Goal: Task Accomplishment & Management: Use online tool/utility

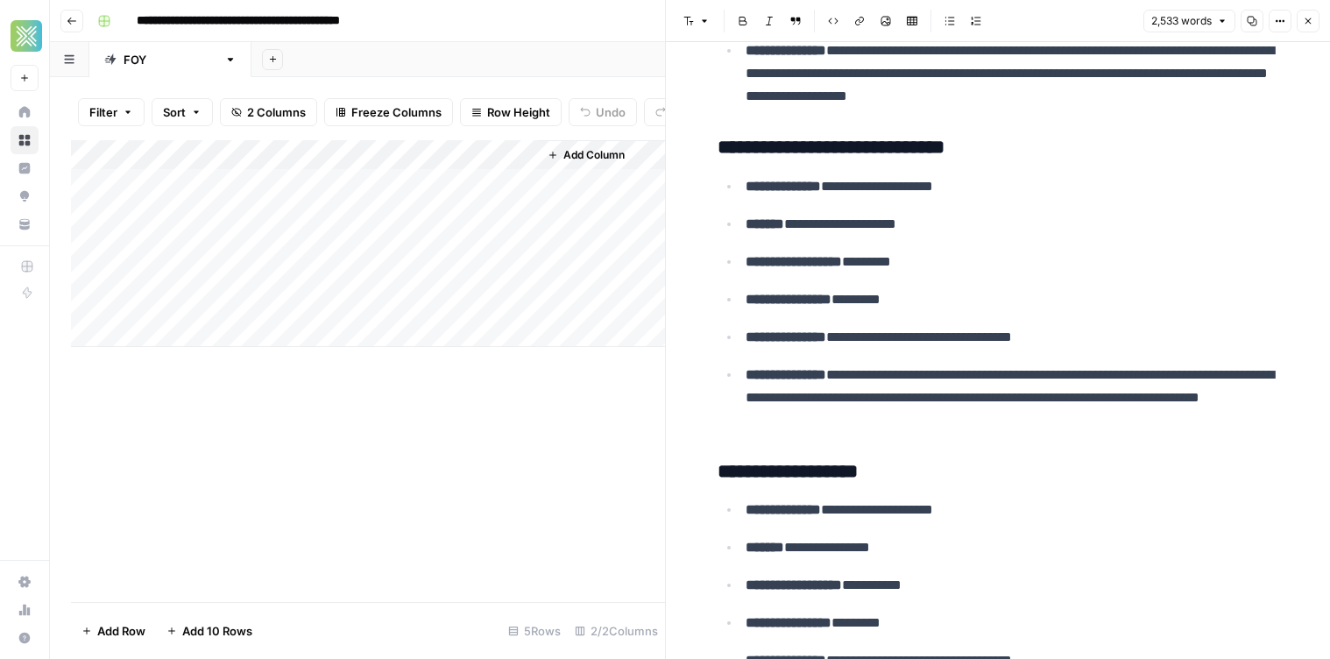
scroll to position [1137, 0]
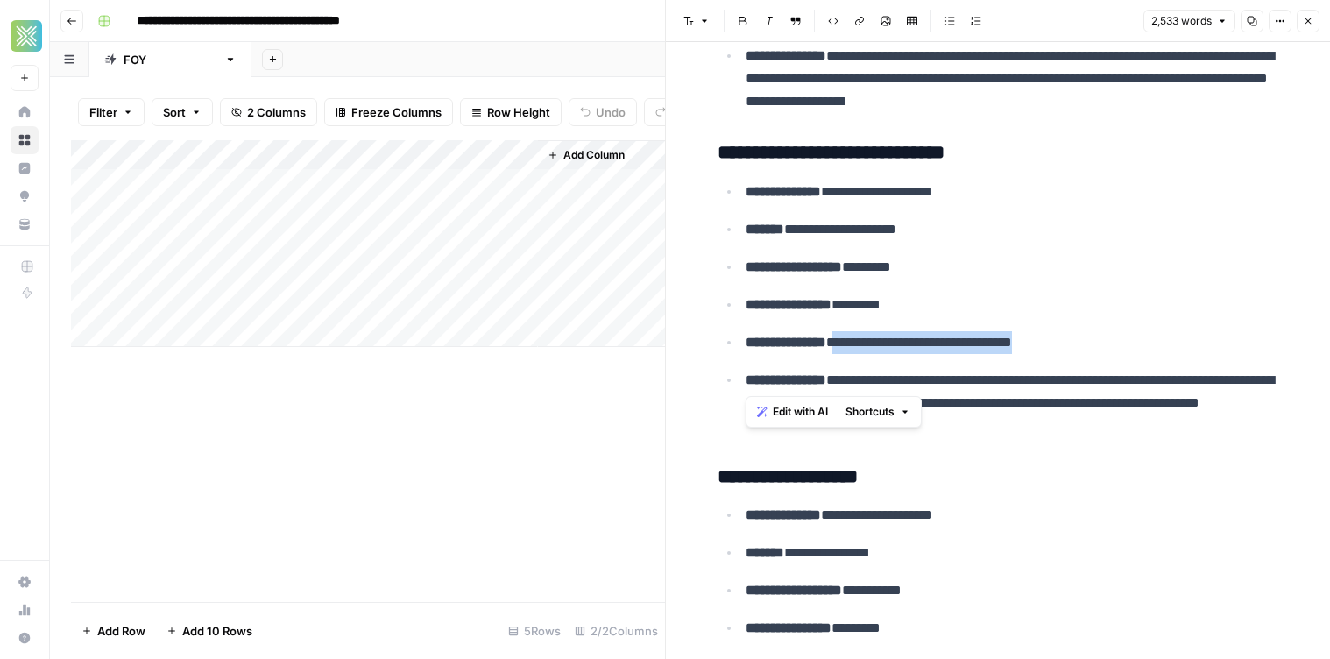
drag, startPoint x: 1111, startPoint y: 351, endPoint x: 1329, endPoint y: 362, distance: 218.4
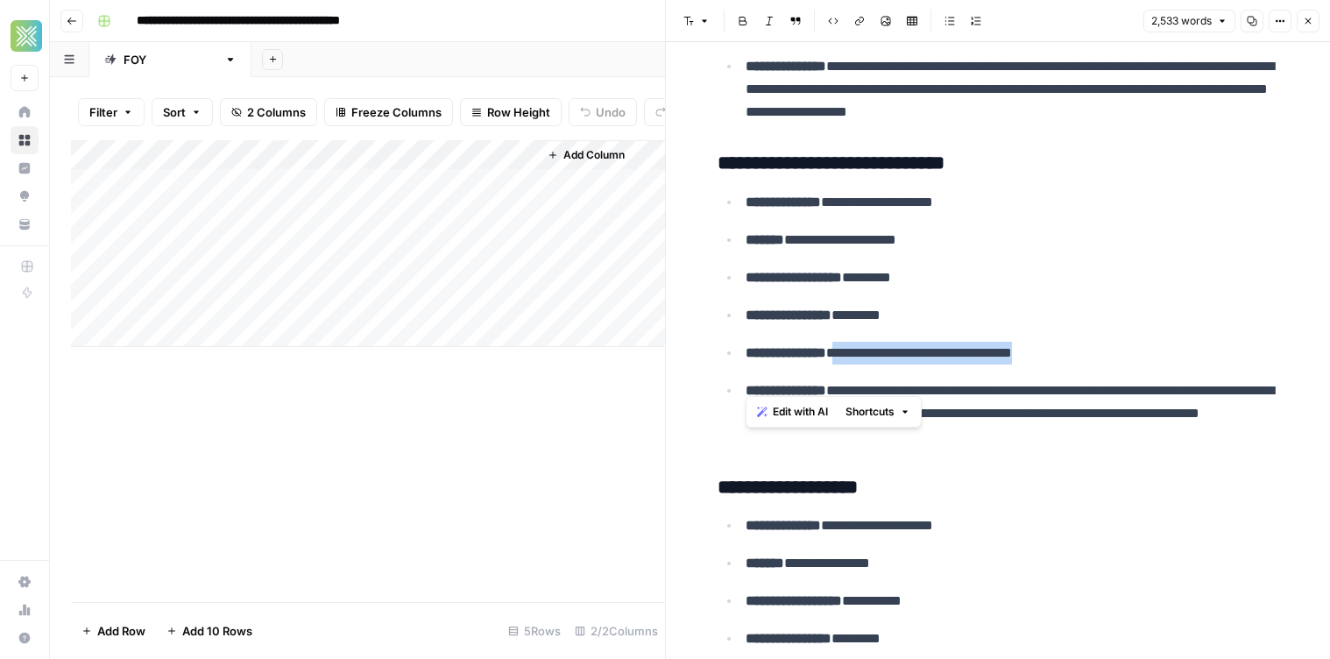
scroll to position [1726, 0]
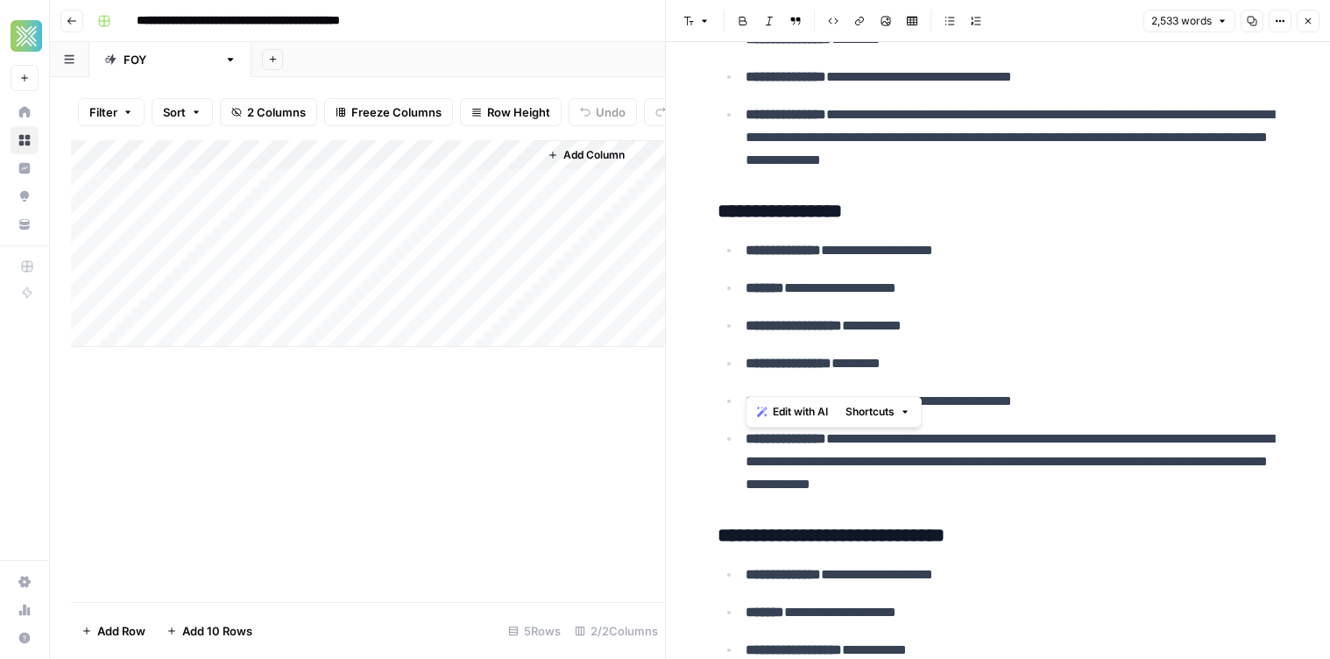
click at [858, 284] on p "**********" at bounding box center [1012, 288] width 533 height 23
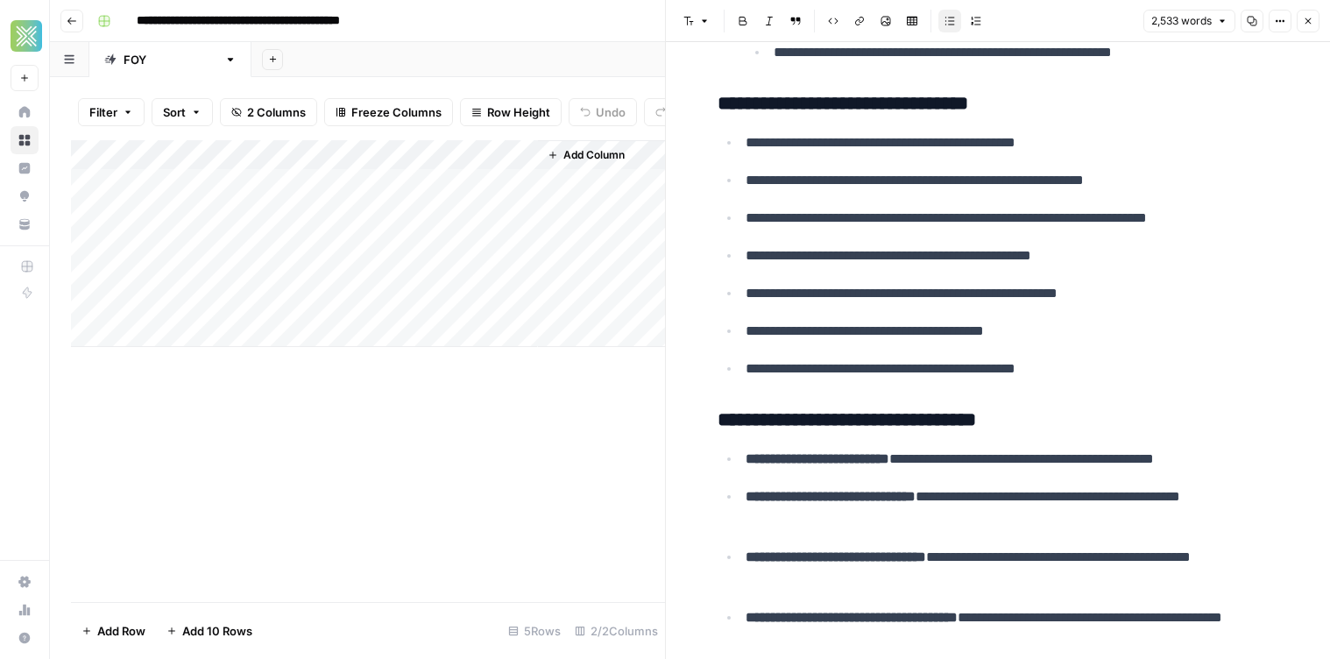
scroll to position [22942, 0]
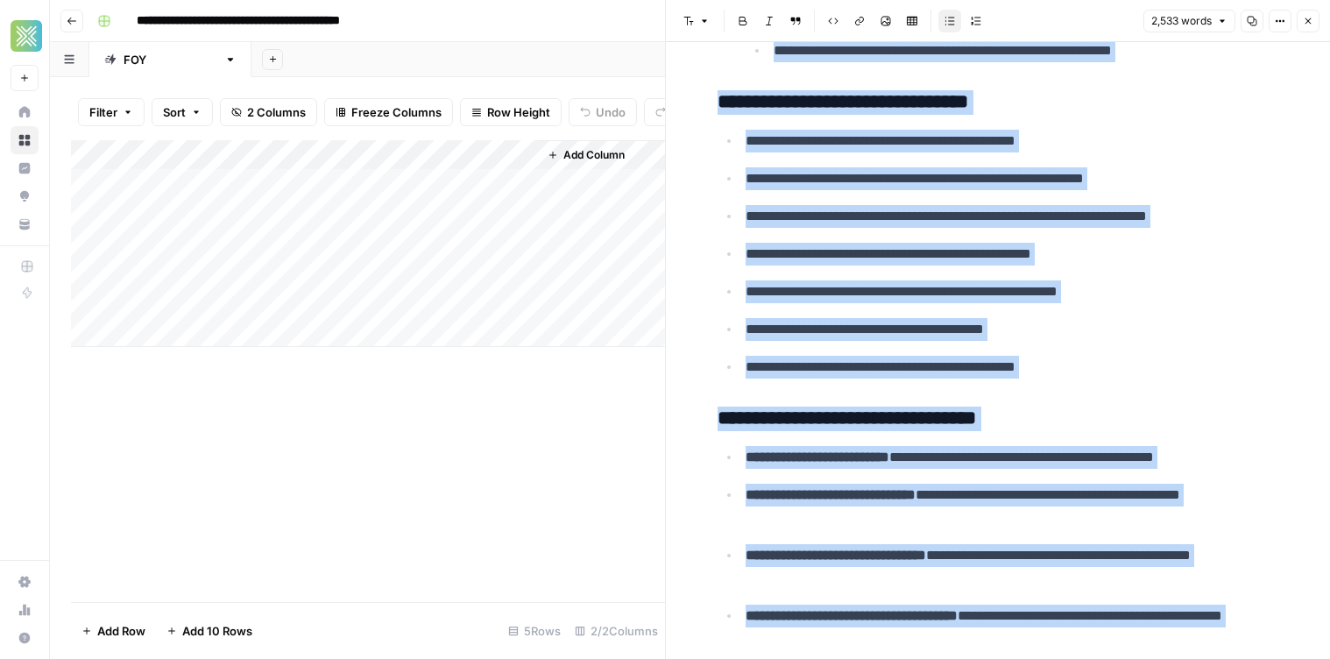
drag, startPoint x: 704, startPoint y: 95, endPoint x: 1181, endPoint y: 378, distance: 554.6
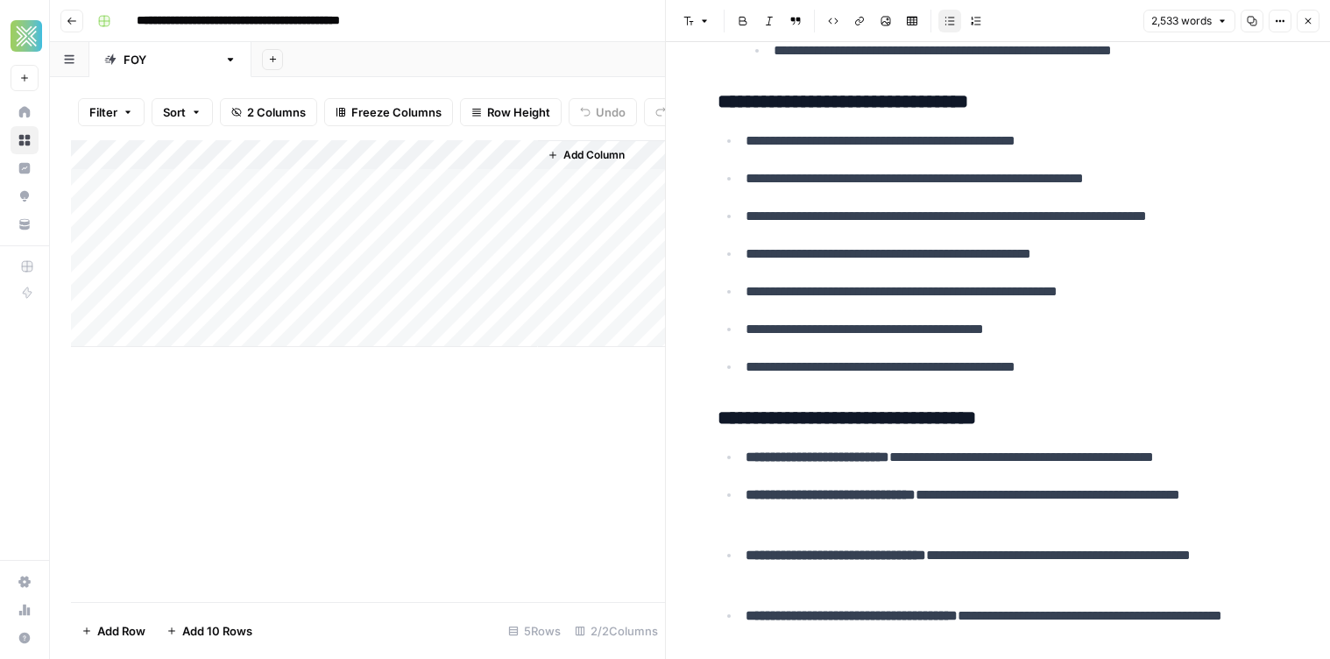
drag, startPoint x: 1045, startPoint y: 375, endPoint x: 976, endPoint y: 377, distance: 69.2
click at [1044, 376] on p "**********" at bounding box center [1012, 367] width 533 height 23
click at [342, 152] on div "Add Column" at bounding box center [368, 243] width 594 height 207
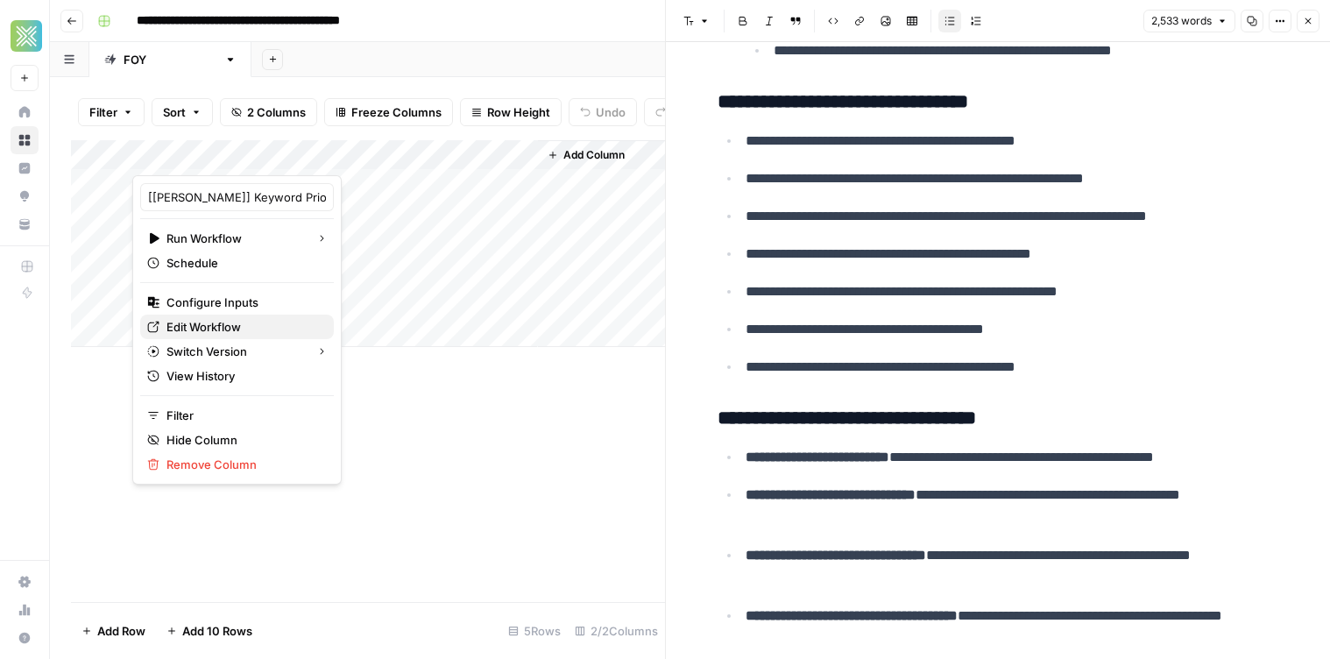
click at [251, 329] on span "Edit Workflow" at bounding box center [242, 327] width 153 height 18
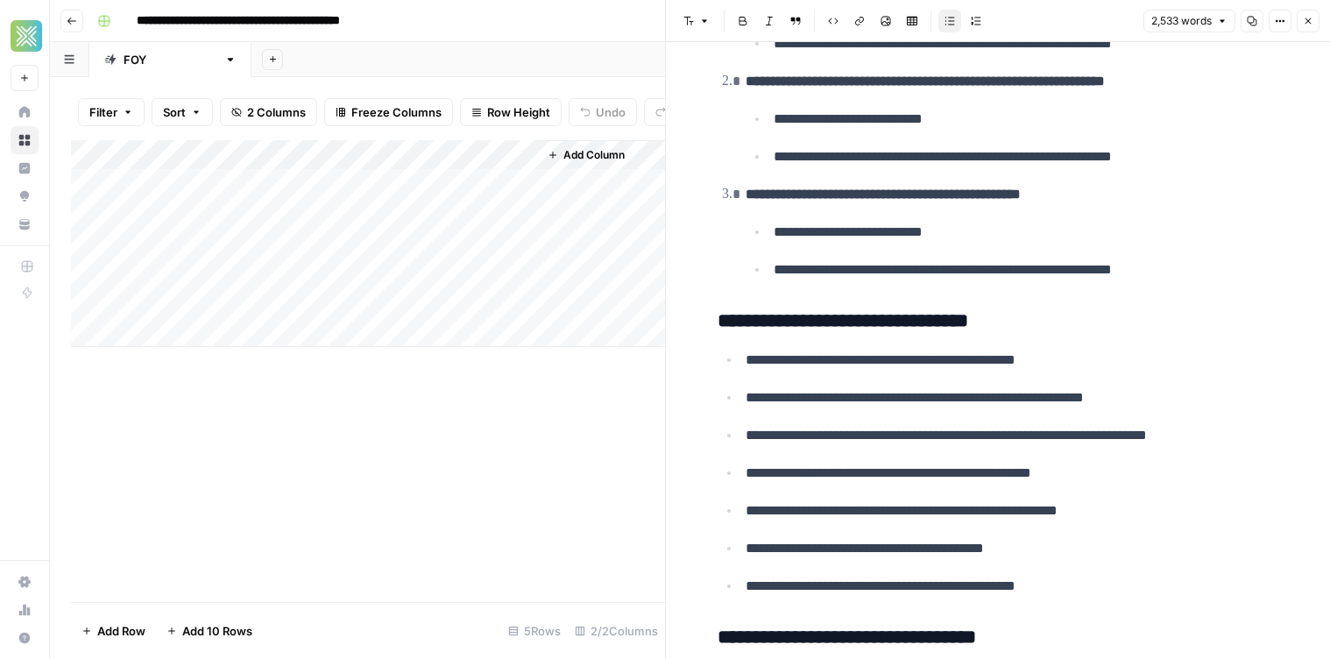
scroll to position [22772, 0]
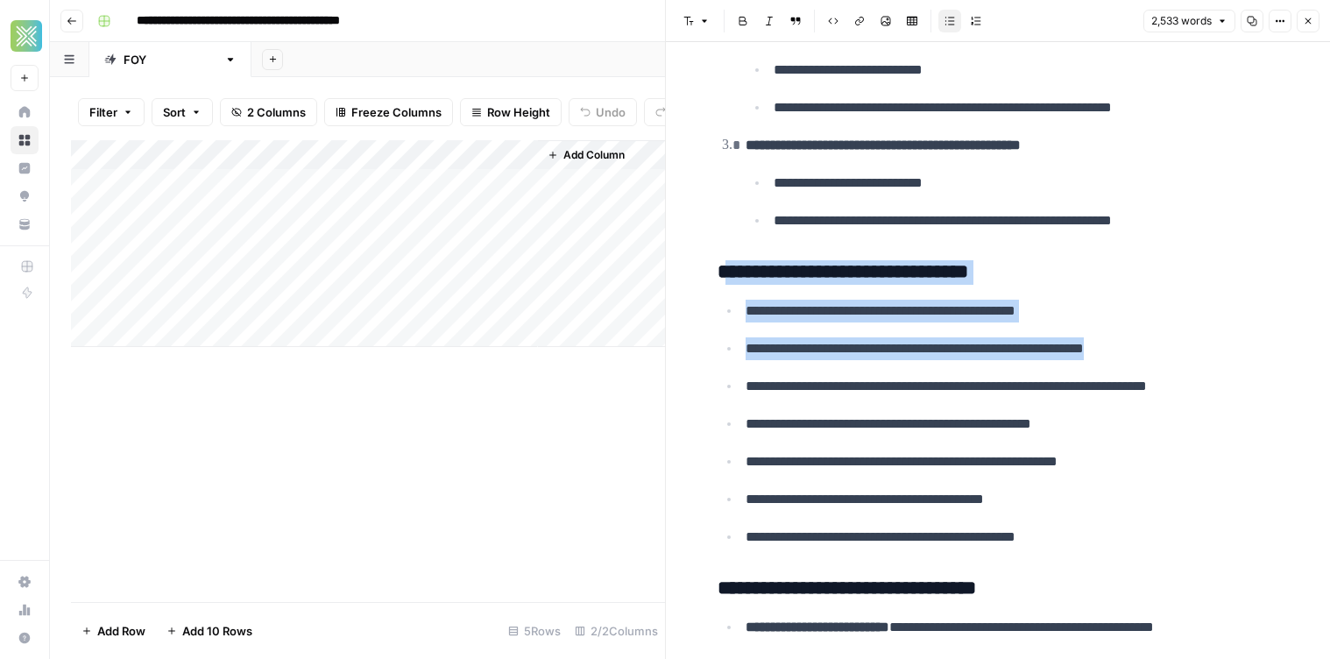
drag, startPoint x: 993, startPoint y: 282, endPoint x: 1237, endPoint y: 346, distance: 252.7
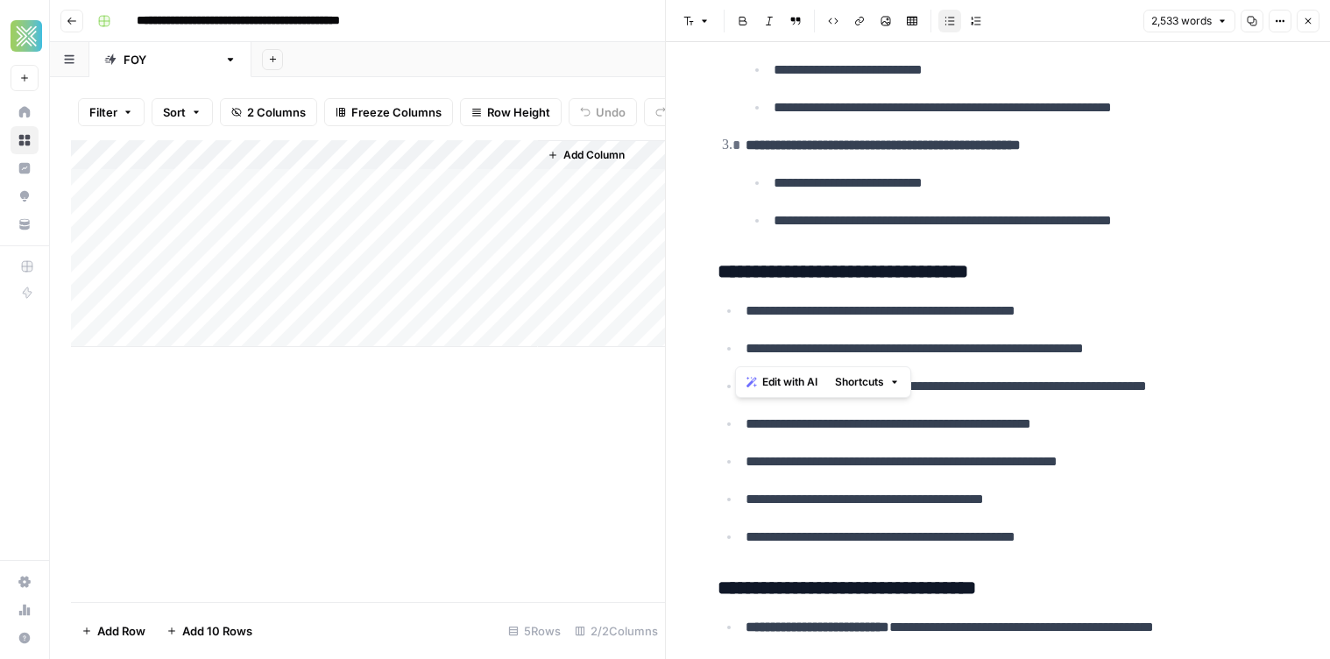
click at [1230, 351] on p "**********" at bounding box center [1012, 348] width 533 height 23
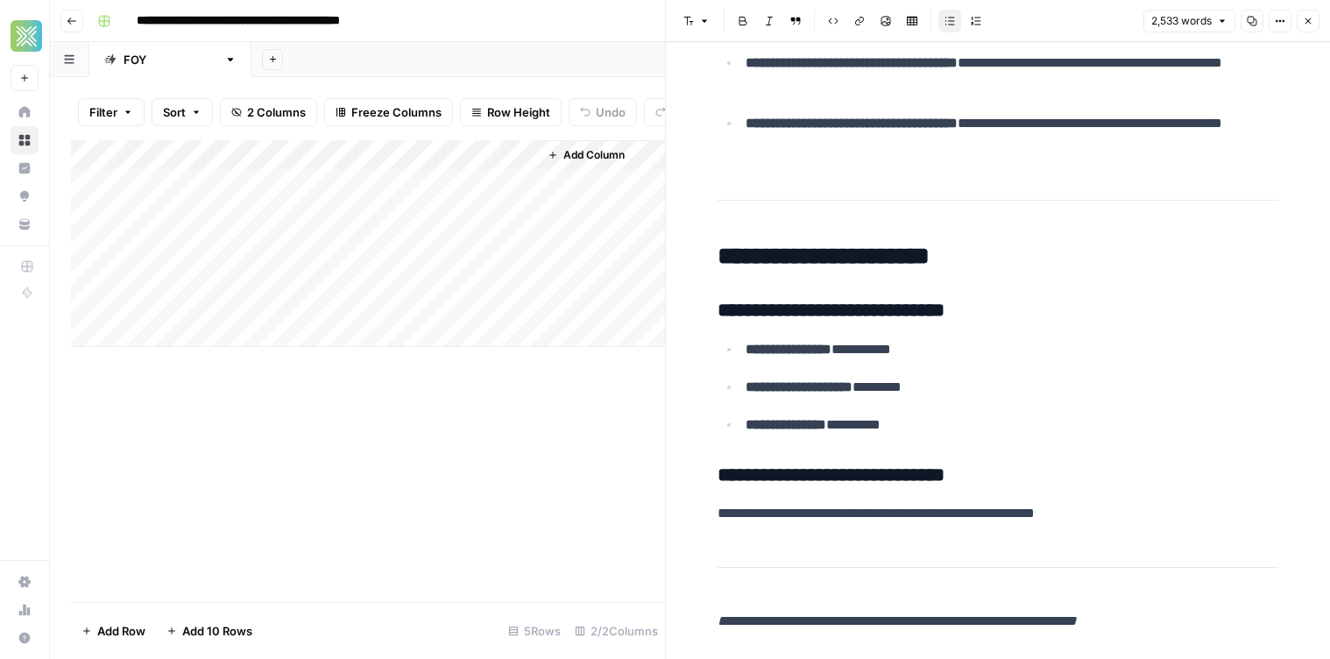
scroll to position [23534, 0]
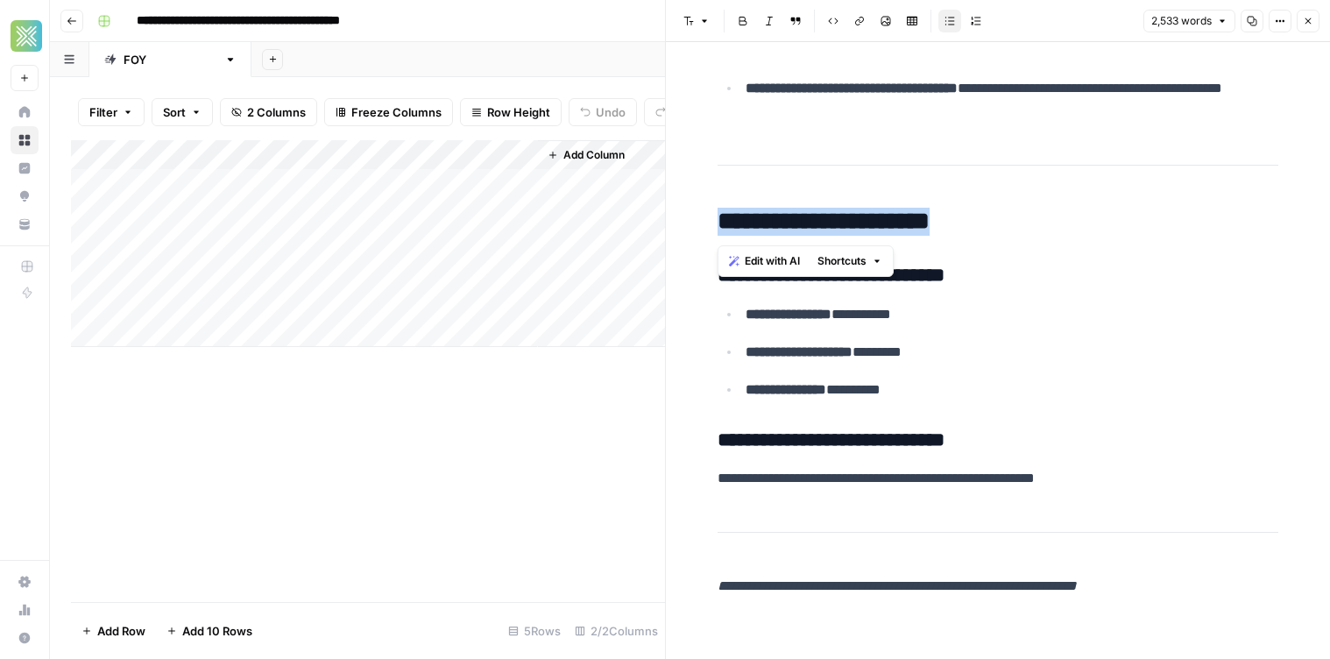
drag, startPoint x: 724, startPoint y: 216, endPoint x: 1008, endPoint y: 211, distance: 283.9
click at [1008, 211] on h2 "**********" at bounding box center [998, 222] width 561 height 28
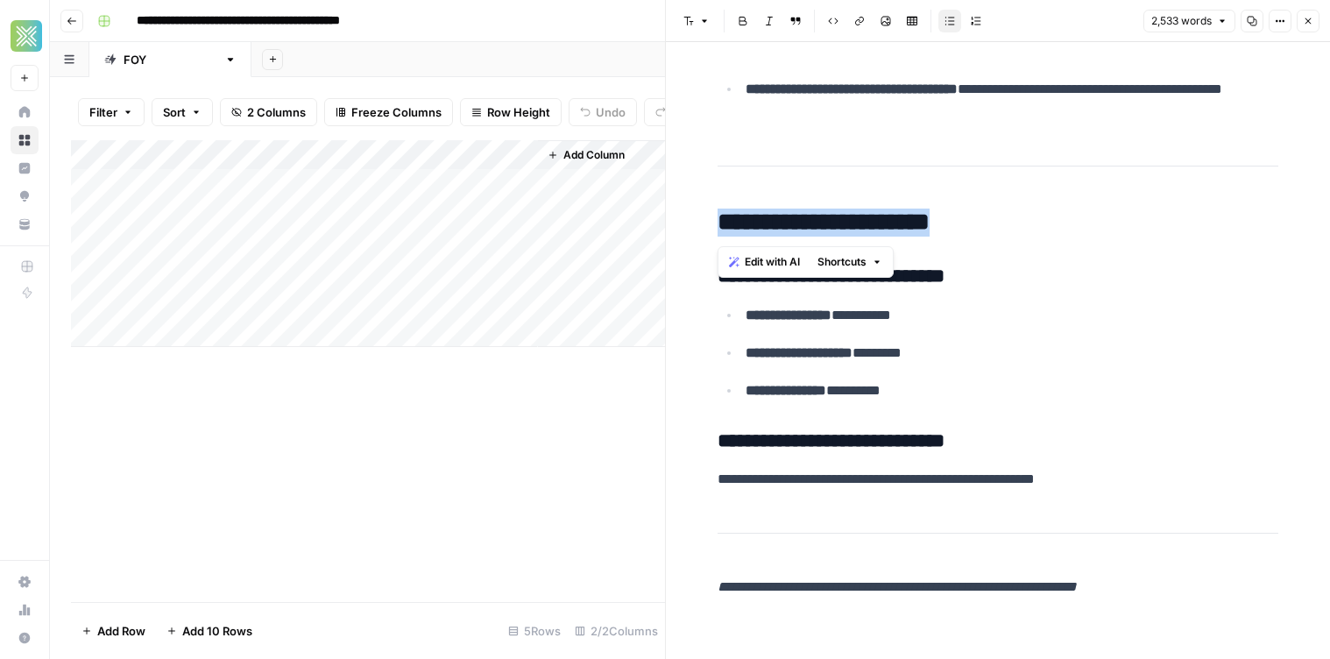
click at [1001, 234] on h2 "**********" at bounding box center [998, 223] width 561 height 28
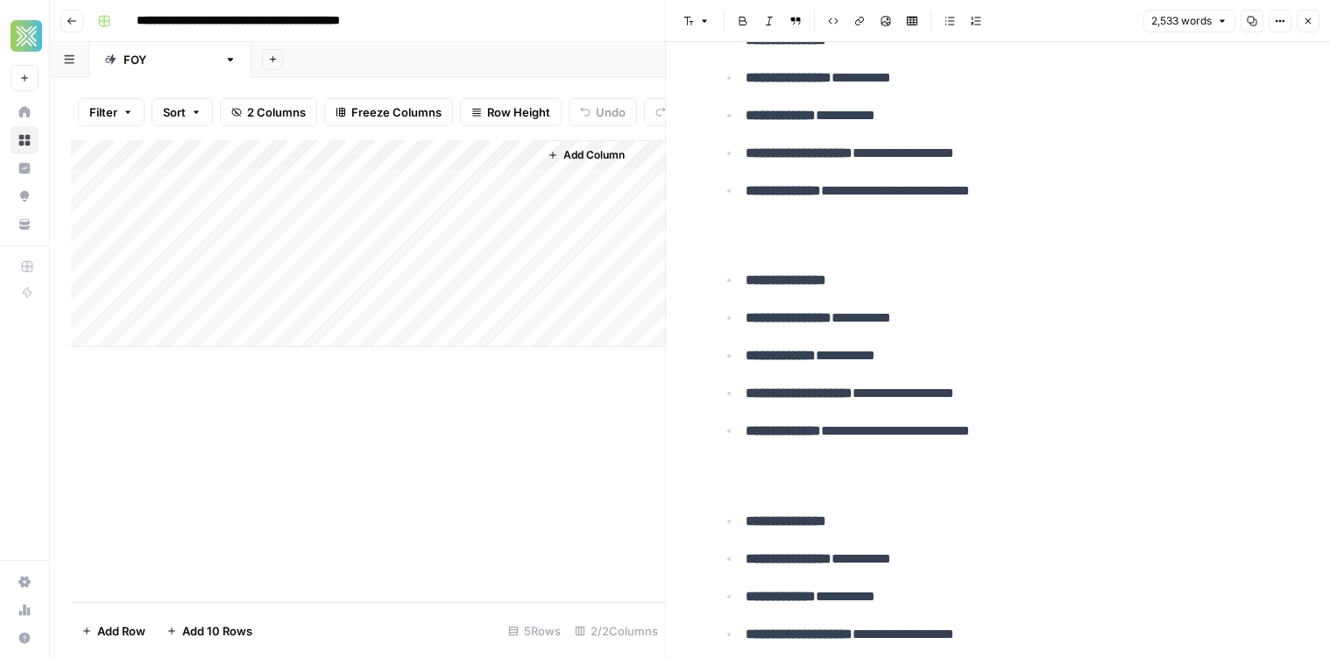
scroll to position [6484, 0]
drag, startPoint x: 1079, startPoint y: 221, endPoint x: 1151, endPoint y: 223, distance: 72.8
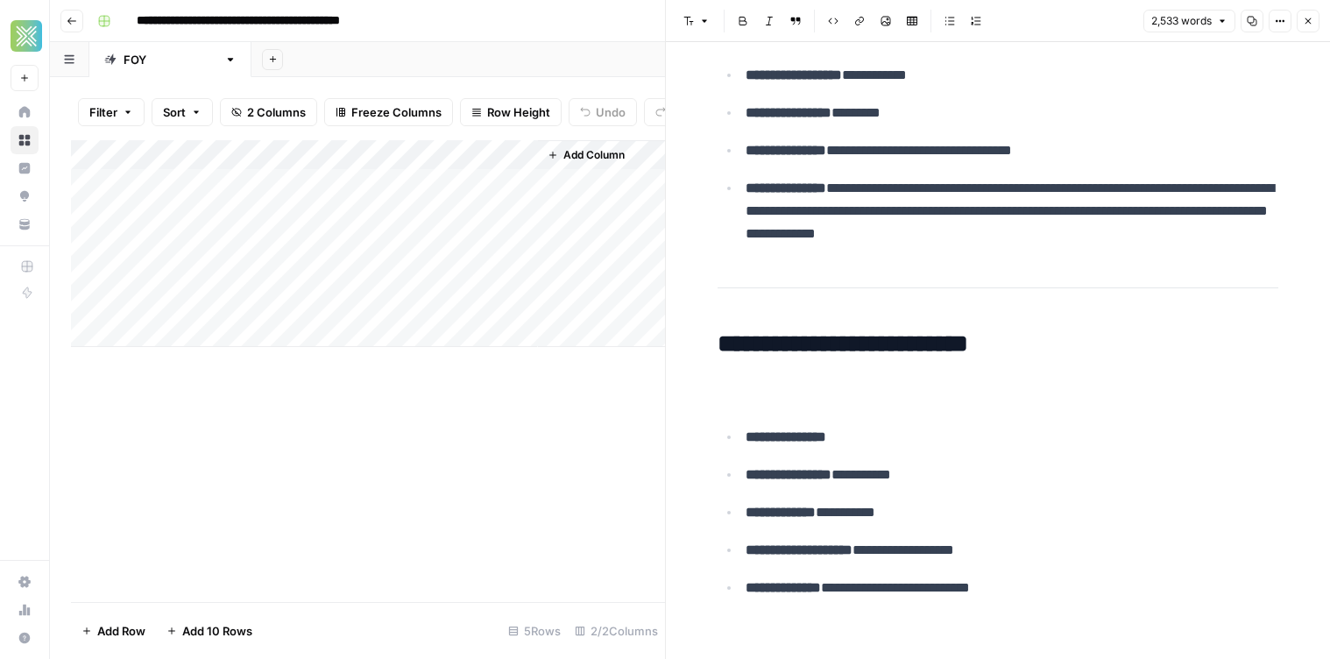
scroll to position [3905, 0]
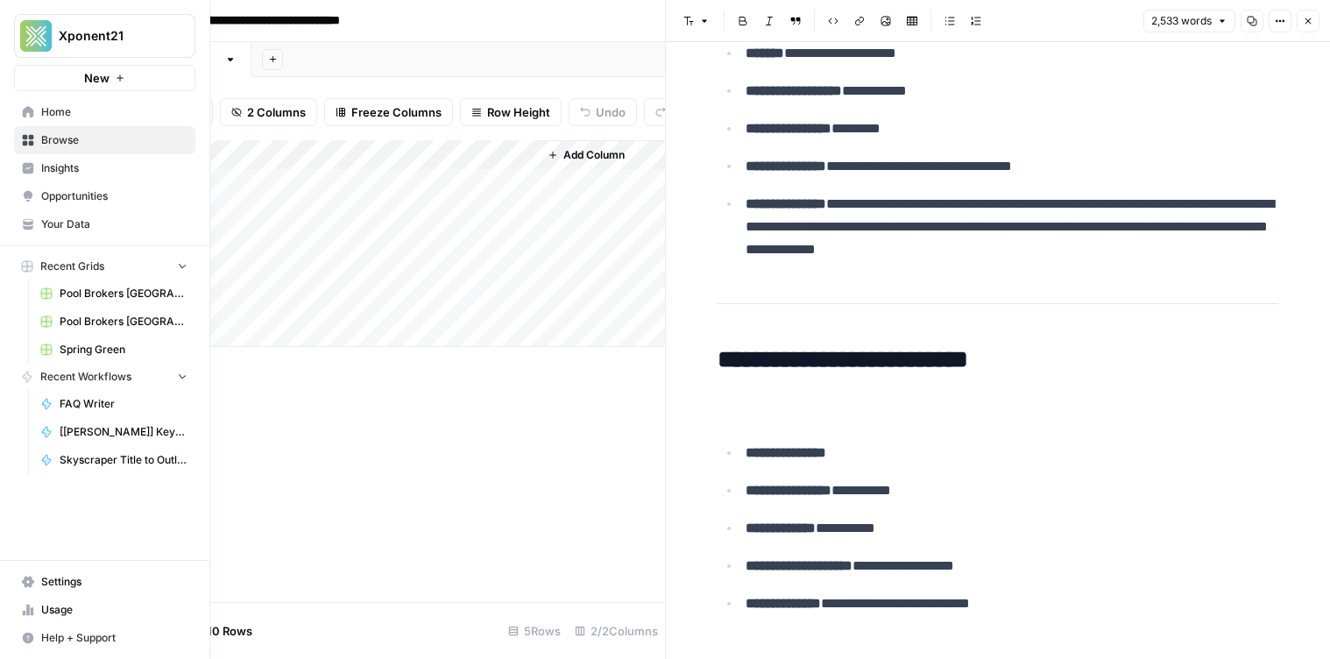
click at [25, 120] on link "Home" at bounding box center [104, 112] width 181 height 28
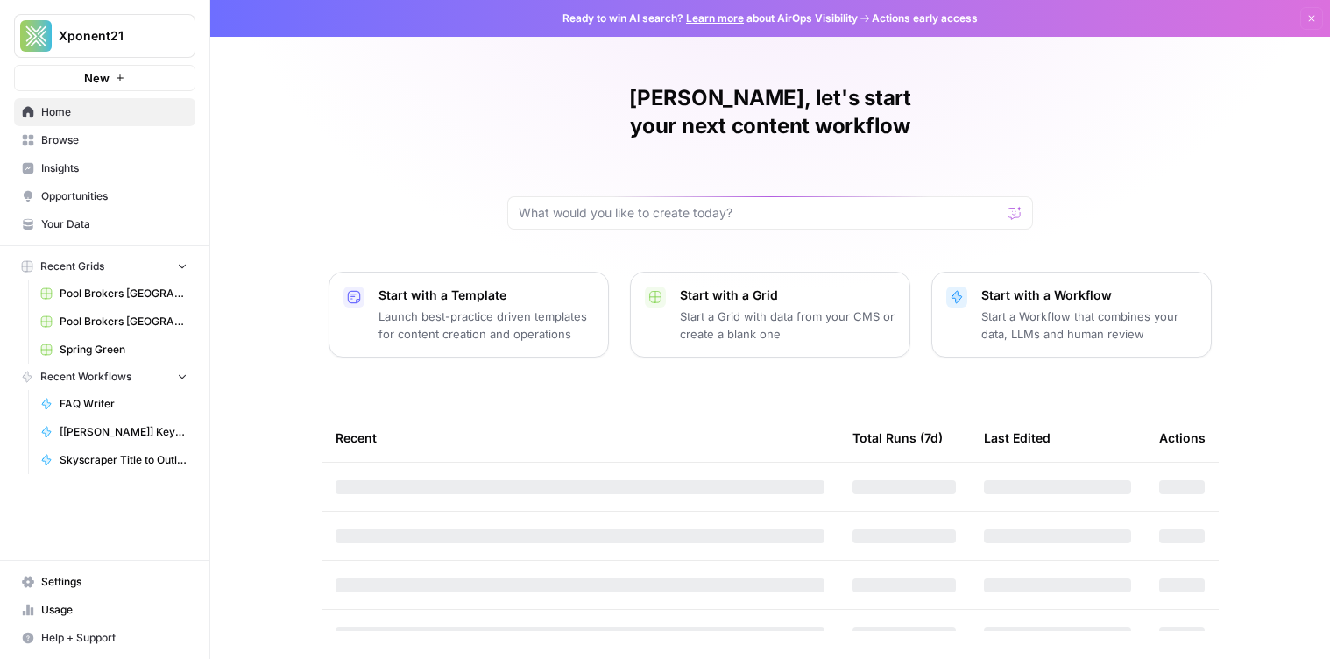
click at [141, 228] on span "Your Data" at bounding box center [114, 224] width 146 height 16
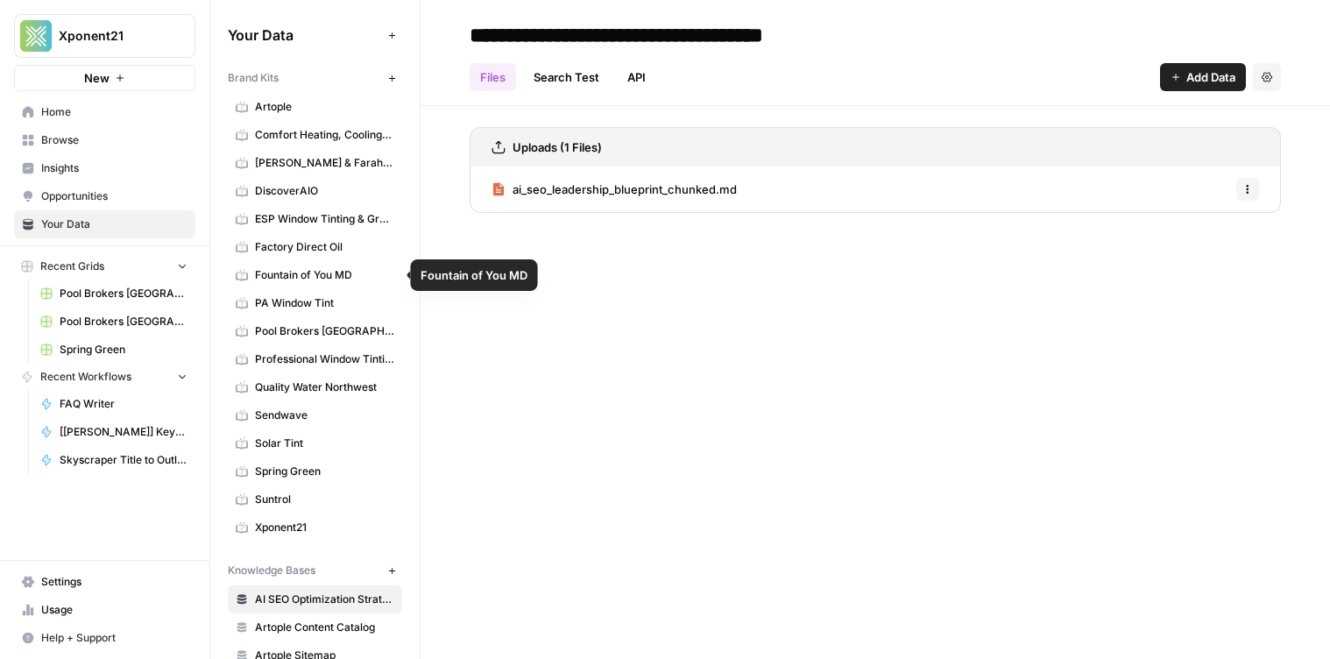
click at [339, 282] on span "Fountain of You MD" at bounding box center [324, 275] width 139 height 16
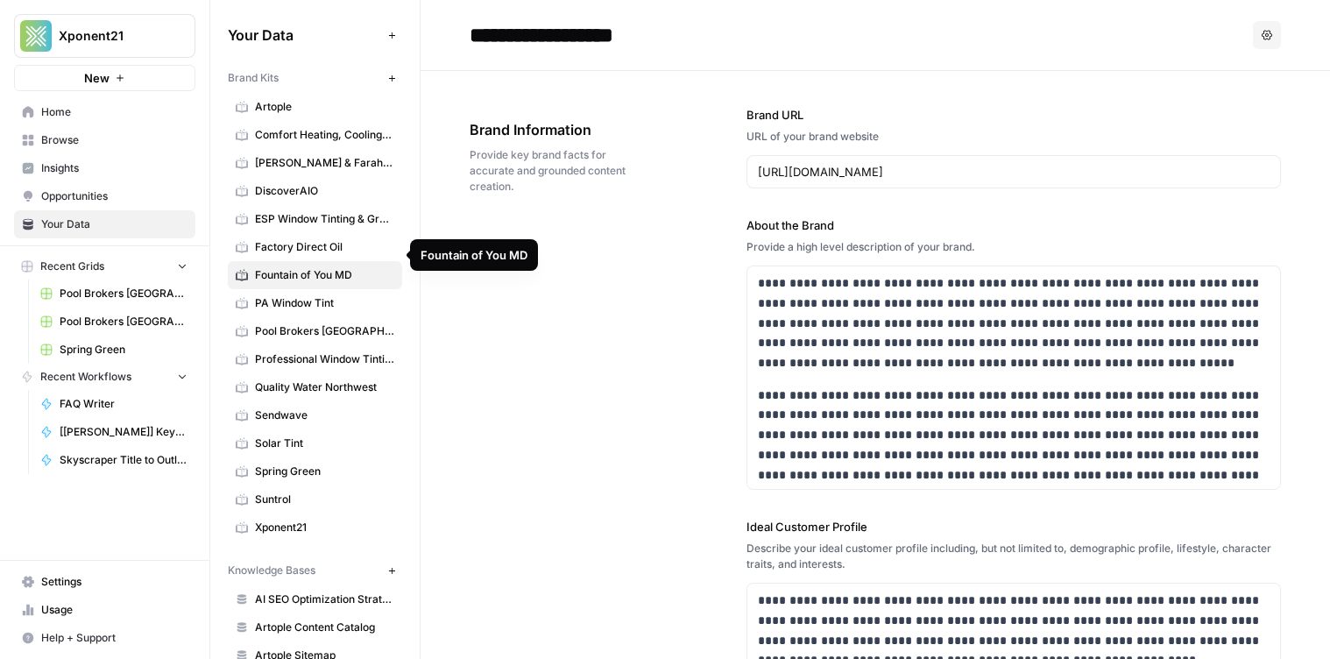
scroll to position [620, 0]
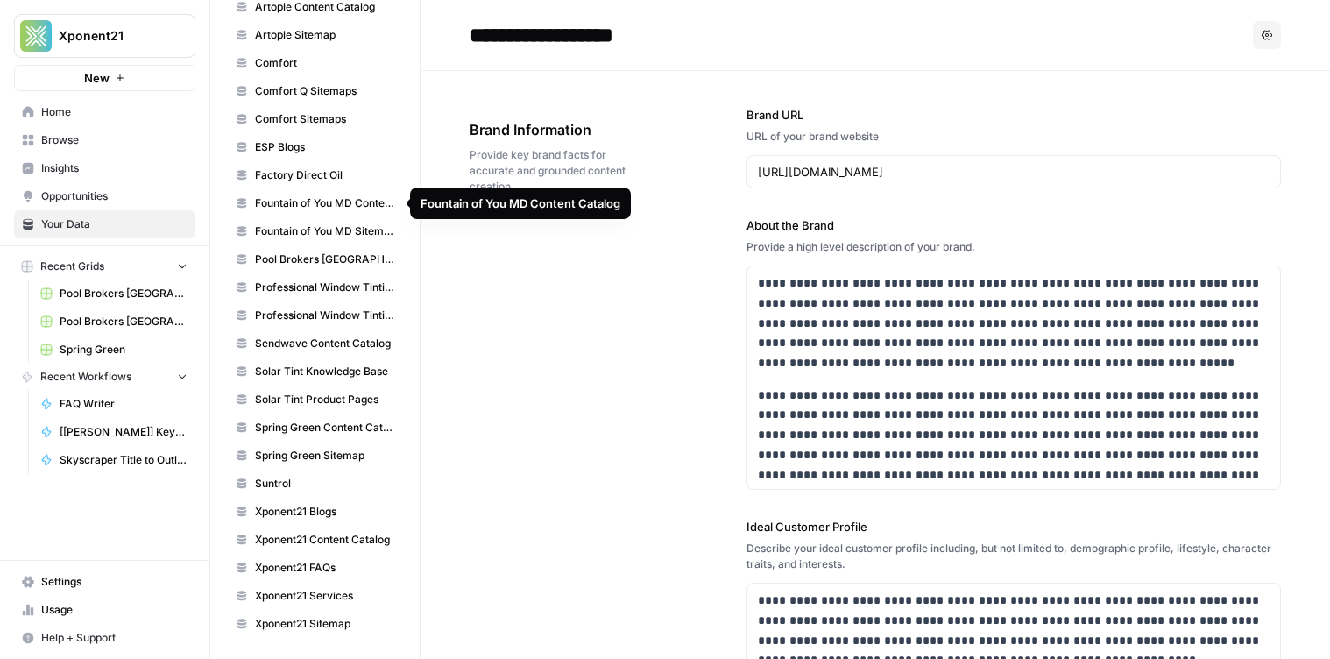
click at [354, 215] on link "Fountain of You MD Content Catalog" at bounding box center [315, 203] width 174 height 28
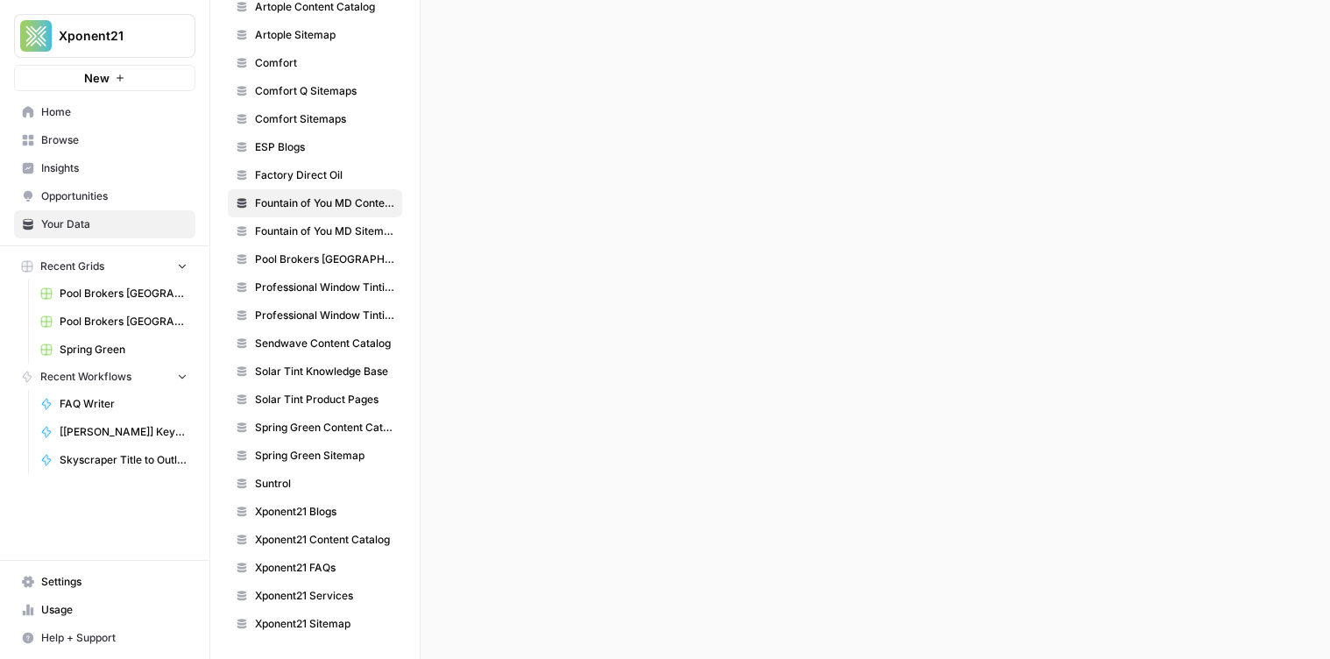
scroll to position [612, 0]
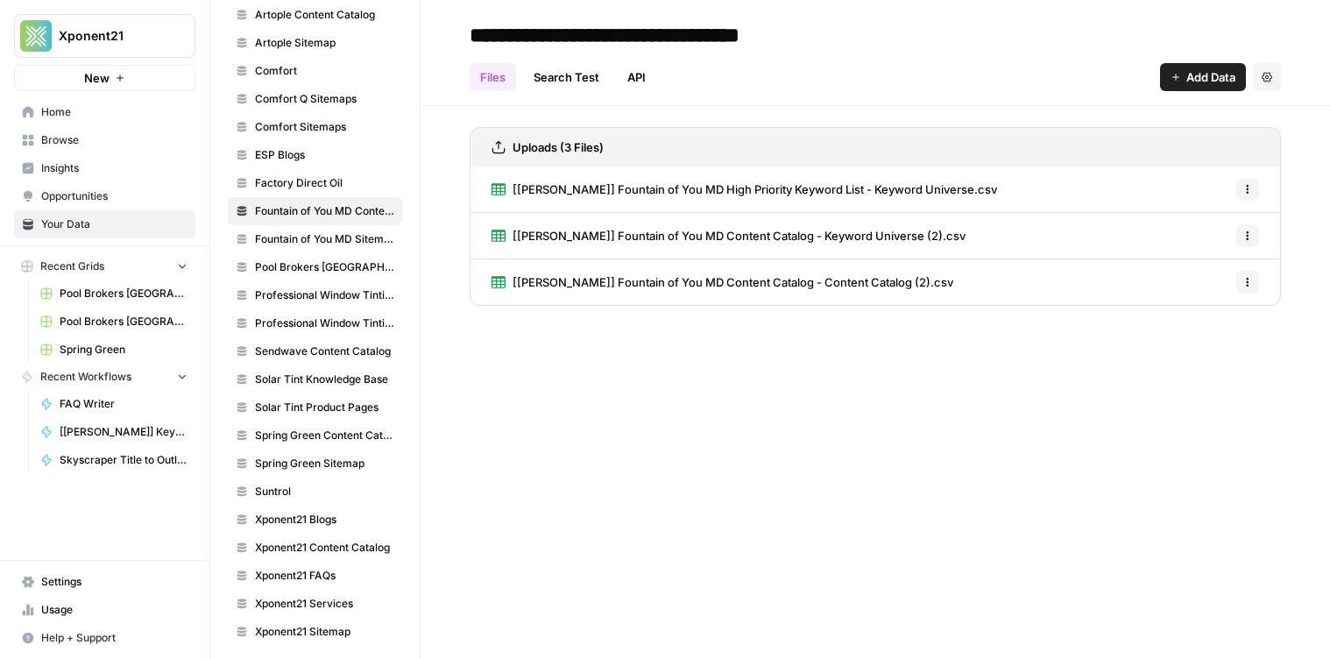
click at [660, 285] on span "[FOY] Fountain of You MD Content Catalog - Content Catalog (2).csv" at bounding box center [733, 282] width 441 height 18
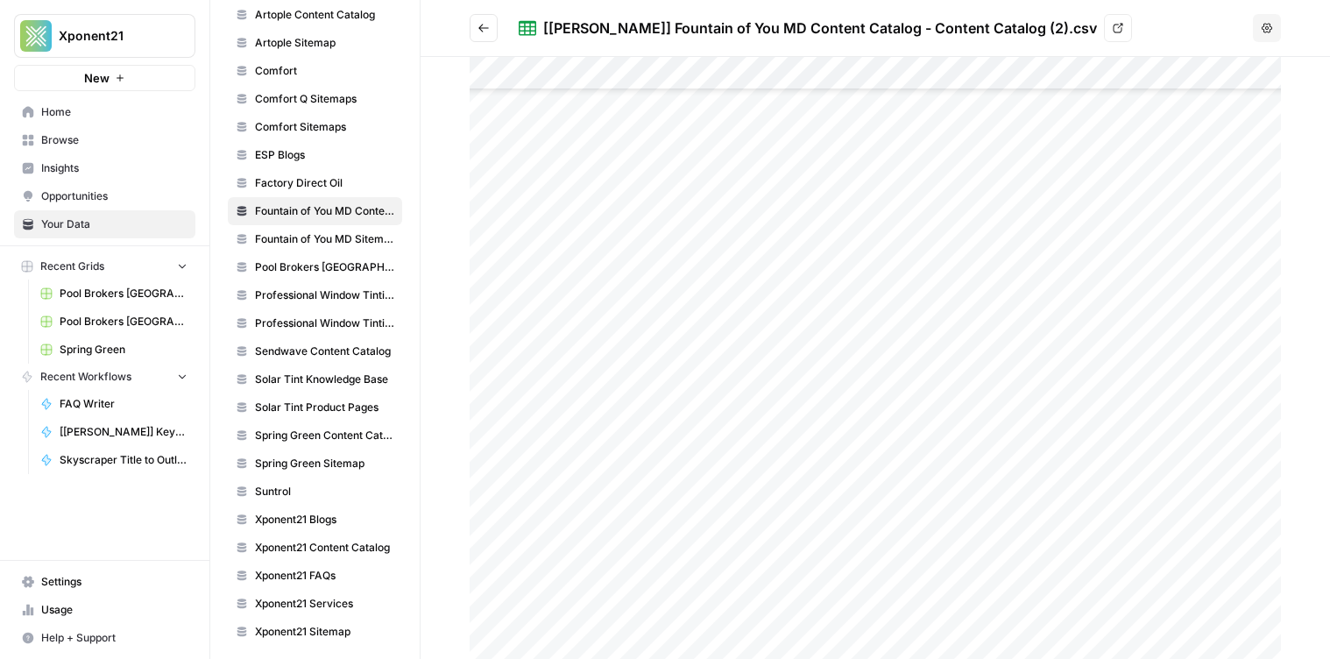
scroll to position [626, 0]
click at [489, 30] on icon "Go back" at bounding box center [483, 28] width 12 height 12
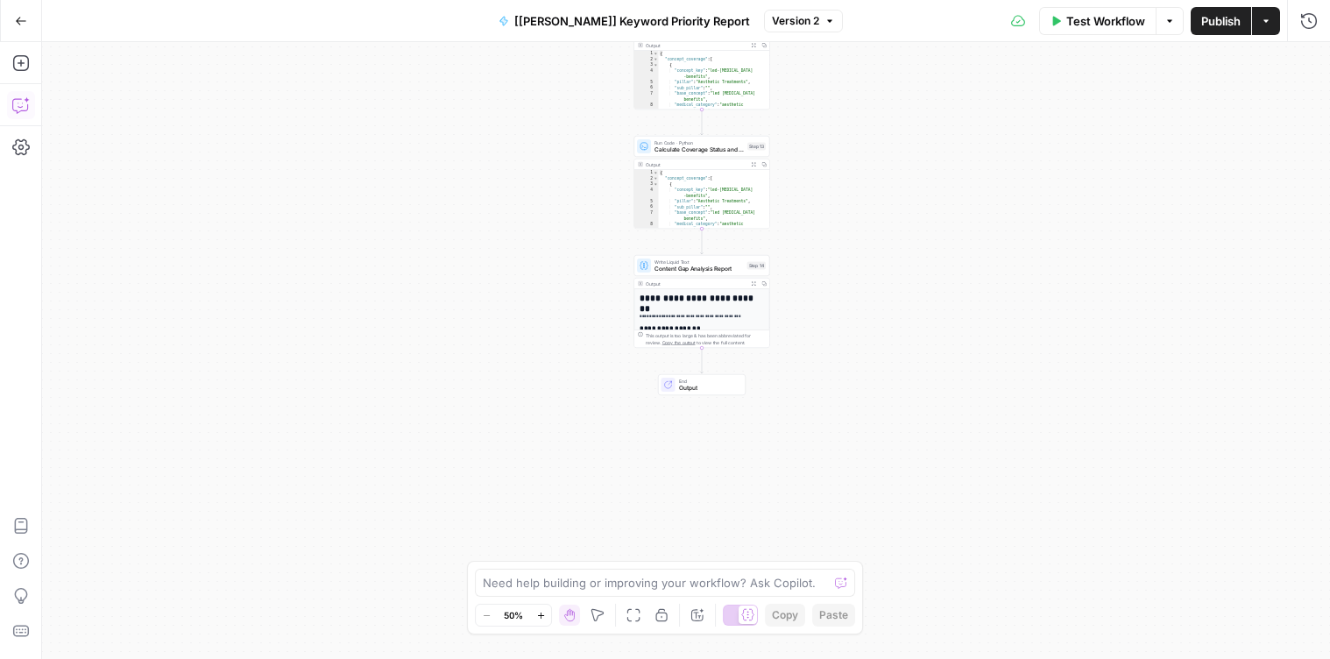
click at [13, 114] on button "Copilot" at bounding box center [21, 105] width 28 height 28
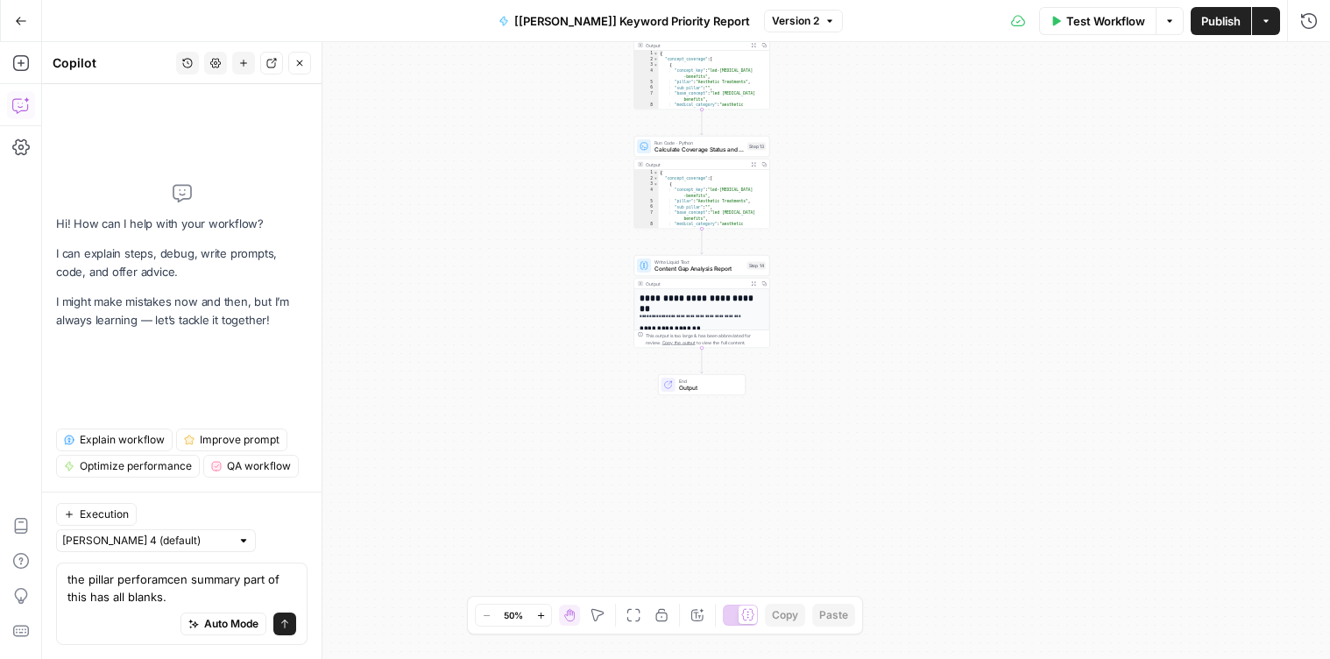
click at [186, 580] on textarea "the pillar perforamcen summary part of this has all blanks." at bounding box center [181, 587] width 229 height 35
click at [202, 595] on textarea "the pillar performance summary part of this has all blanks." at bounding box center [181, 587] width 229 height 35
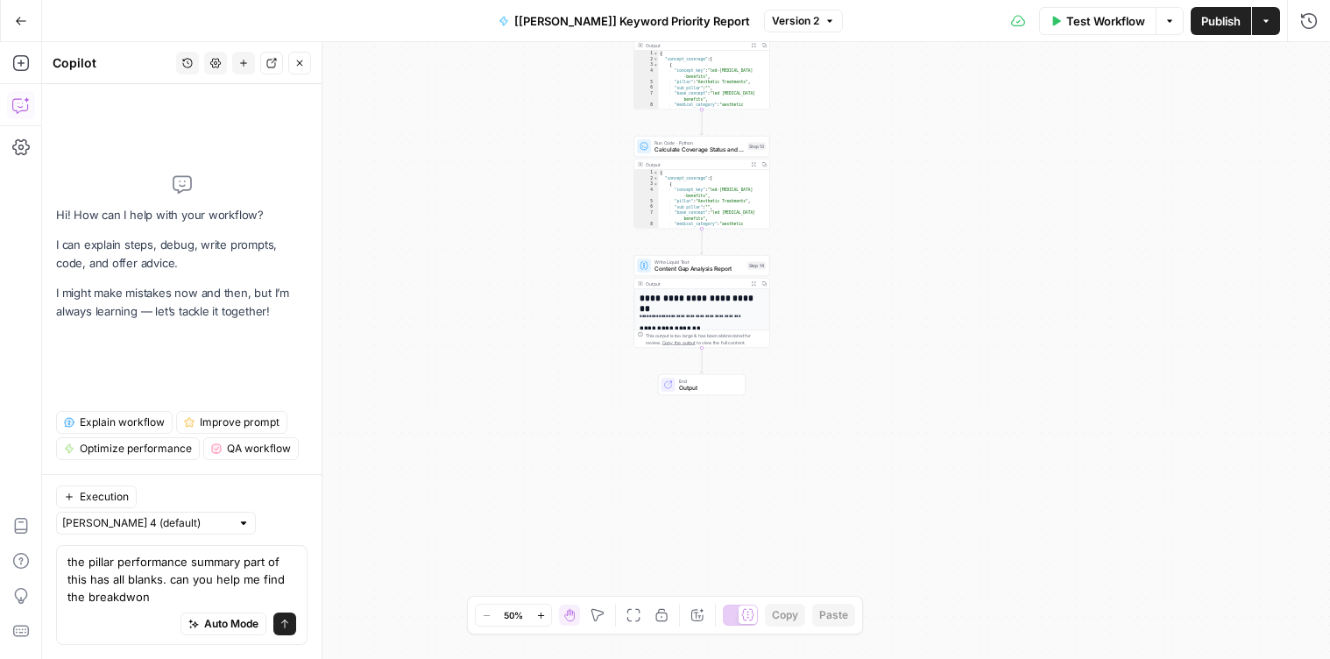
type textarea "the pillar performance summary part of this has all blanks. can you help me fin…"
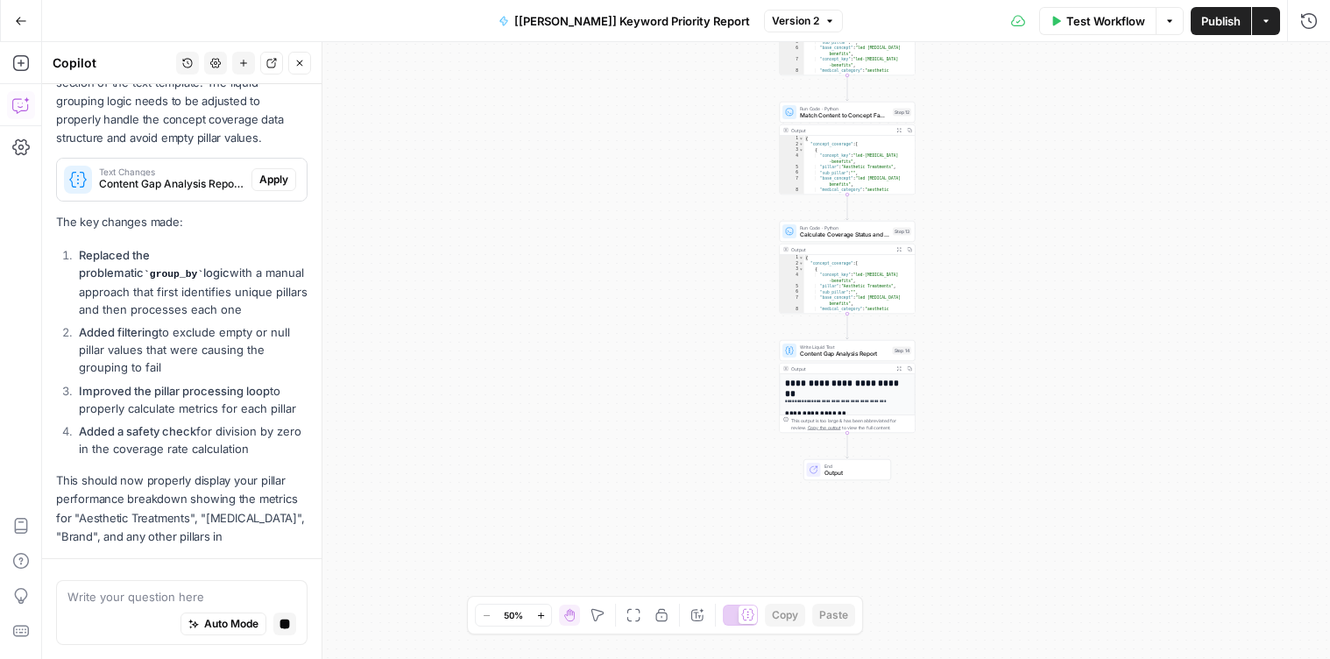
scroll to position [534, 0]
click at [267, 170] on span "Apply" at bounding box center [273, 178] width 29 height 16
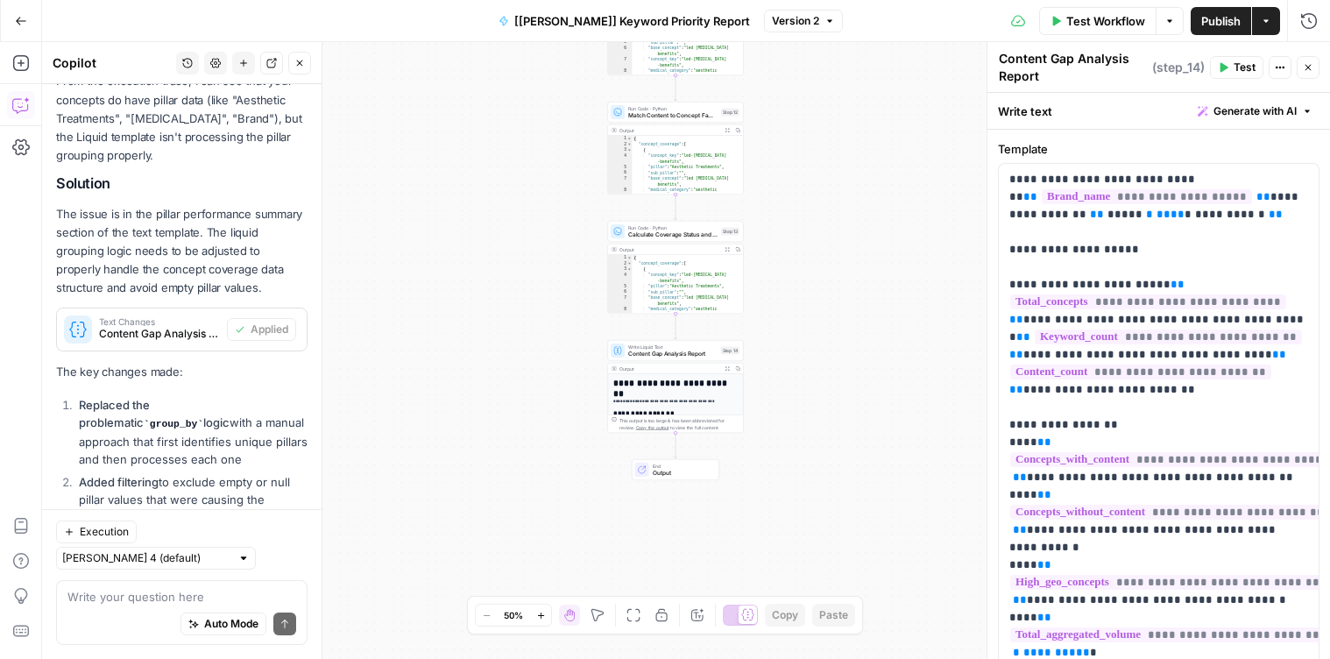
scroll to position [361, 0]
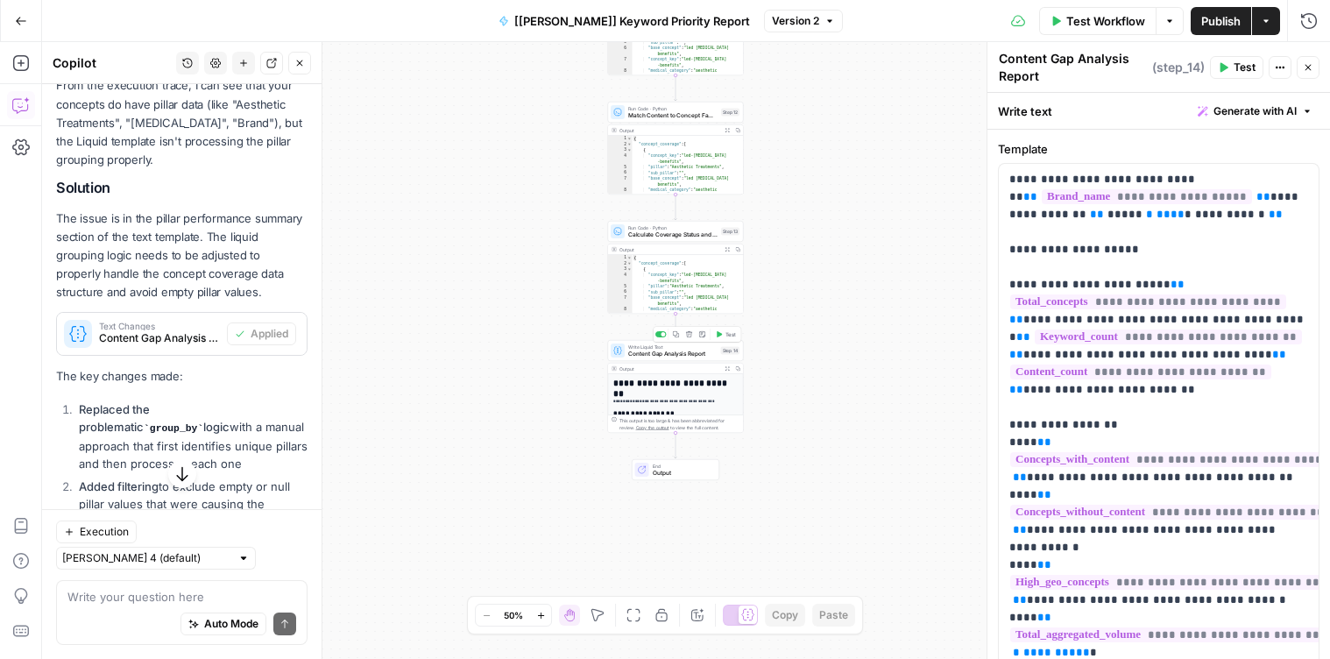
click at [725, 340] on div "Copy step Delete step Add Note Test" at bounding box center [697, 335] width 88 height 16
click at [725, 335] on span "Test" at bounding box center [730, 334] width 11 height 8
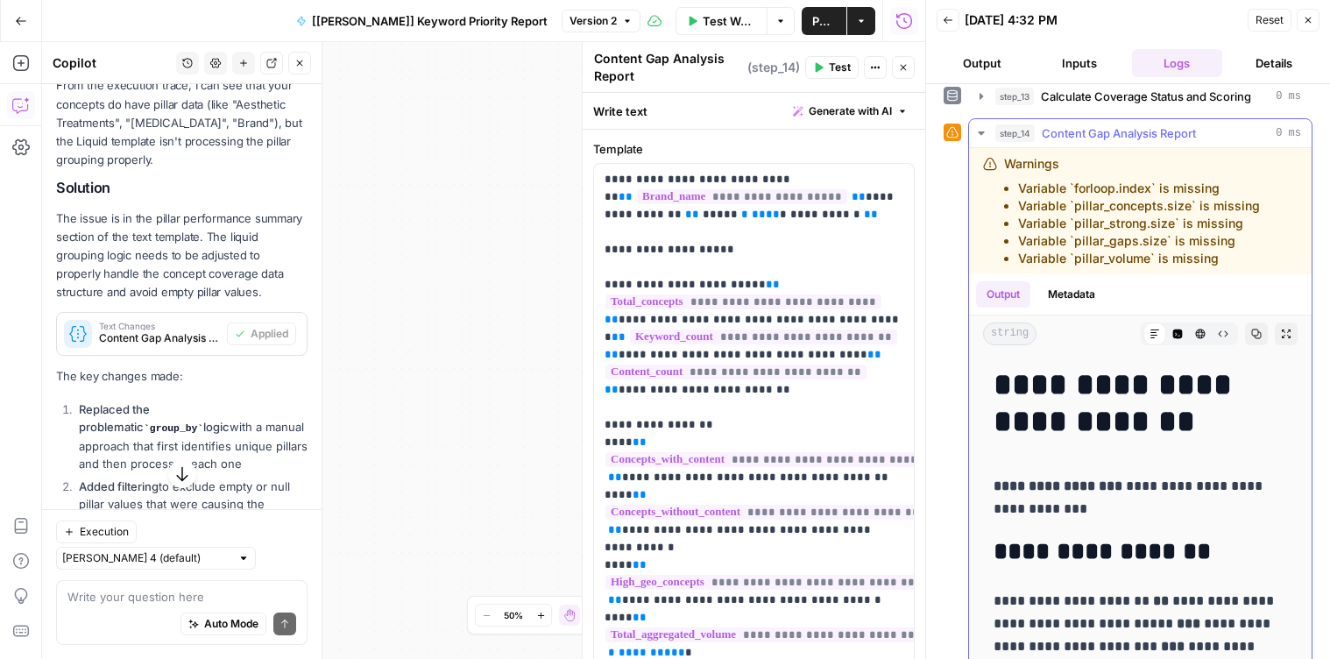
scroll to position [267, 0]
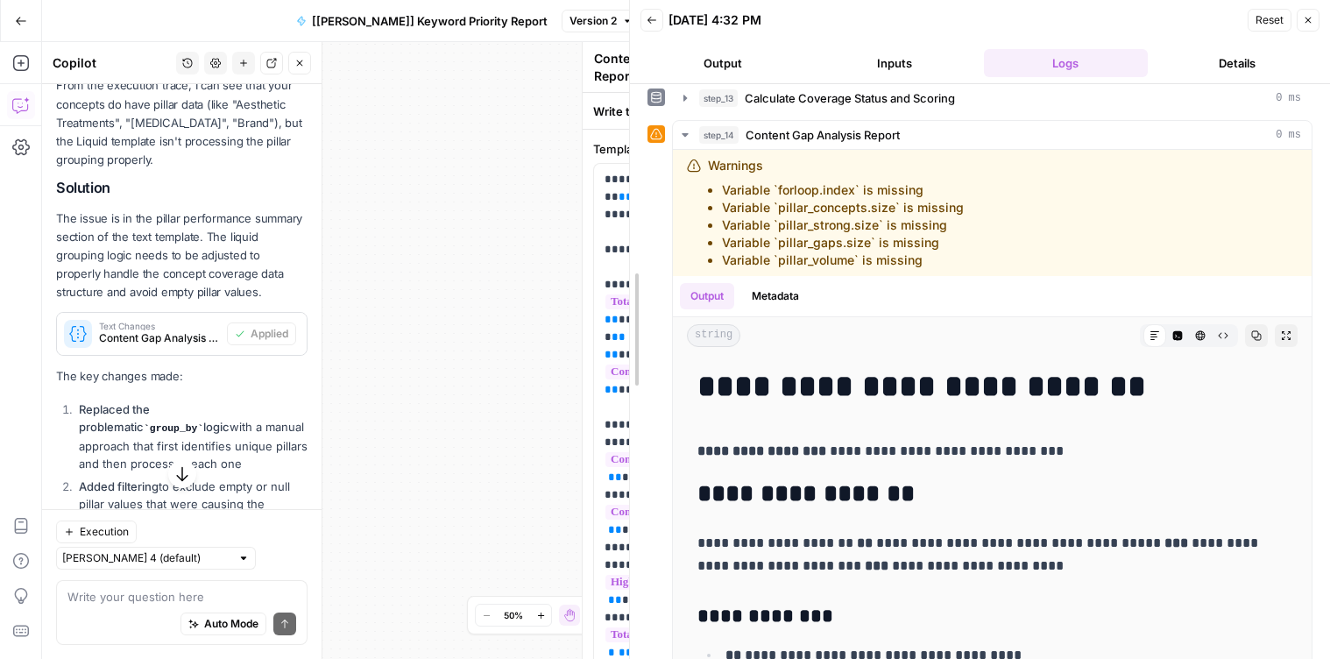
drag, startPoint x: 928, startPoint y: 305, endPoint x: 816, endPoint y: 321, distance: 113.2
click at [195, 305] on body "Xponent21 New Home Browse Insights Opportunities Your Data Recent Grids Pool Br…" at bounding box center [665, 329] width 1330 height 659
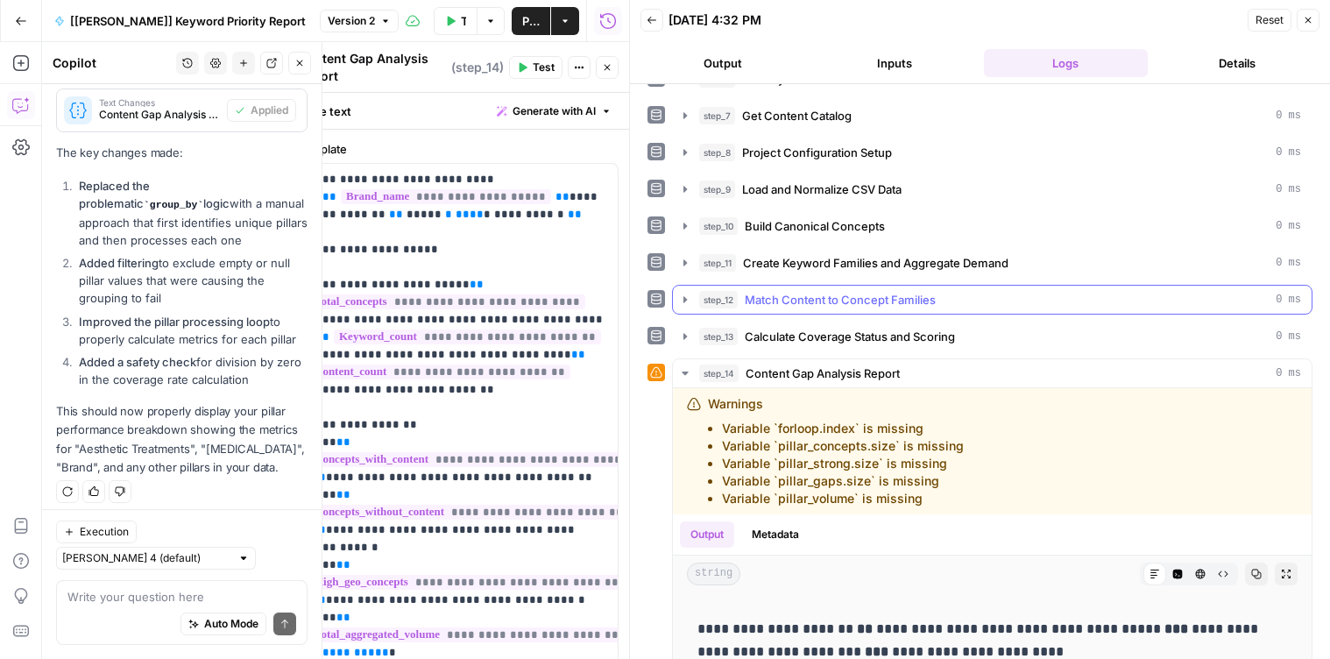
scroll to position [0, 0]
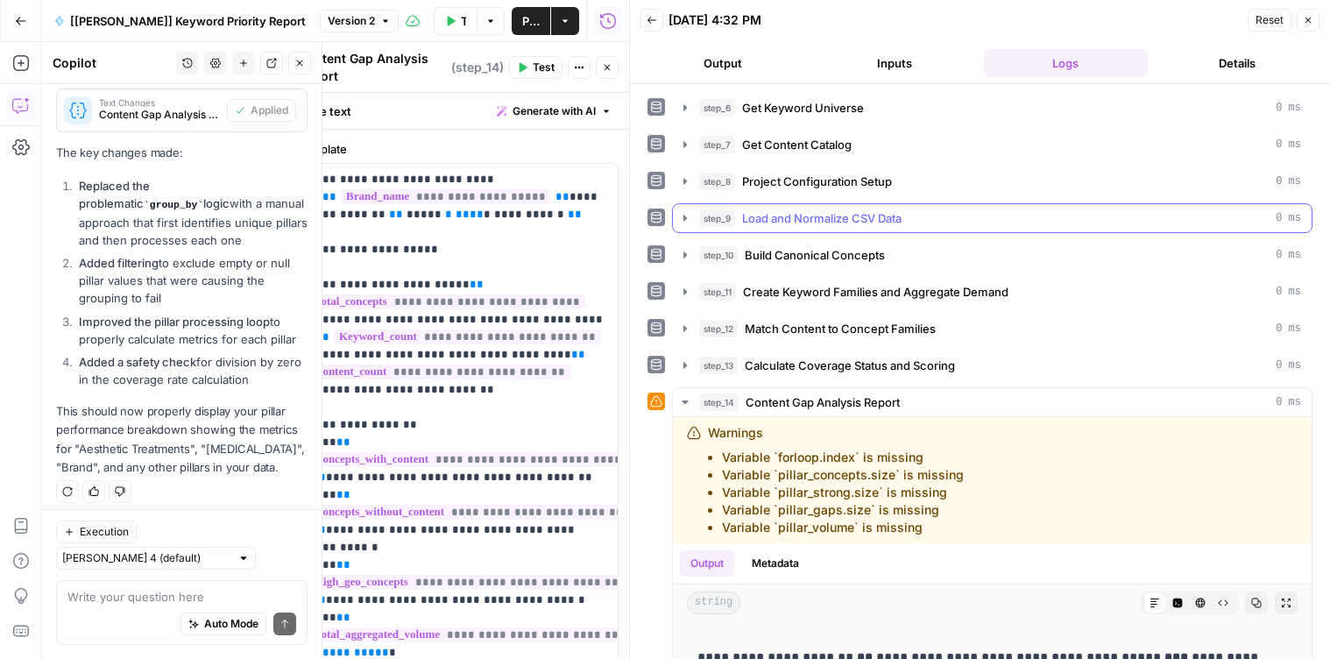
click at [676, 229] on button "step_9 Load and Normalize CSV Data 0 ms" at bounding box center [992, 218] width 639 height 28
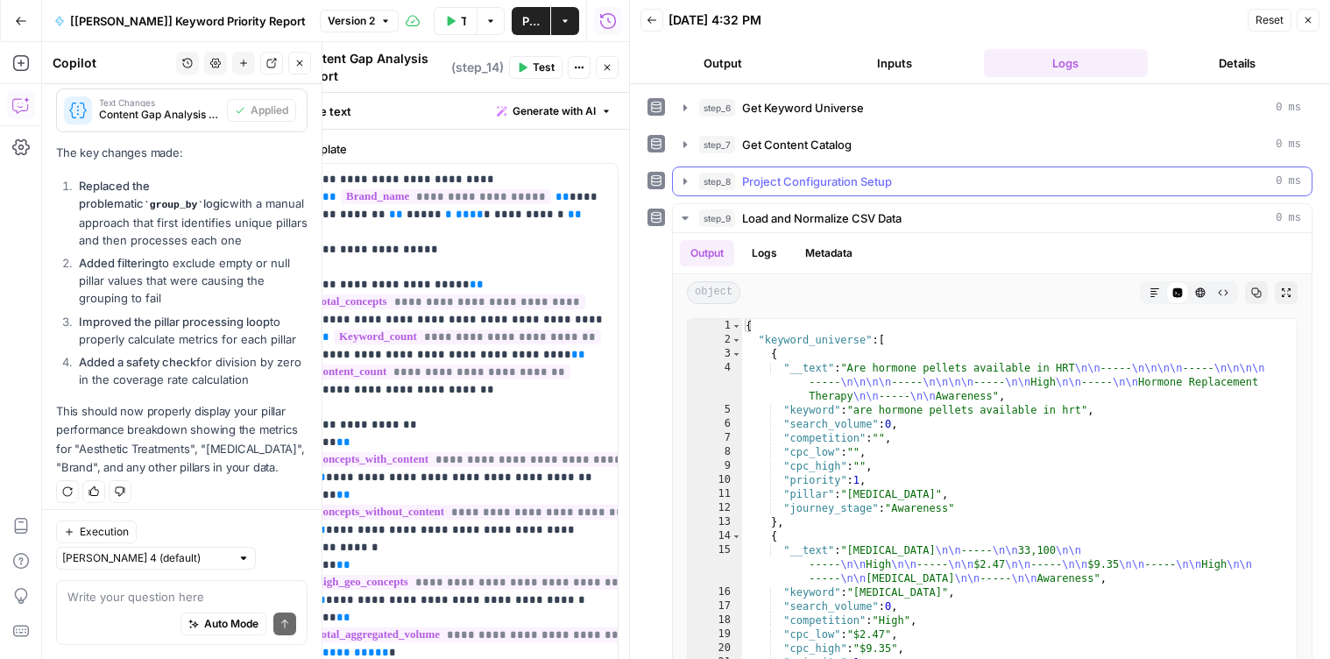
click at [699, 193] on button "step_8 Project Configuration Setup 0 ms" at bounding box center [992, 181] width 639 height 28
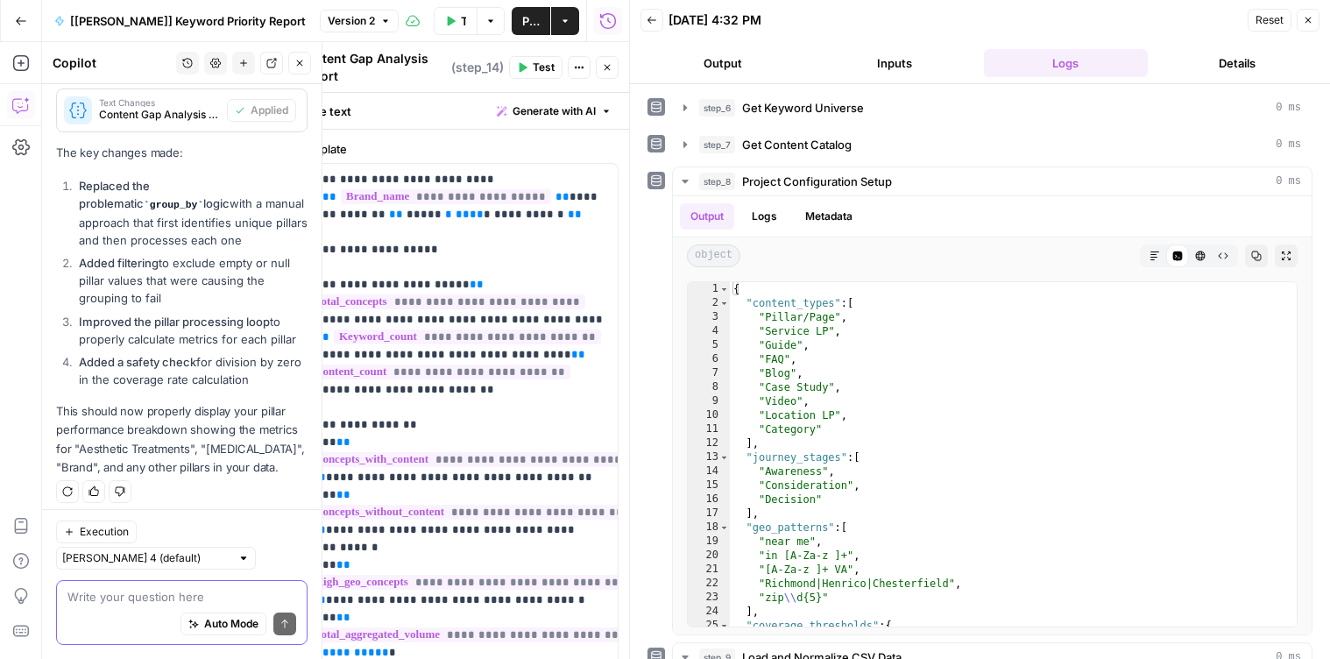
click at [137, 597] on textarea at bounding box center [181, 597] width 229 height 18
type textarea "for step 8 i need to change"
click at [167, 594] on textarea "for step 8 i need to change" at bounding box center [181, 597] width 229 height 18
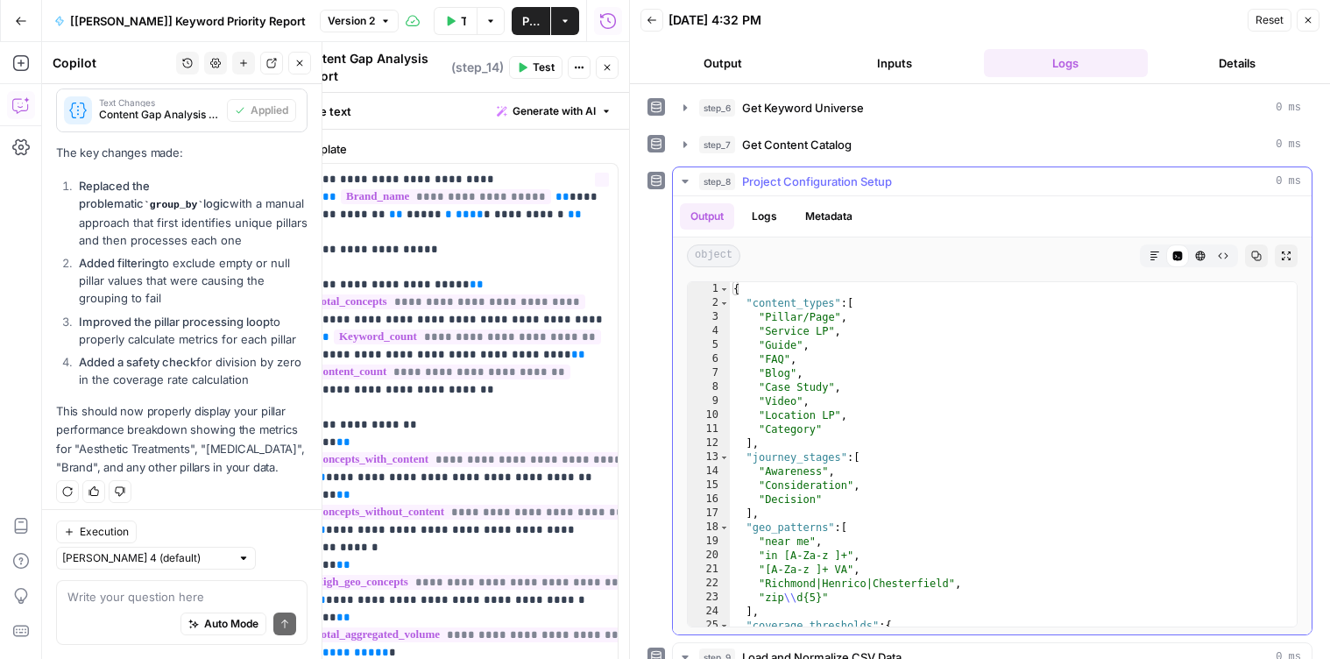
type textarea "**********"
click at [840, 429] on div "{ "content_types" : [ "Pillar/Page" , "Service LP" , "Guide" , "FAQ" , "Blog" ,…" at bounding box center [1013, 468] width 567 height 372
click at [164, 587] on div "Write your question here Auto Mode Send" at bounding box center [181, 612] width 251 height 65
type textarea "i need to add loyalty as a journey stage"
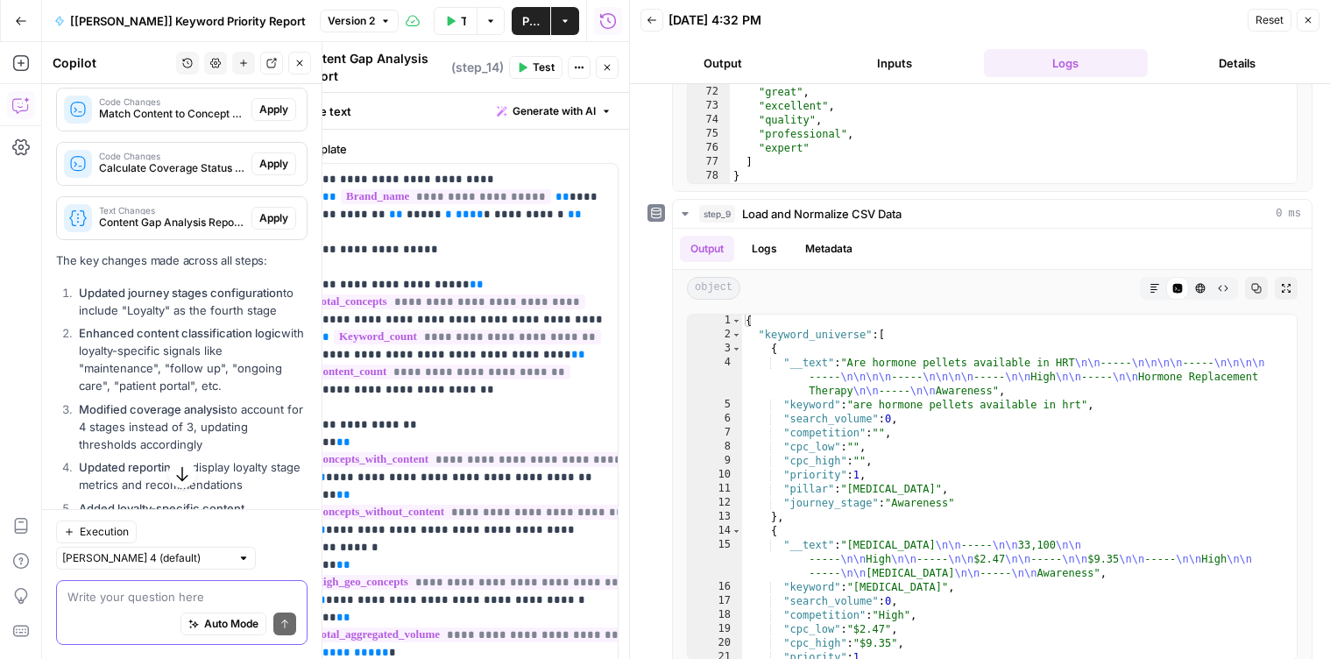
scroll to position [1086, 0]
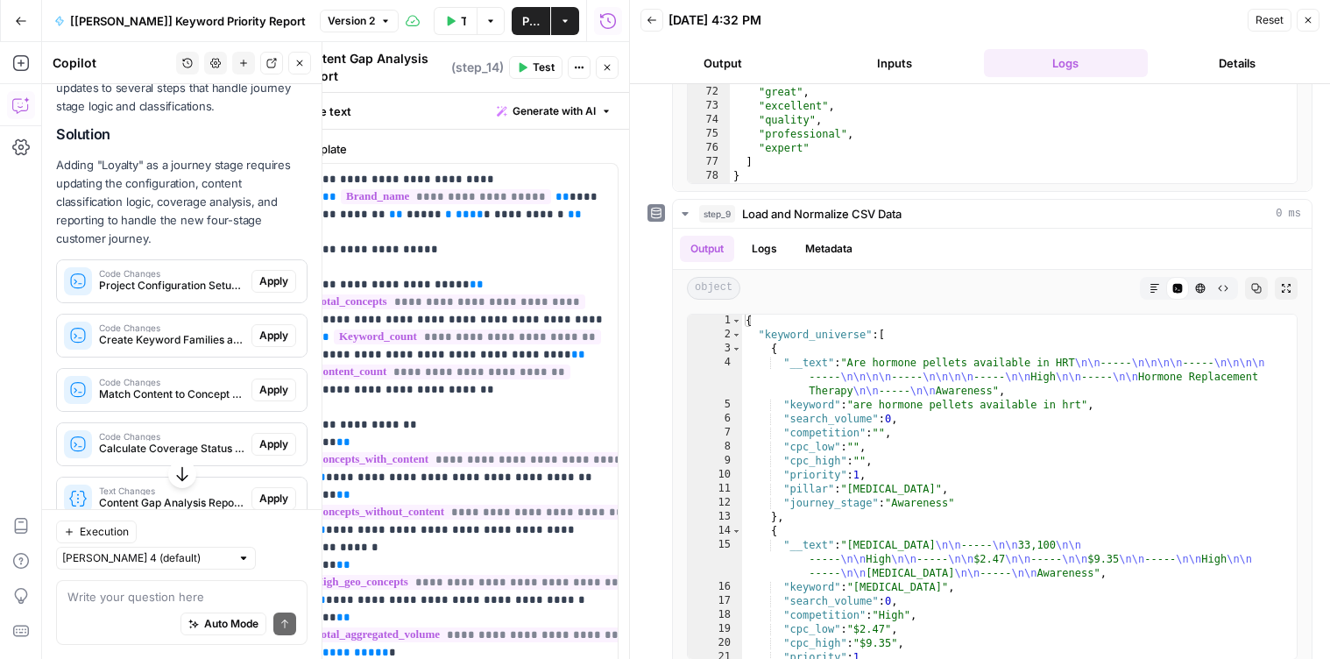
click at [279, 289] on span "Apply" at bounding box center [273, 281] width 29 height 16
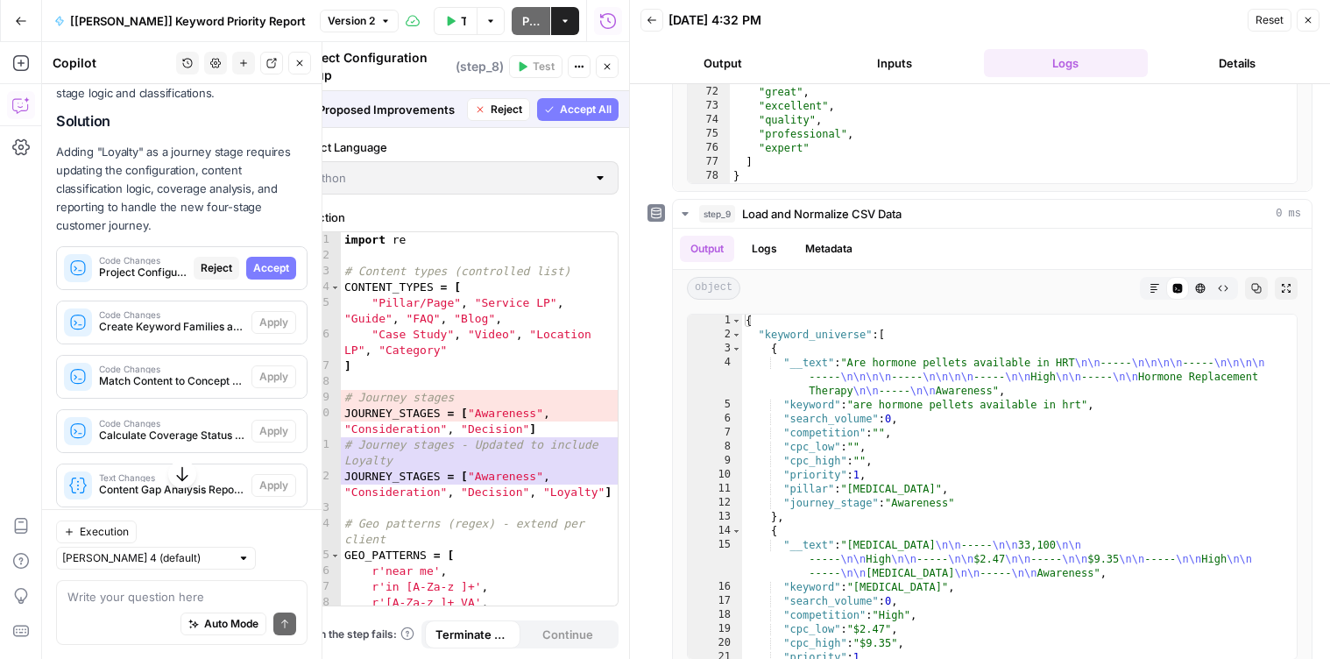
click at [268, 276] on span "Accept" at bounding box center [271, 268] width 36 height 16
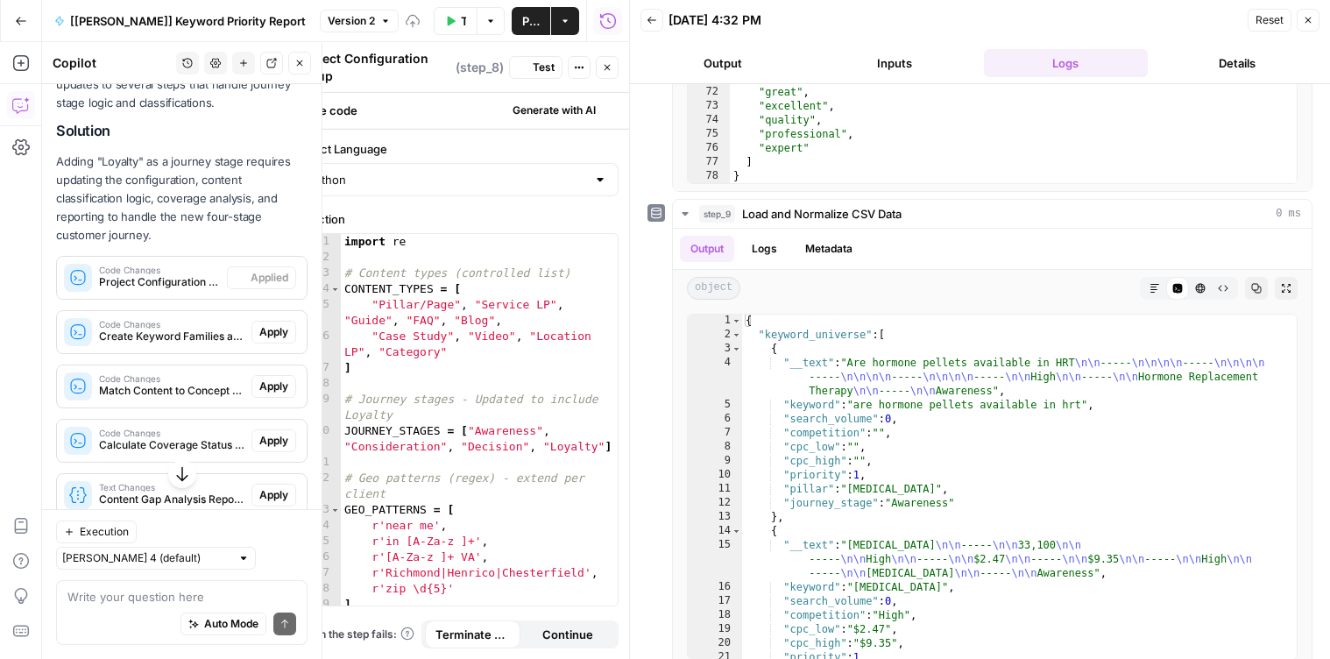
scroll to position [1142, 0]
click at [280, 343] on span "Apply" at bounding box center [273, 335] width 29 height 16
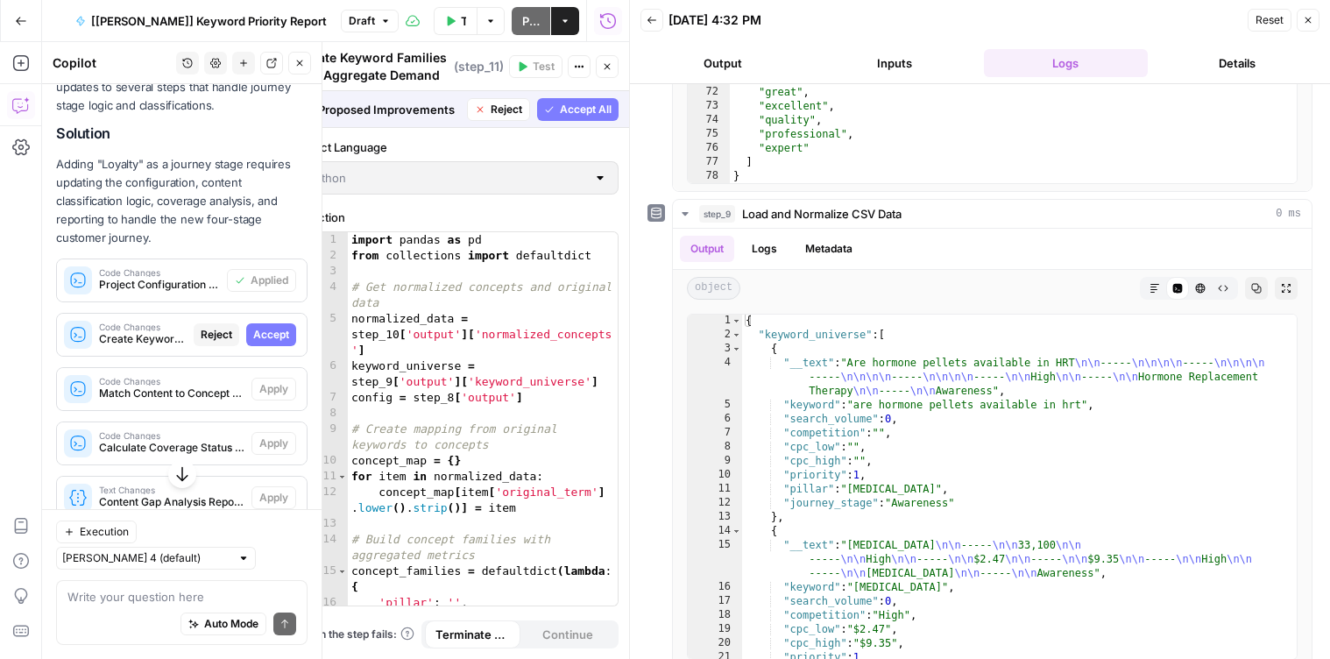
click at [273, 343] on span "Accept" at bounding box center [271, 335] width 36 height 16
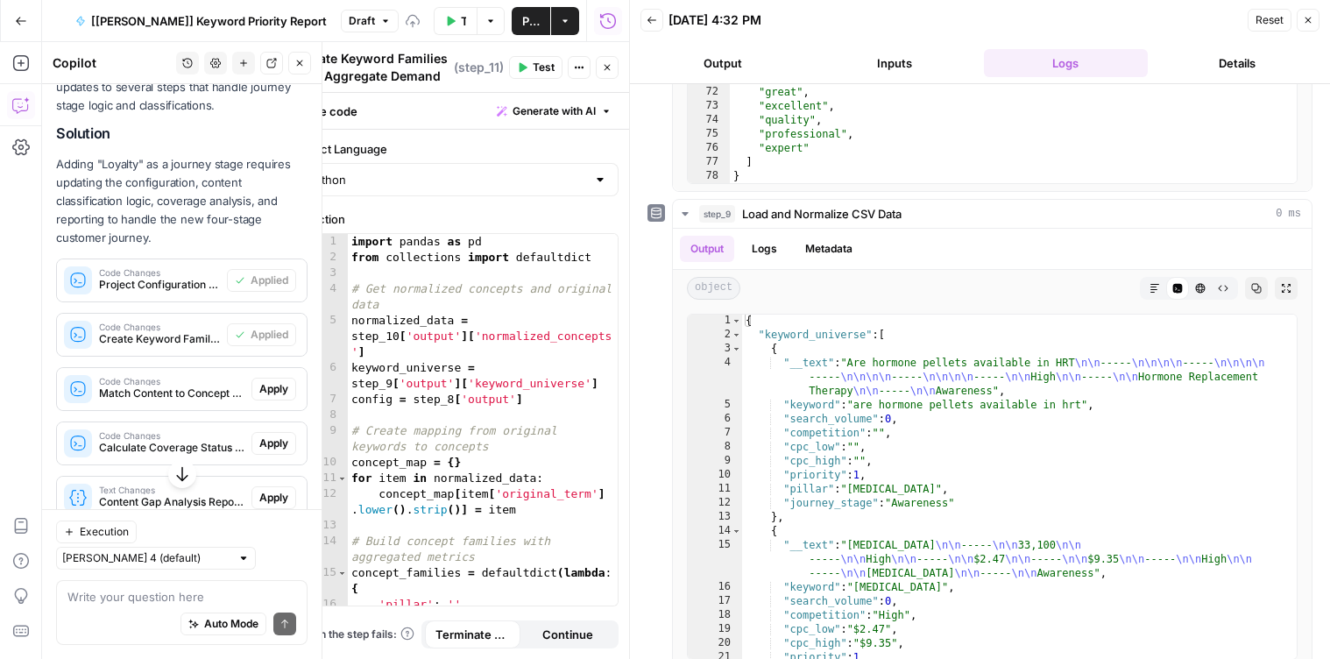
click at [275, 397] on span "Apply" at bounding box center [273, 389] width 29 height 16
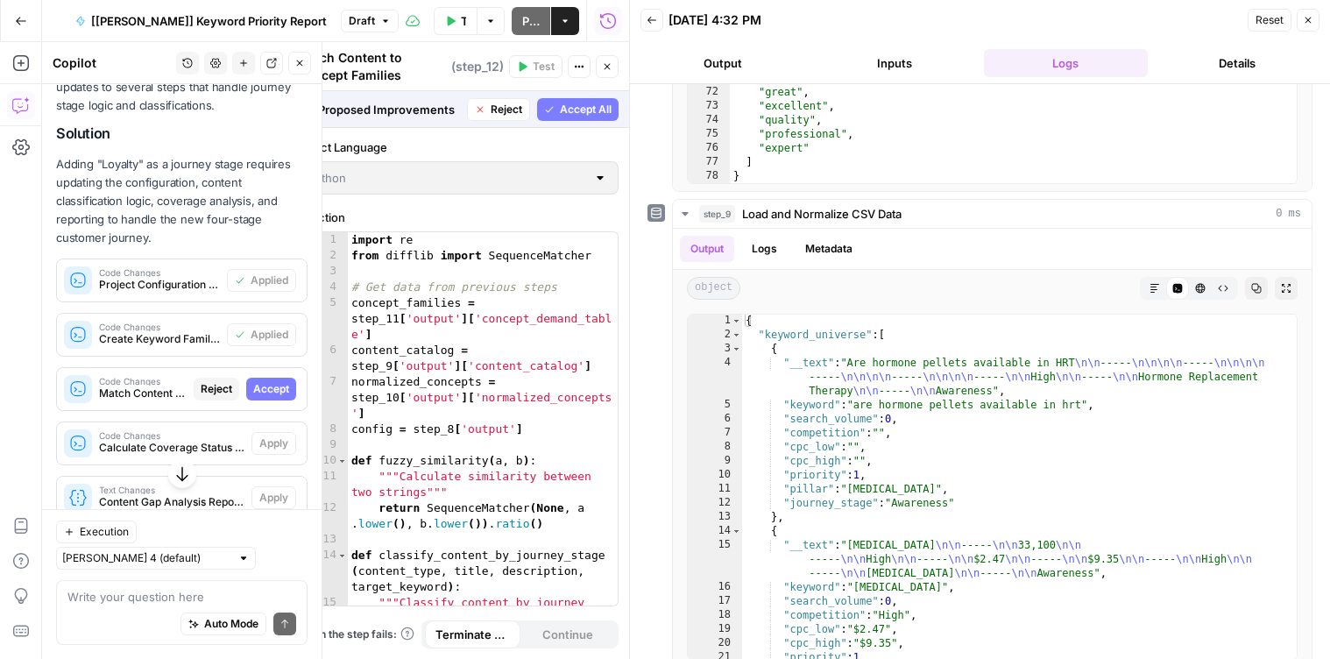
drag, startPoint x: 277, startPoint y: 401, endPoint x: 281, endPoint y: 416, distance: 15.5
click at [277, 397] on span "Accept" at bounding box center [271, 389] width 36 height 16
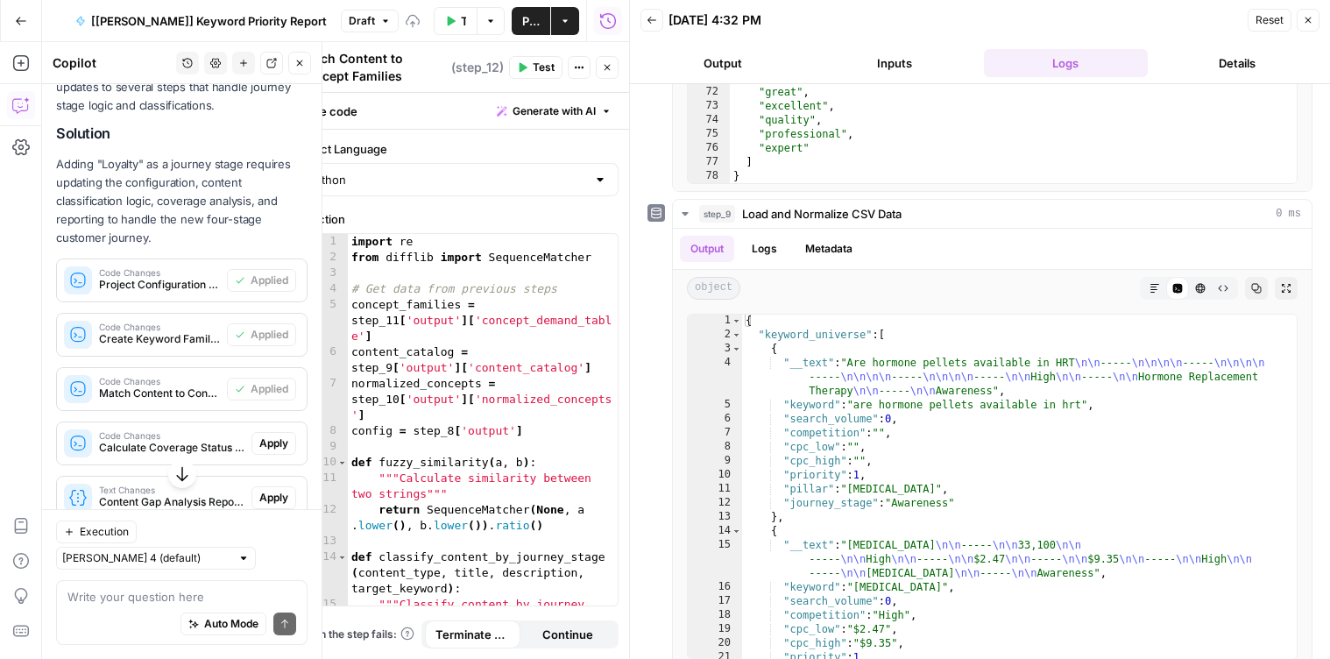
click at [279, 451] on span "Apply" at bounding box center [273, 443] width 29 height 16
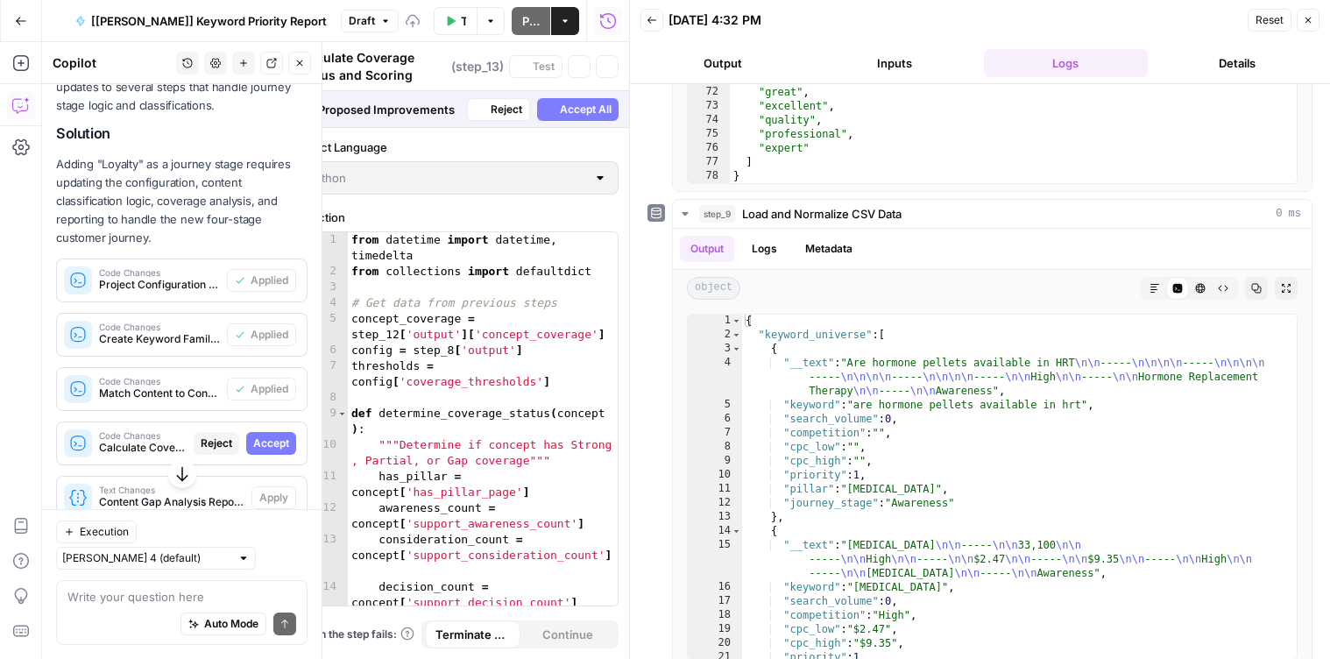
click at [279, 451] on span "Accept" at bounding box center [271, 443] width 36 height 16
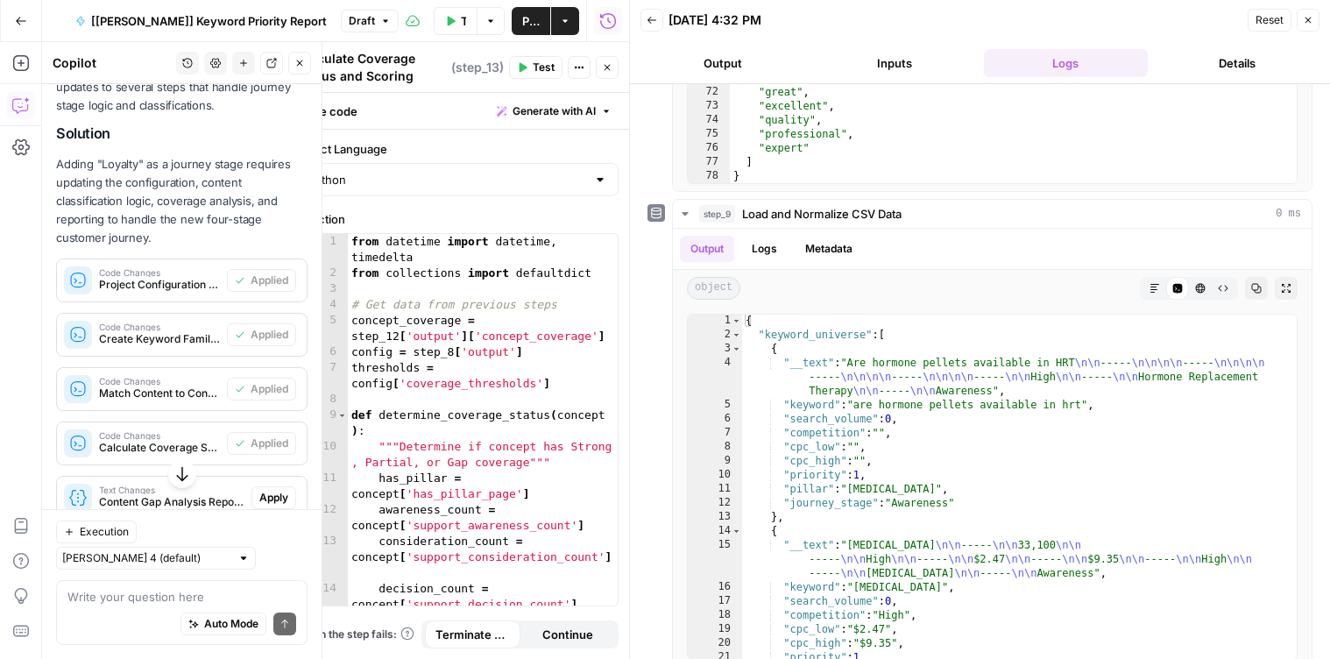
click at [272, 506] on span "Apply" at bounding box center [273, 498] width 29 height 16
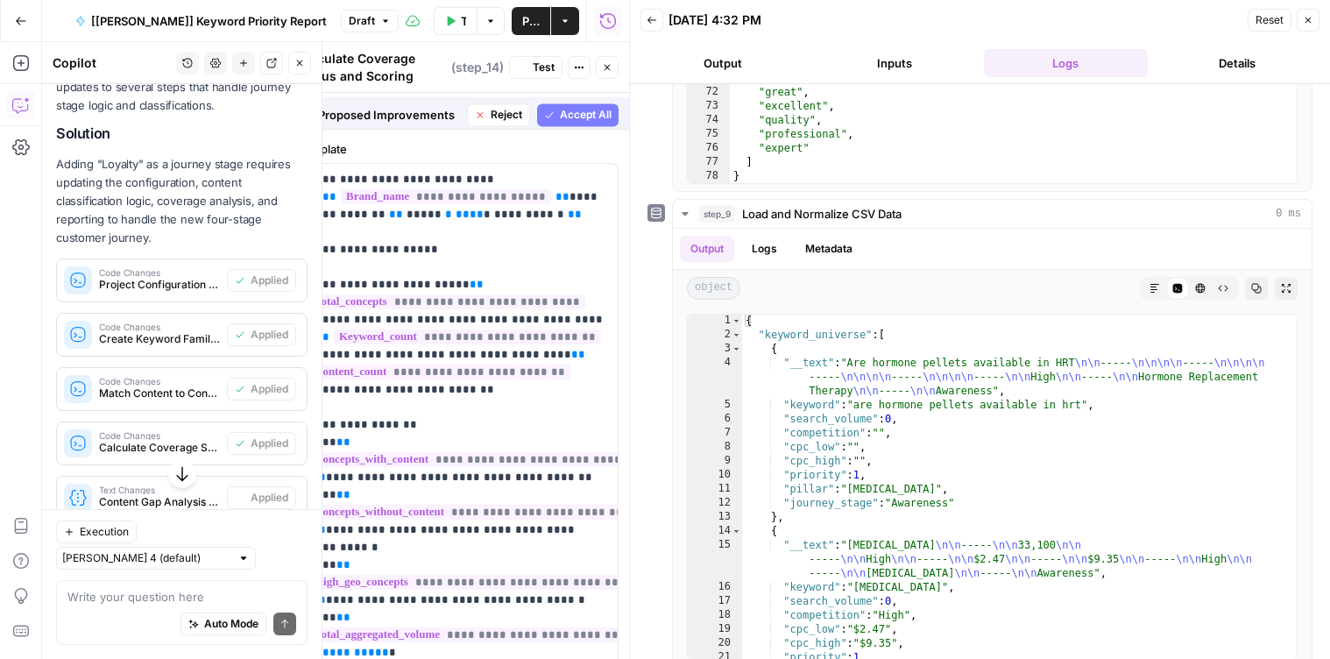
type textarea "Content Gap Analysis Report"
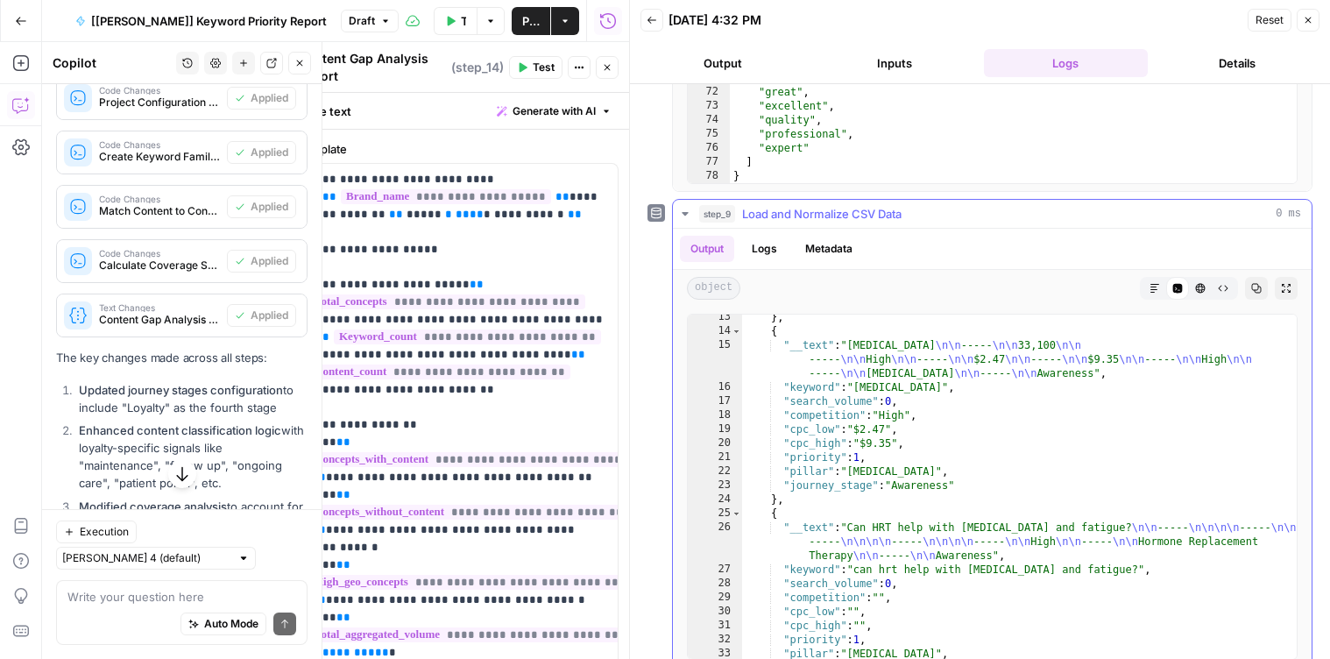
scroll to position [52, 0]
click at [690, 205] on button "step_9 Load and Normalize CSV Data 0 ms" at bounding box center [992, 214] width 639 height 28
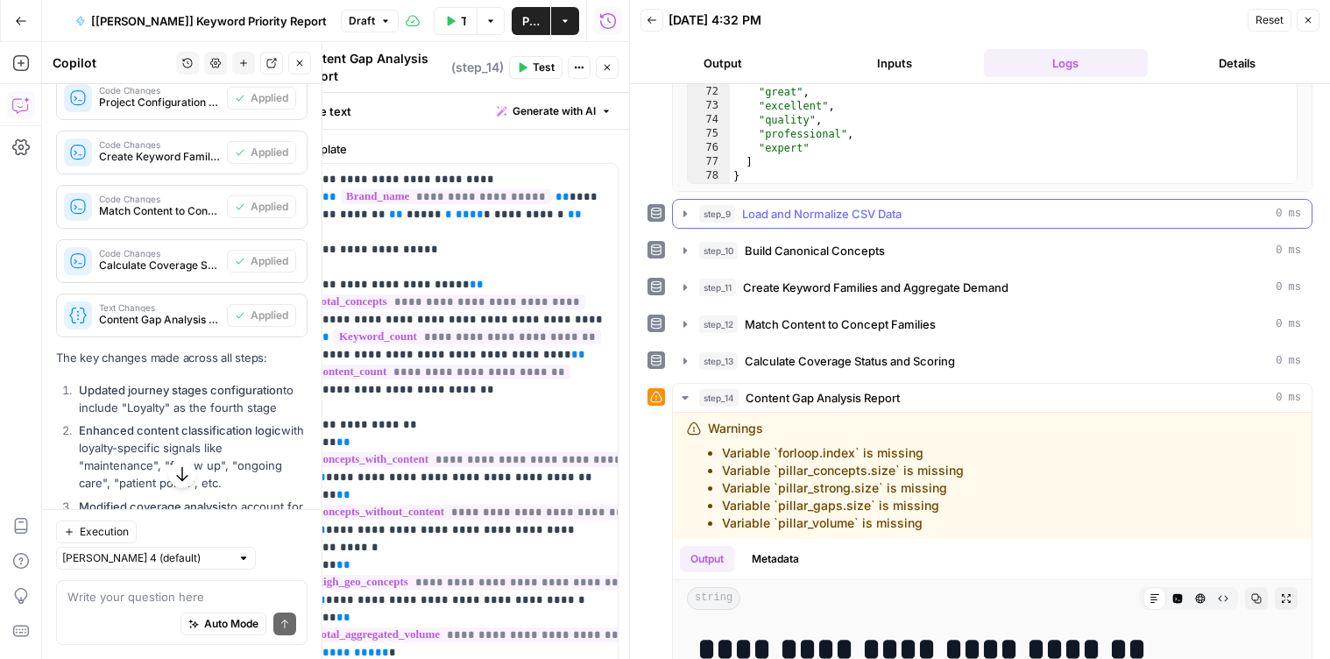
click at [679, 204] on button "step_9 Load and Normalize CSV Data 0 ms" at bounding box center [992, 214] width 639 height 28
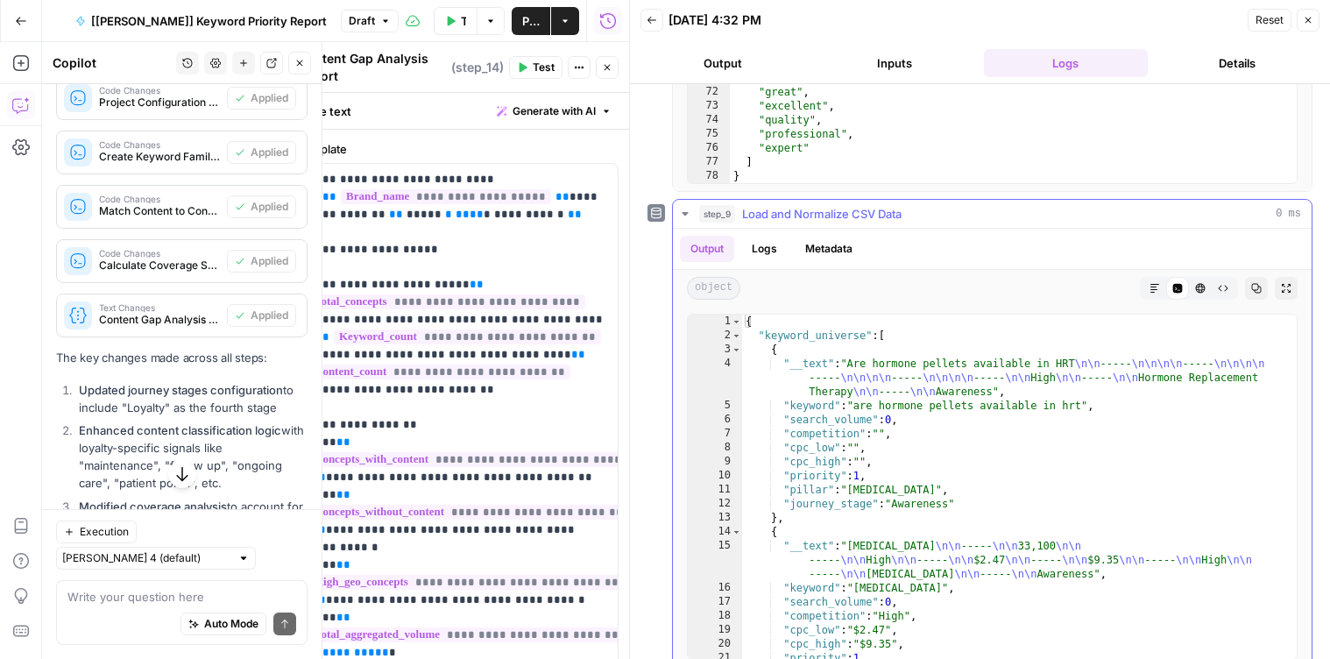
scroll to position [439, 0]
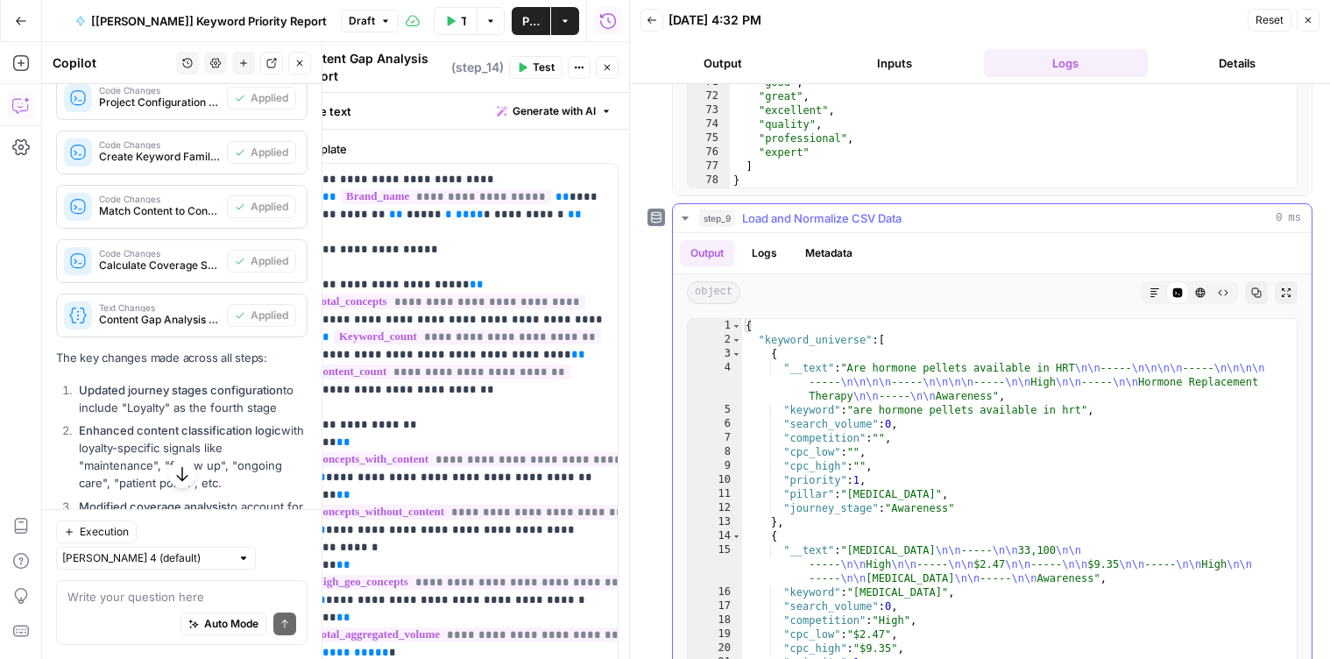
click at [683, 215] on icon "button" at bounding box center [685, 218] width 14 height 14
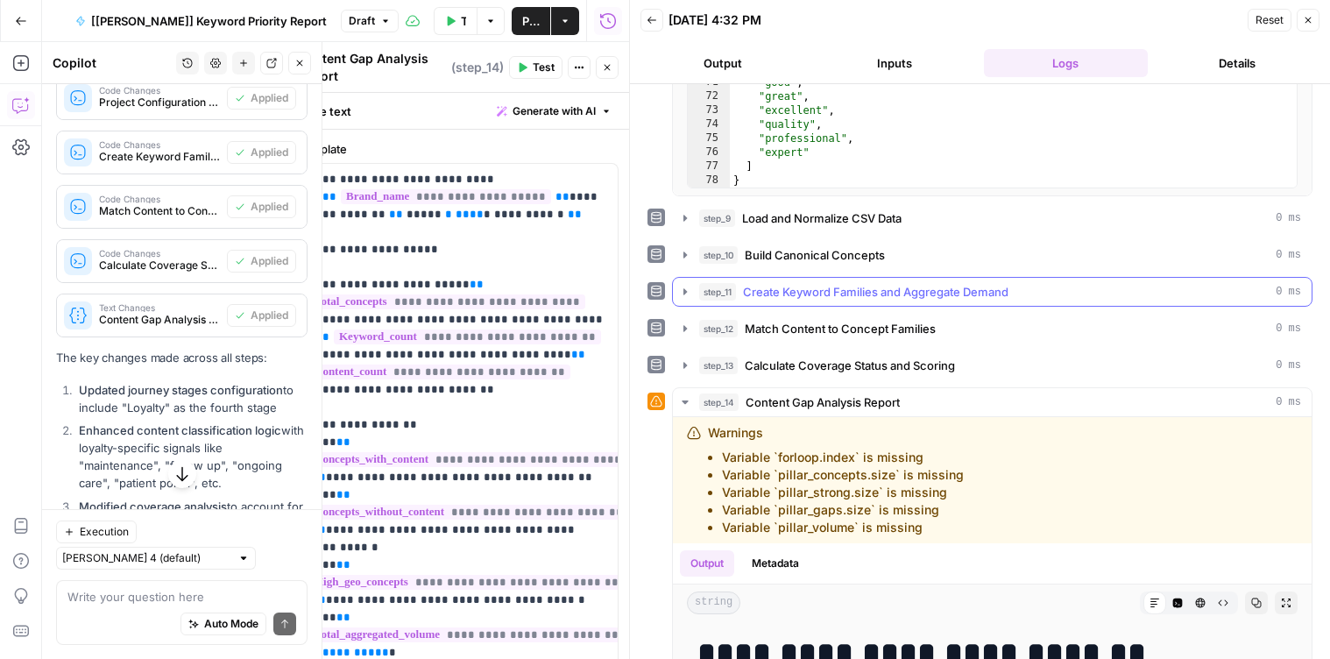
click at [683, 286] on icon "button" at bounding box center [685, 292] width 14 height 14
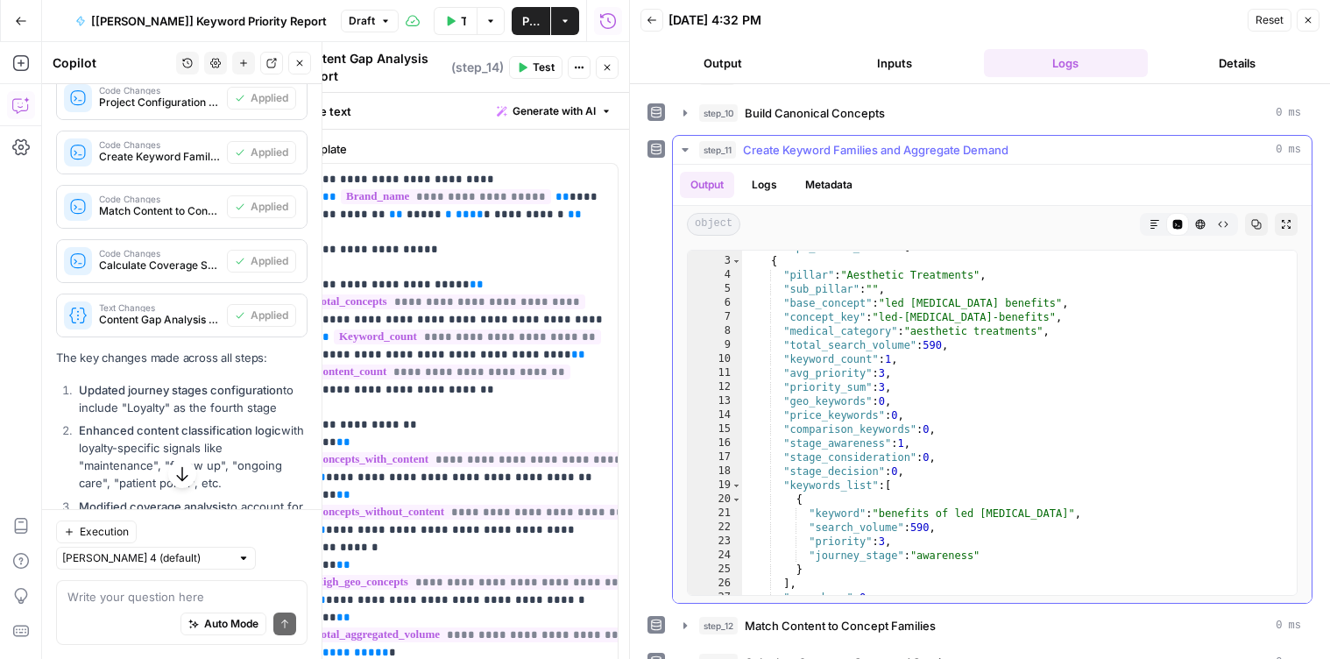
scroll to position [26, 0]
click at [849, 347] on div ""concept_demand_table" : [ { "pillar" : "Aesthetic Treatments" , "sub_pillar" :…" at bounding box center [1019, 424] width 555 height 372
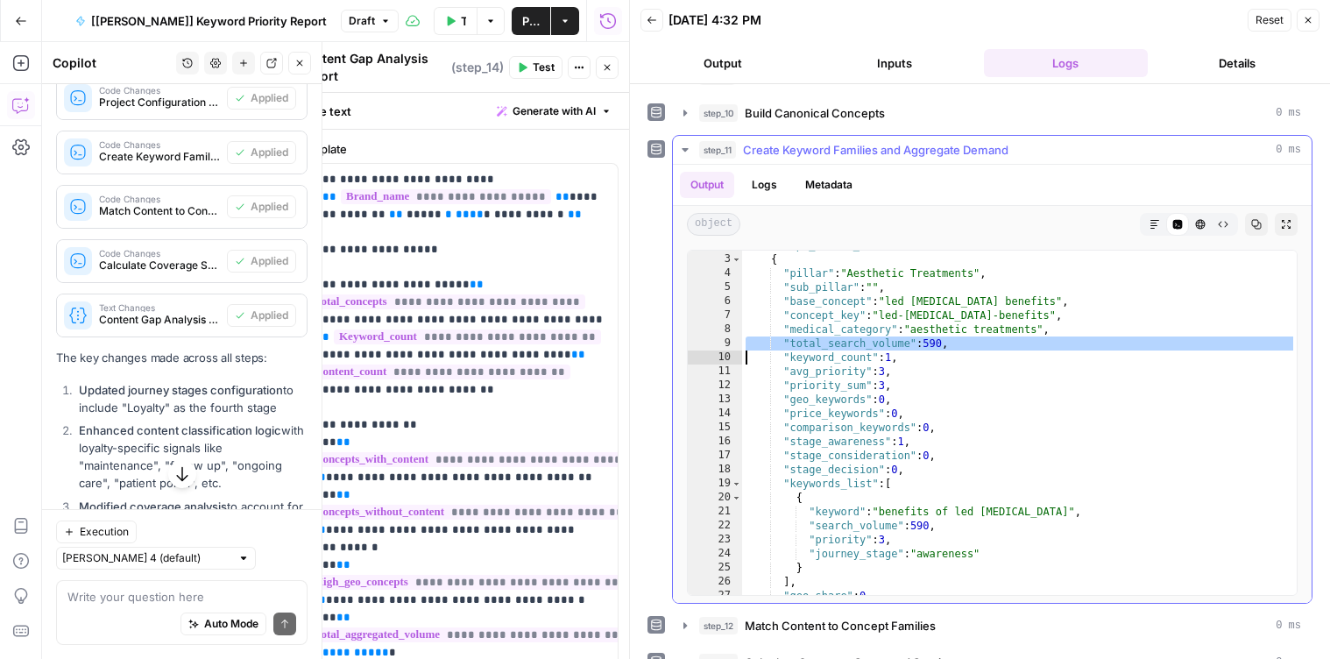
click at [849, 347] on div ""concept_demand_table" : [ { "pillar" : "Aesthetic Treatments" , "sub_pillar" :…" at bounding box center [1019, 424] width 555 height 372
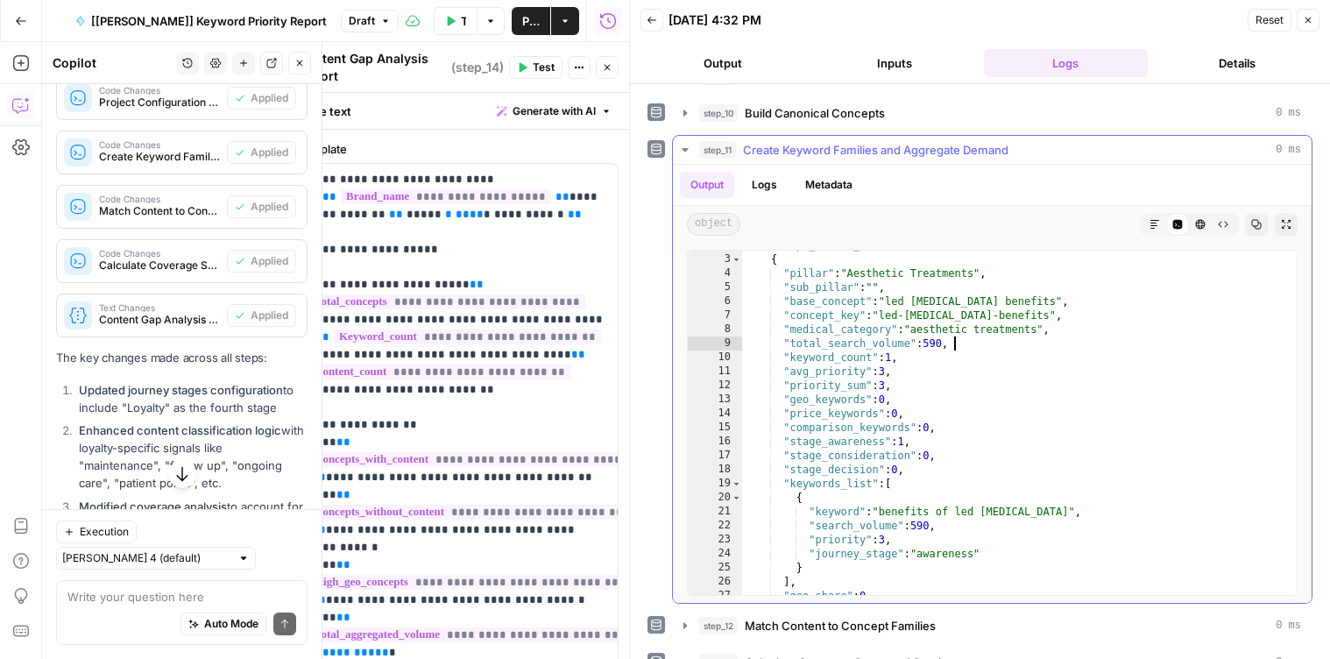
drag, startPoint x: 969, startPoint y: 342, endPoint x: 684, endPoint y: 359, distance: 285.3
click at [684, 359] on div "**********" at bounding box center [992, 423] width 639 height 360
click at [853, 346] on div ""concept_demand_table" : [ { "pillar" : "Aesthetic Treatments" , "sub_pillar" :…" at bounding box center [1019, 424] width 555 height 372
type textarea "**********"
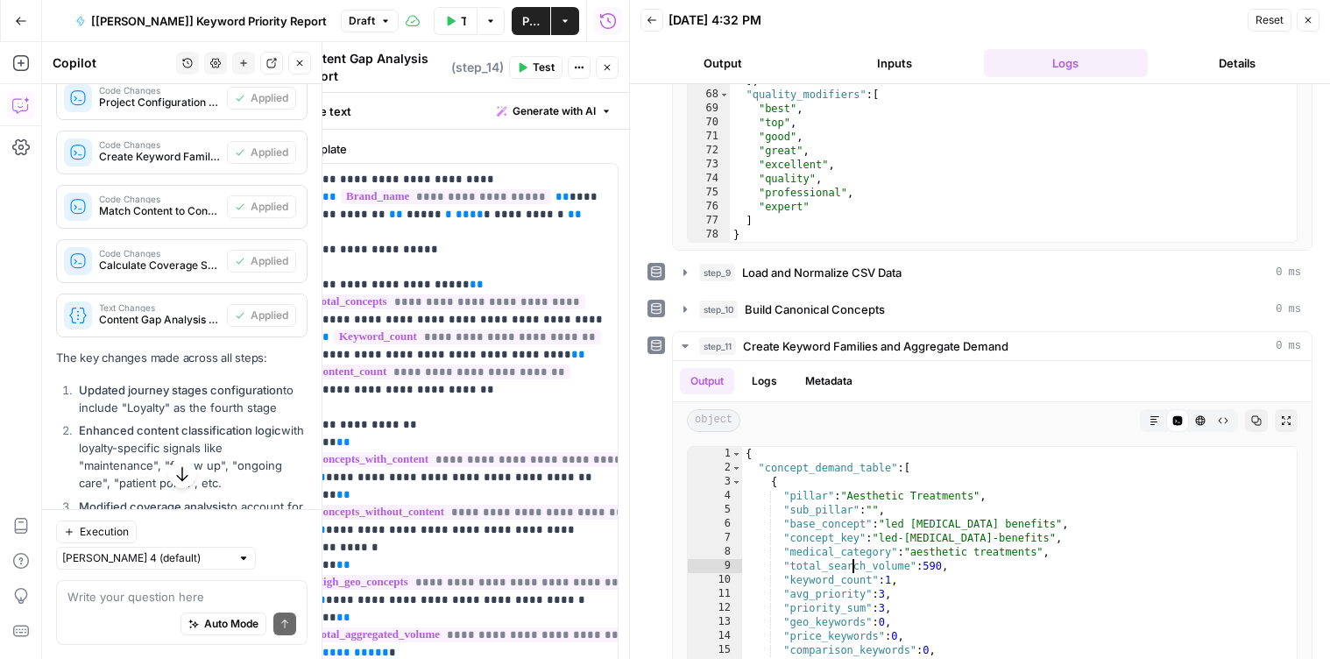
scroll to position [390, 0]
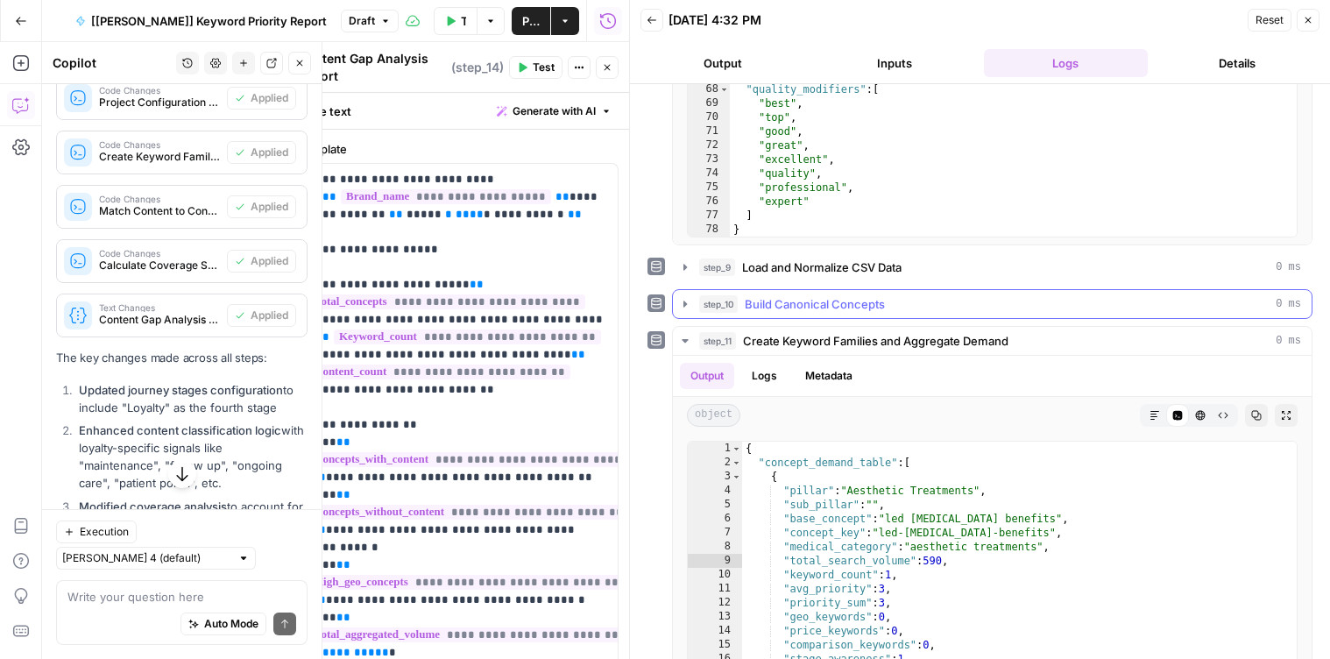
click at [678, 301] on icon "button" at bounding box center [685, 304] width 14 height 14
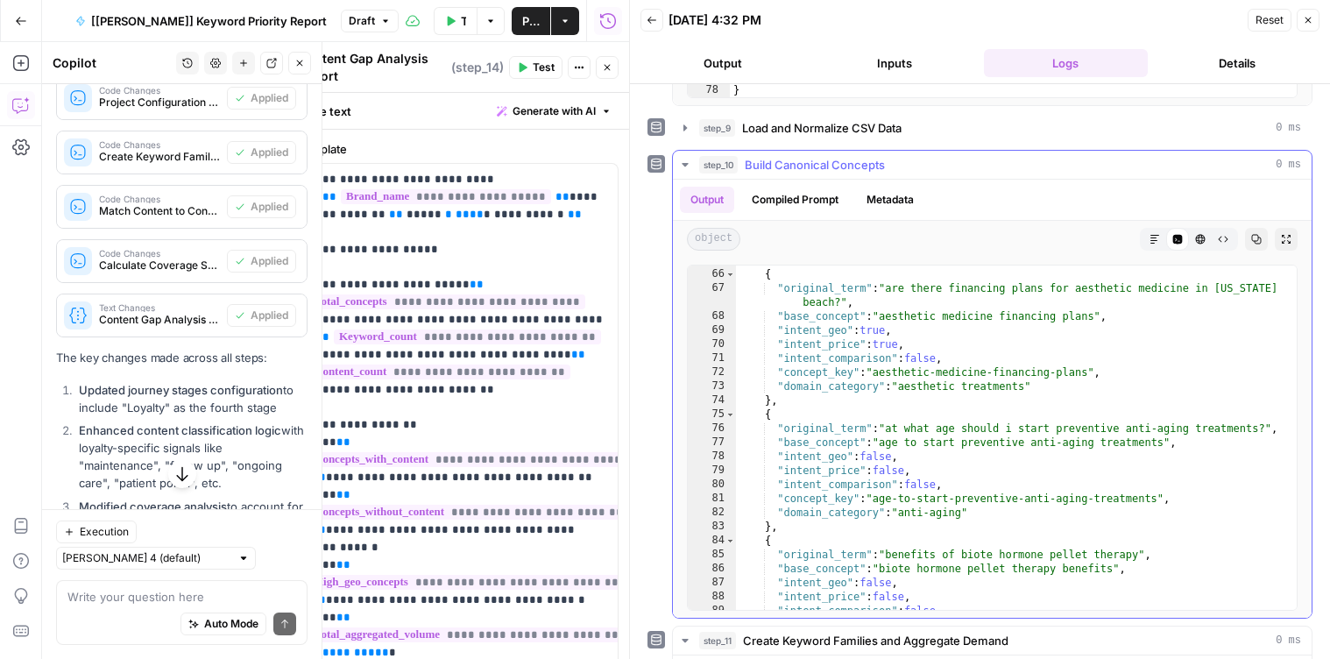
scroll to position [1081, 0]
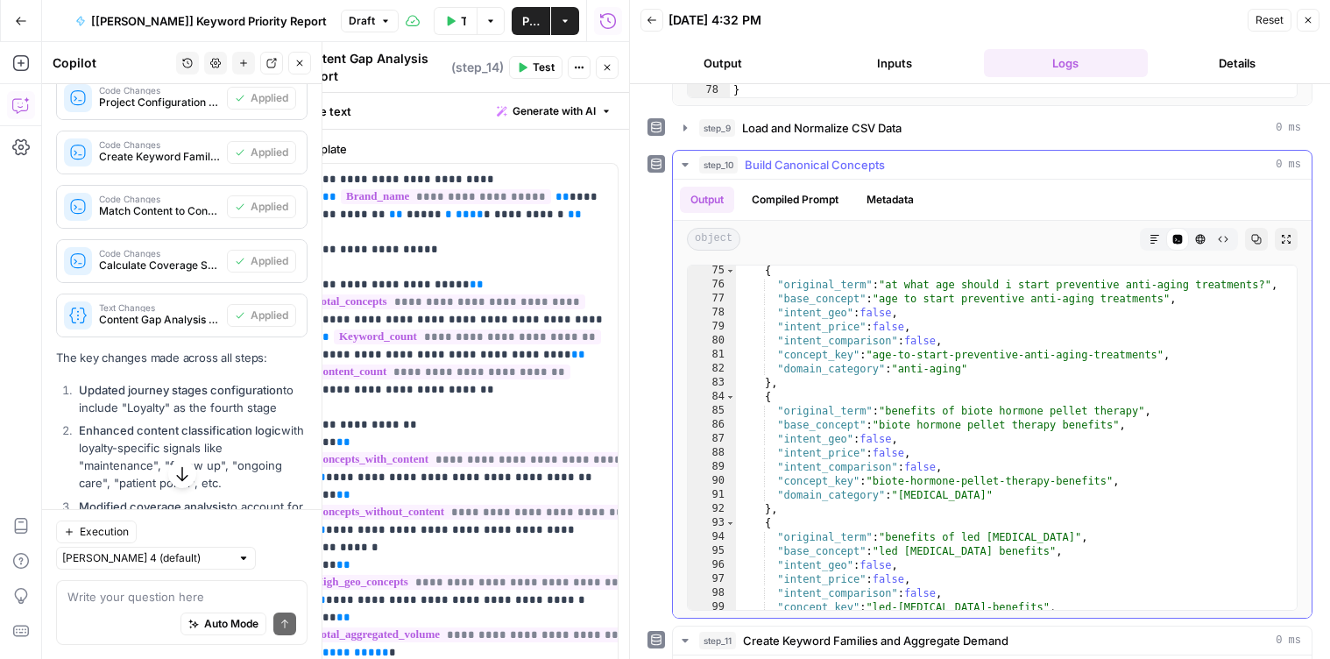
click at [679, 161] on icon "button" at bounding box center [685, 165] width 14 height 14
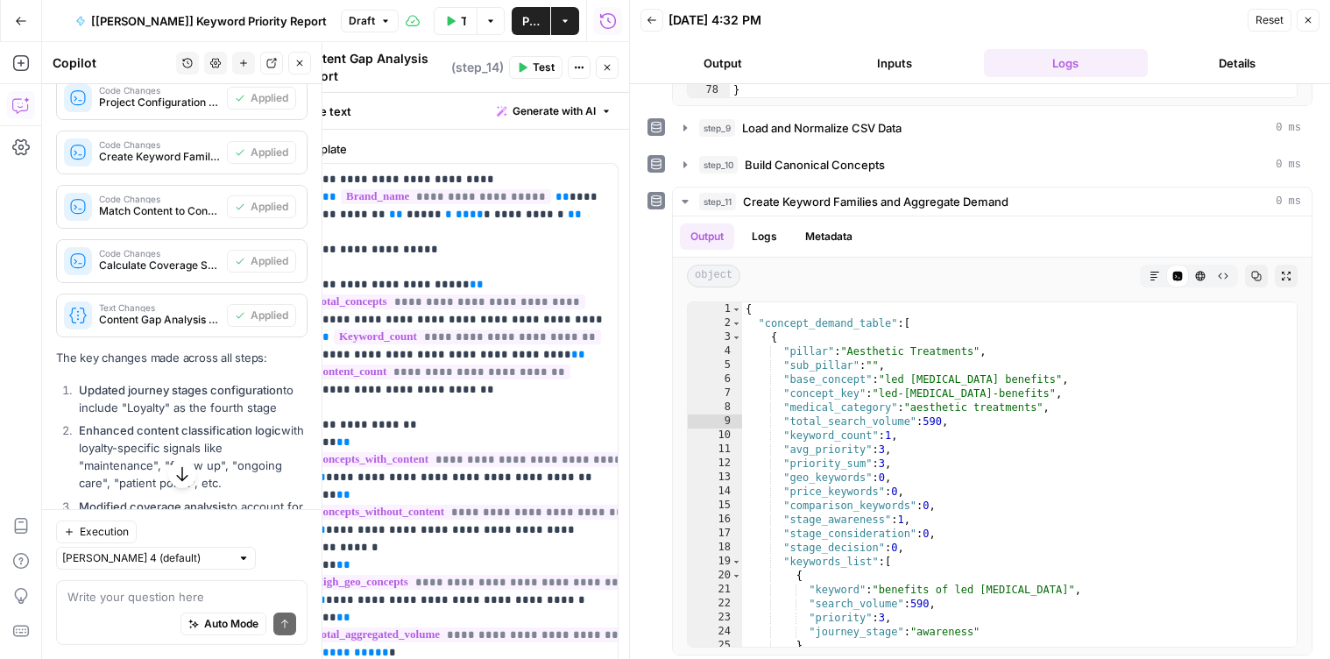
click at [189, 586] on div "Auto Mode will automatically modify and execute the workflow" at bounding box center [222, 579] width 254 height 34
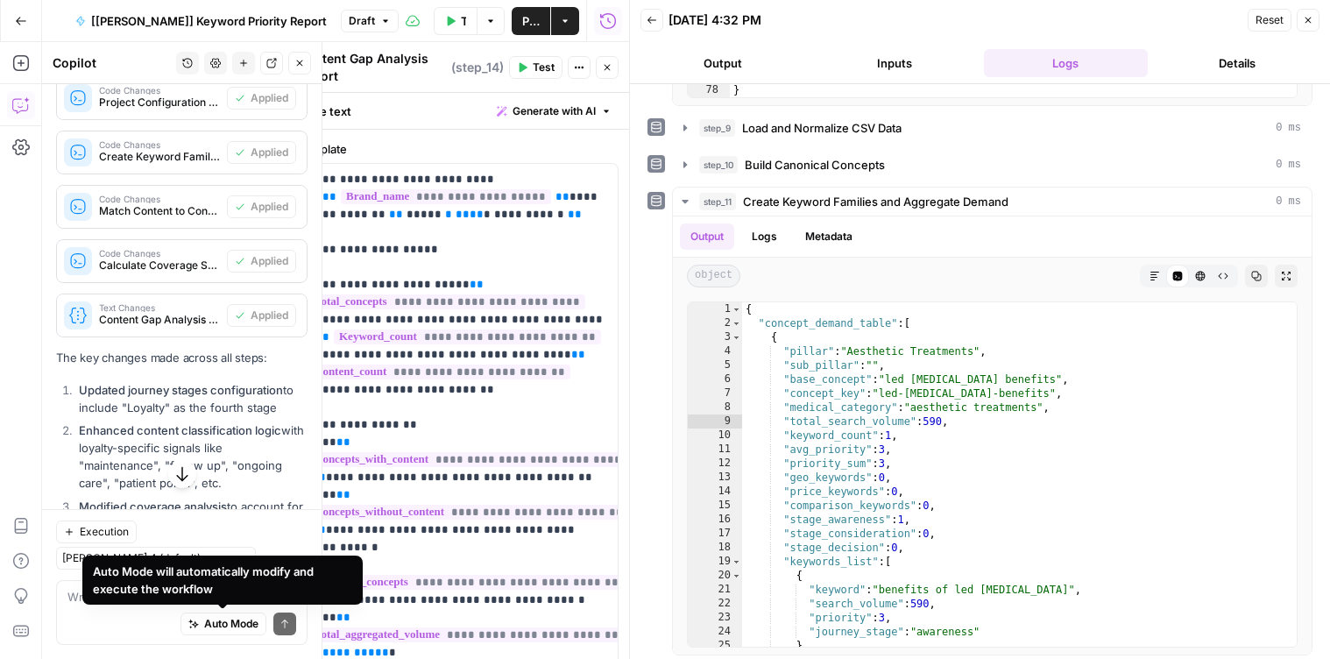
scroll to position [1550, 0]
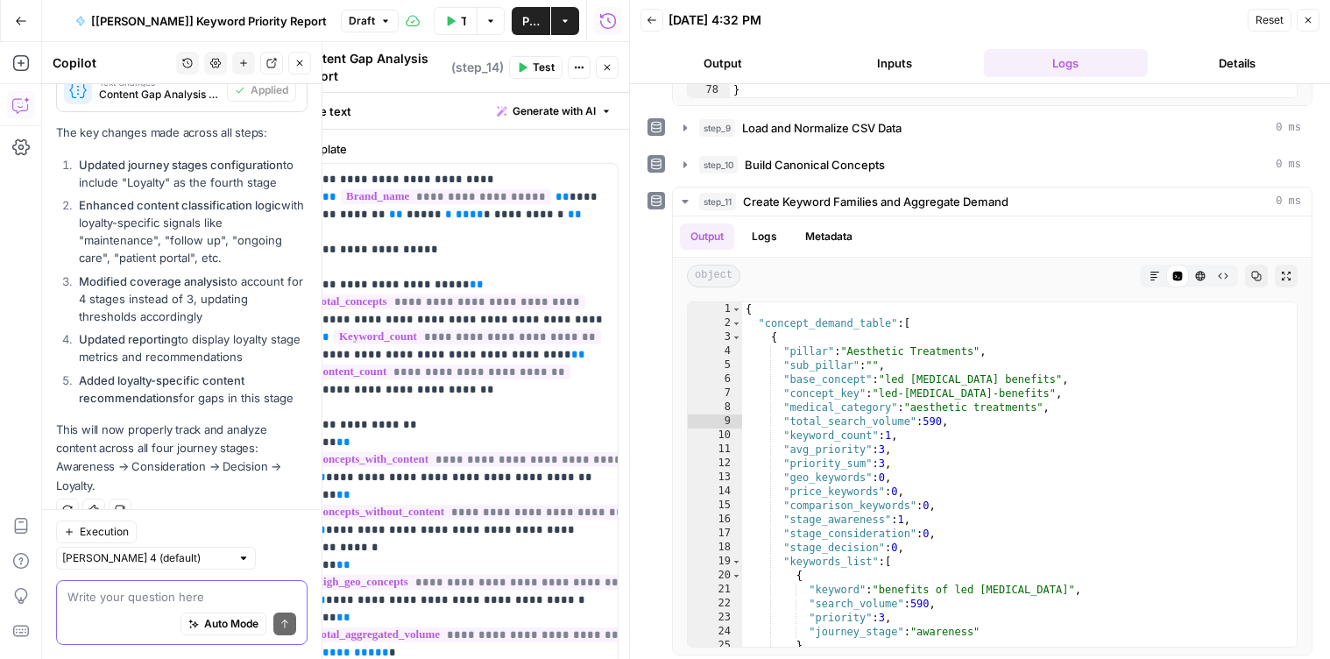
click at [138, 591] on textarea at bounding box center [181, 597] width 229 height 18
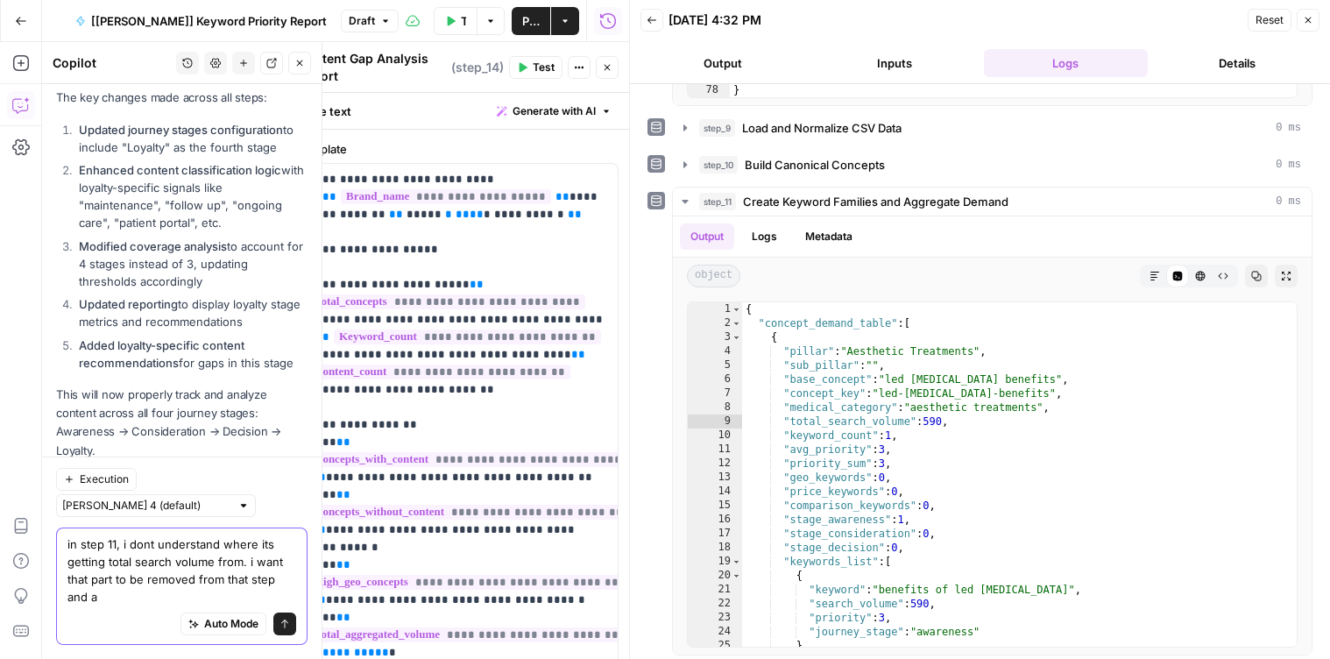
scroll to position [1602, 0]
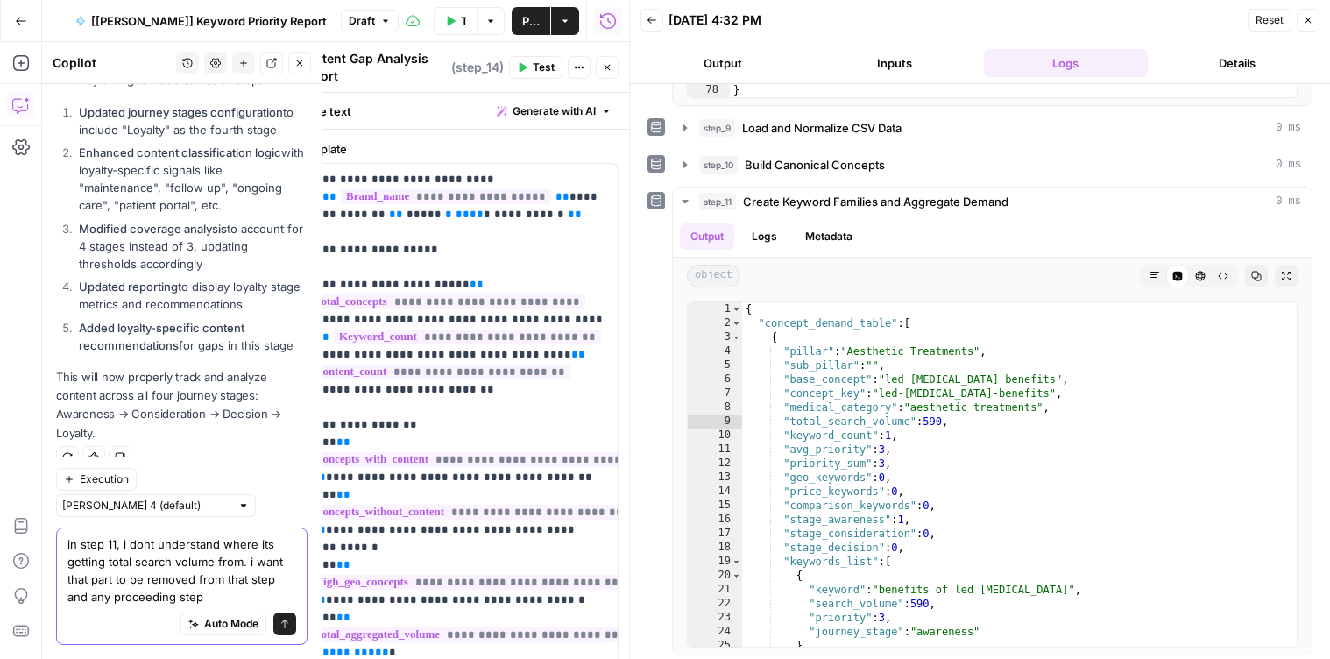
type textarea "in step 11, i dont understand where its getting total search volume from. i wan…"
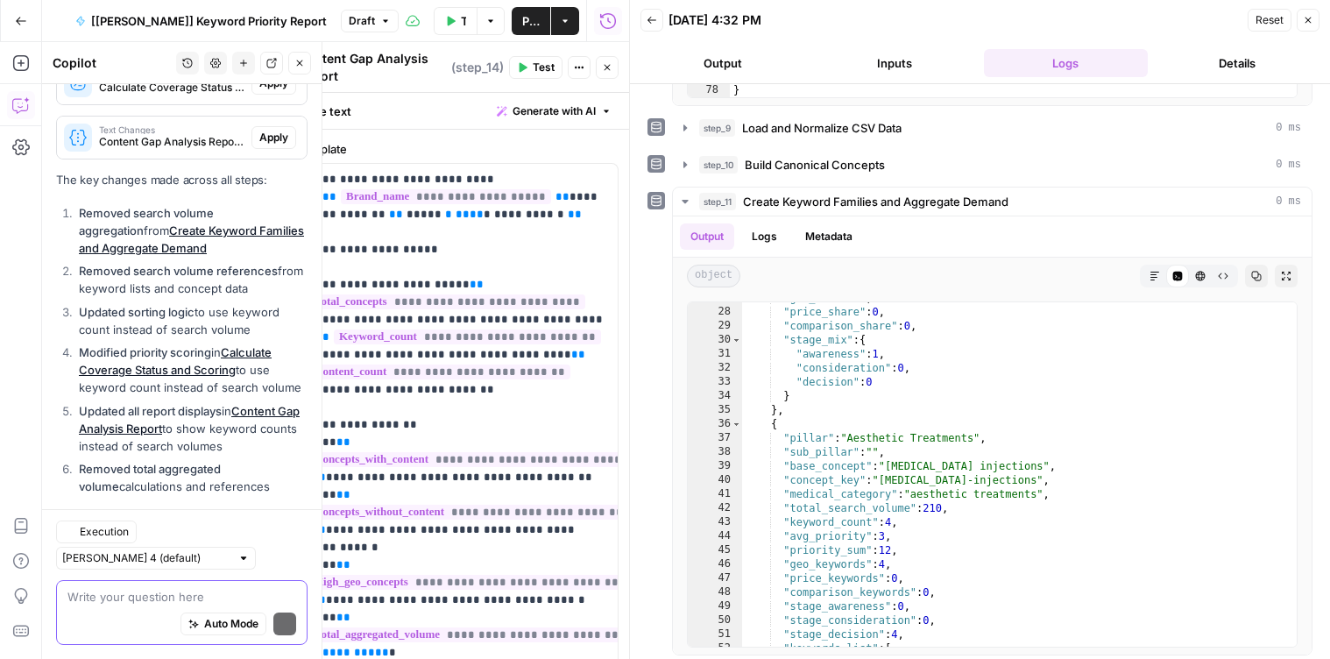
scroll to position [2516, 0]
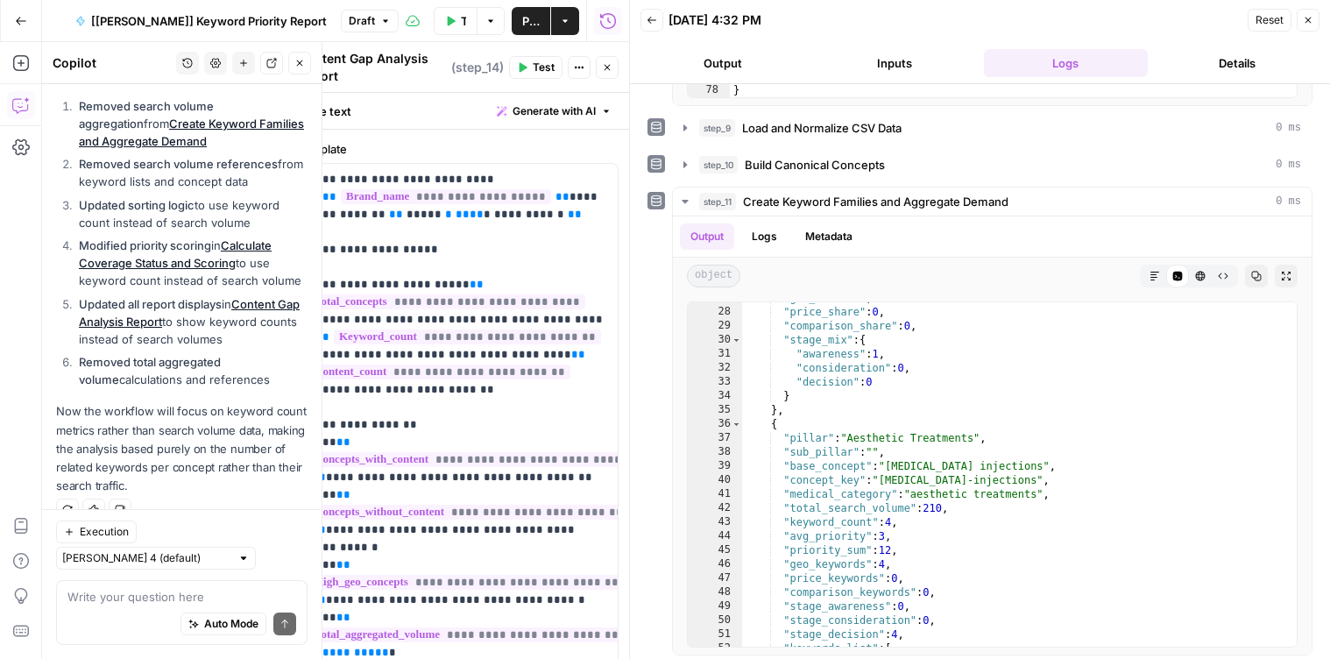
drag, startPoint x: 137, startPoint y: 445, endPoint x: 86, endPoint y: 400, distance: 67.7
click at [84, 402] on p "Now the workflow will focus on keyword count metrics rather than search volume …" at bounding box center [181, 448] width 251 height 93
click at [97, 414] on p "Now the workflow will focus on keyword count metrics rather than search volume …" at bounding box center [181, 448] width 251 height 93
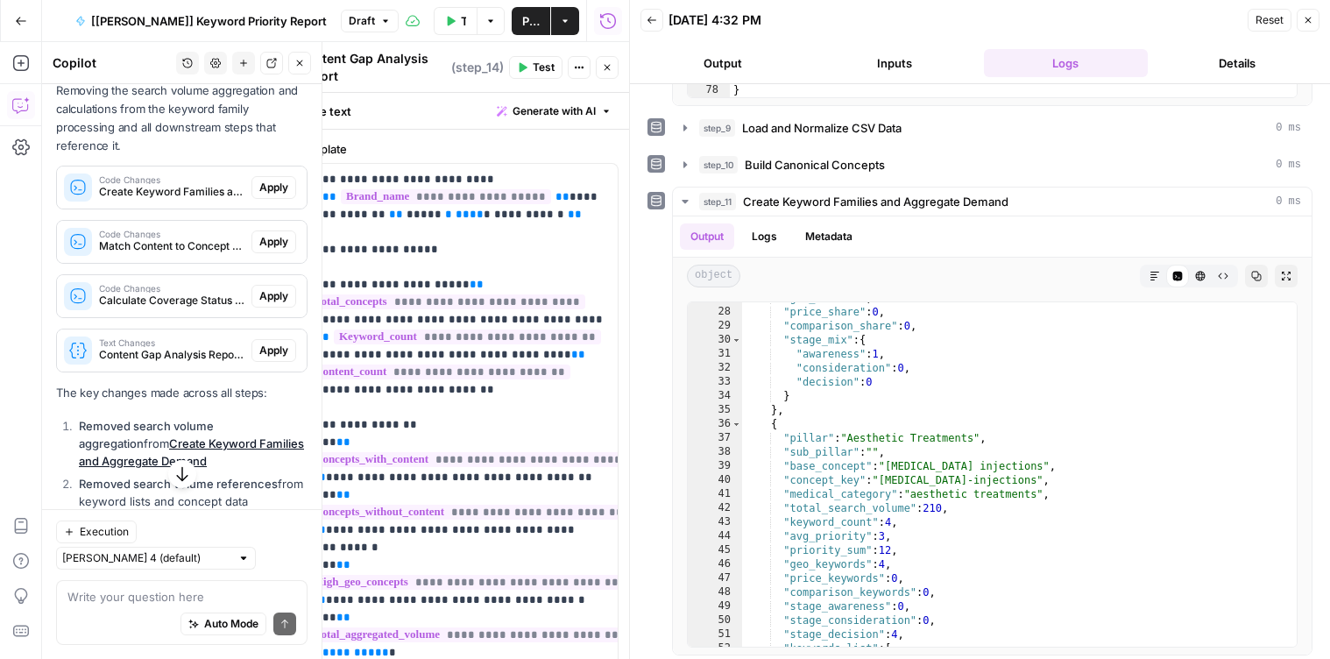
scroll to position [2196, 0]
click at [290, 188] on button "Apply" at bounding box center [273, 188] width 45 height 23
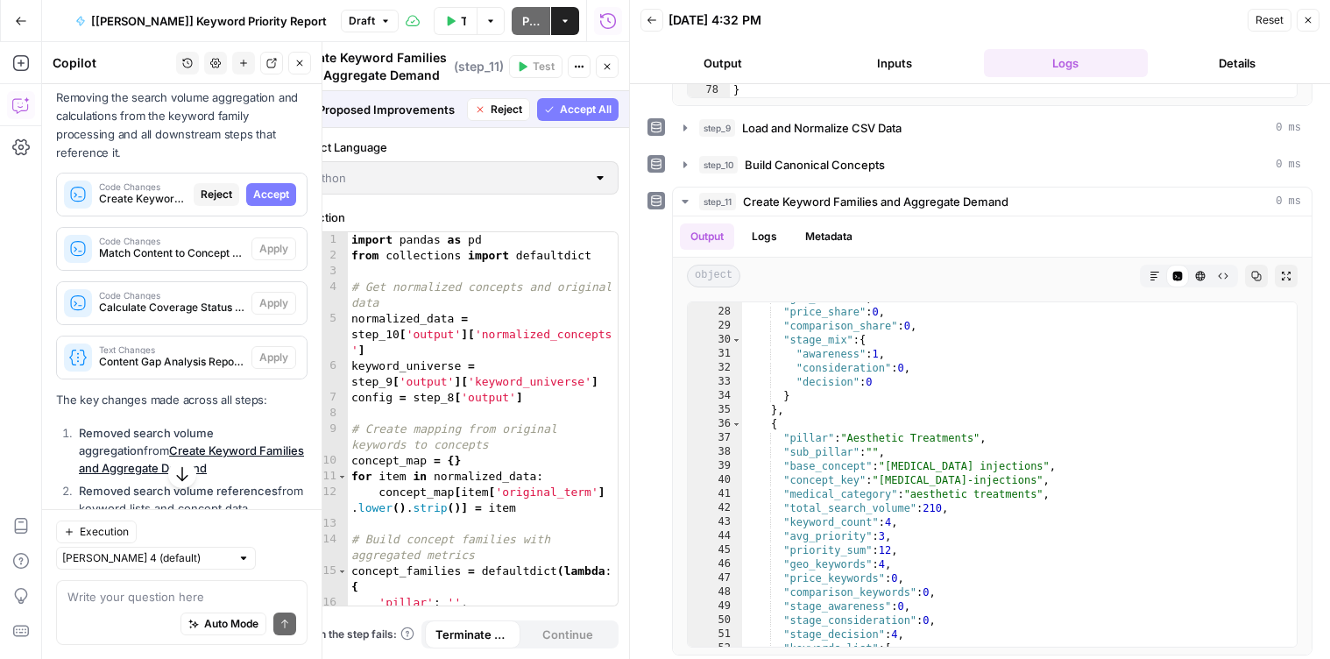
scroll to position [2132, 0]
click at [281, 198] on div "Other changes are being applied." at bounding box center [273, 214] width 202 height 32
click at [280, 204] on button "Accept" at bounding box center [271, 196] width 50 height 23
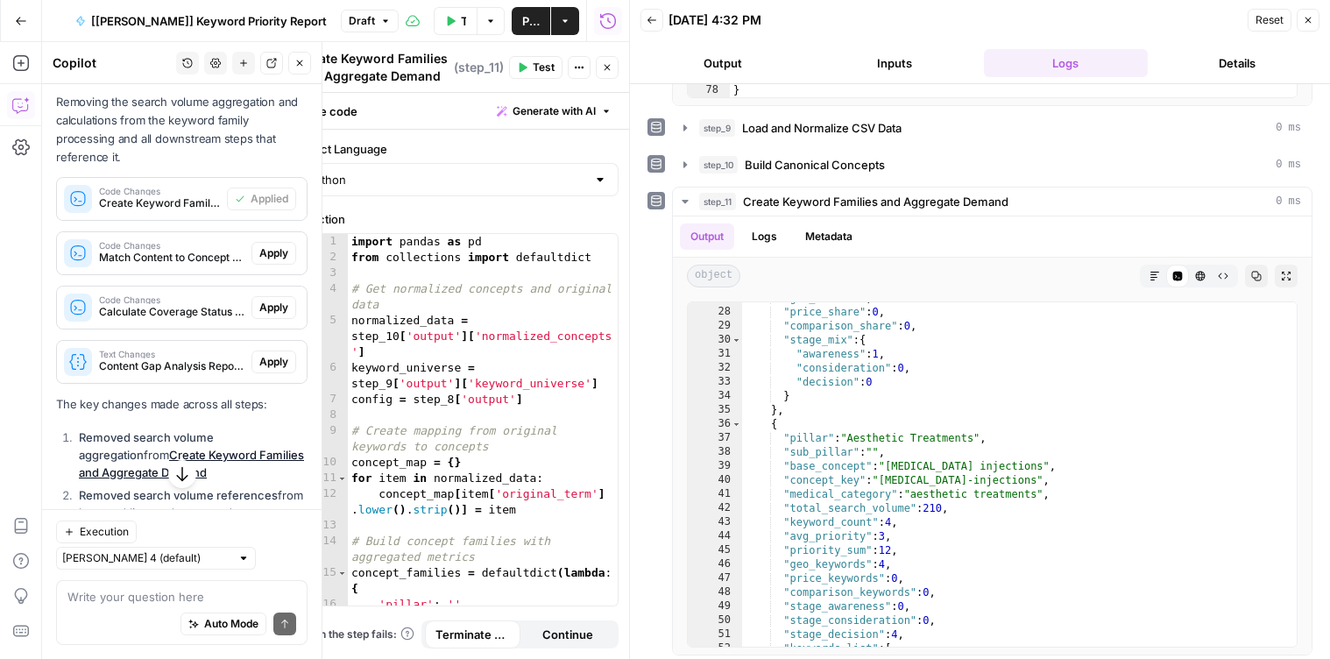
click at [269, 249] on span "Apply" at bounding box center [273, 253] width 29 height 16
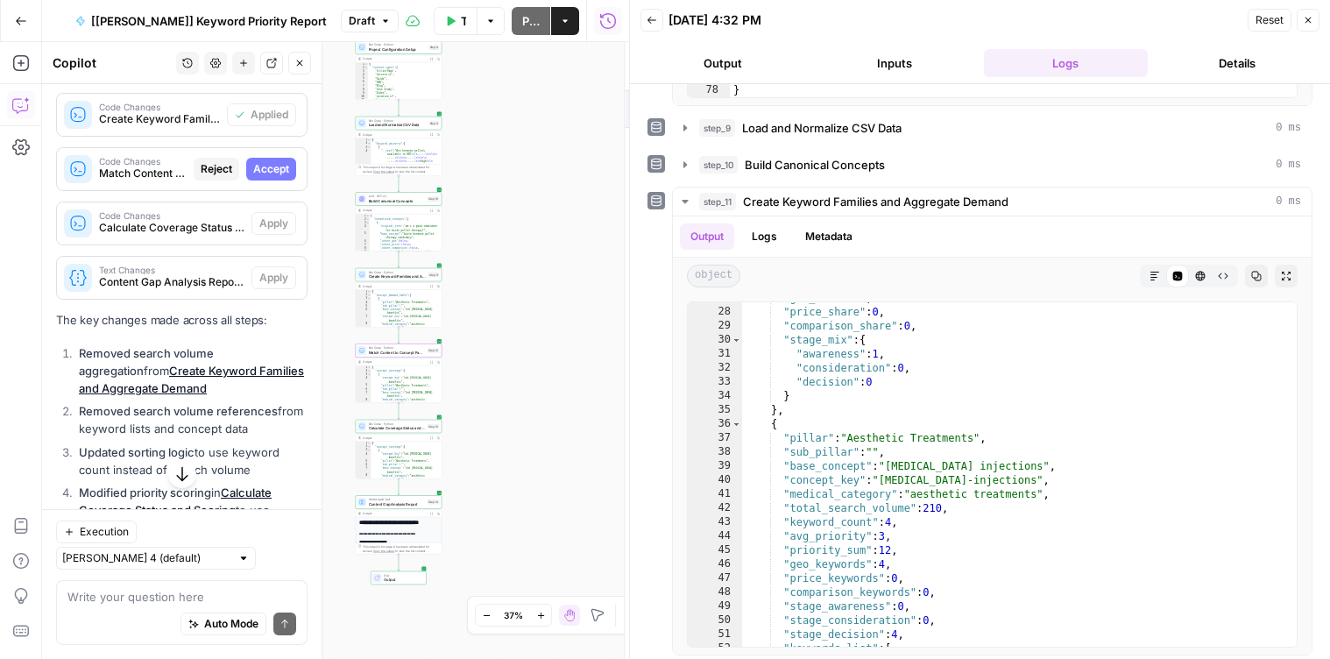
scroll to position [2129, 0]
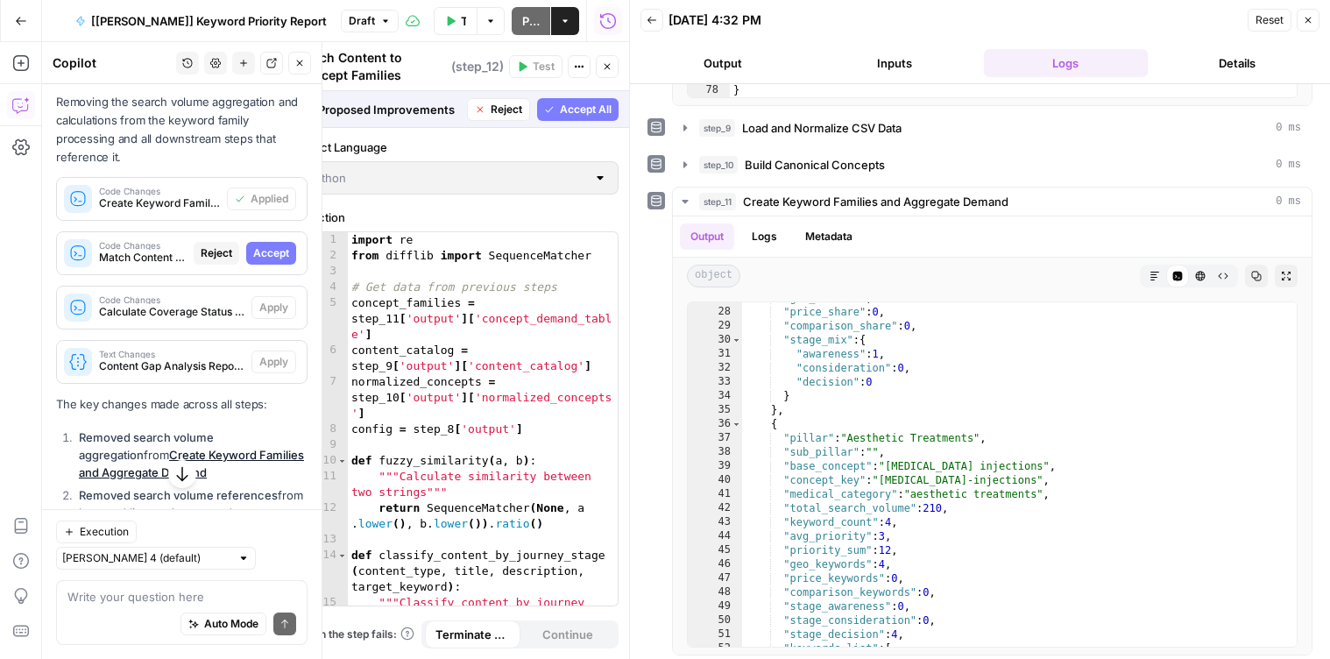
click at [289, 251] on button "Accept" at bounding box center [271, 253] width 50 height 23
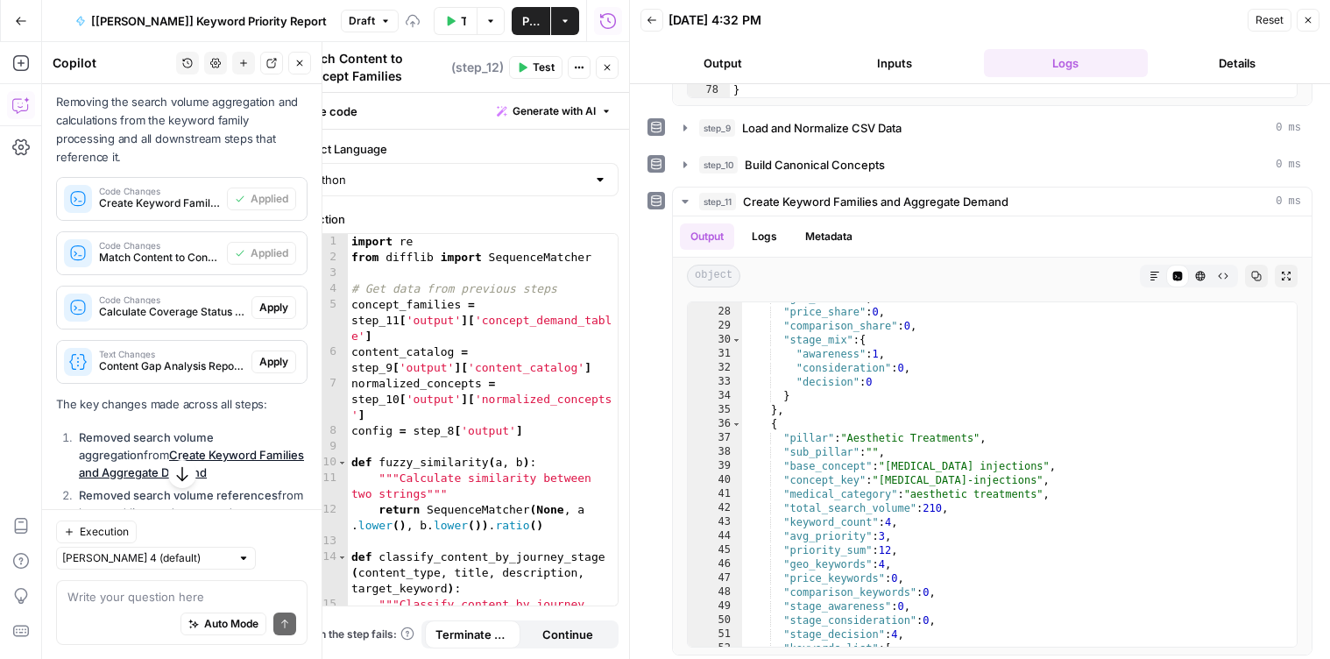
click at [276, 301] on span "Apply" at bounding box center [273, 308] width 29 height 16
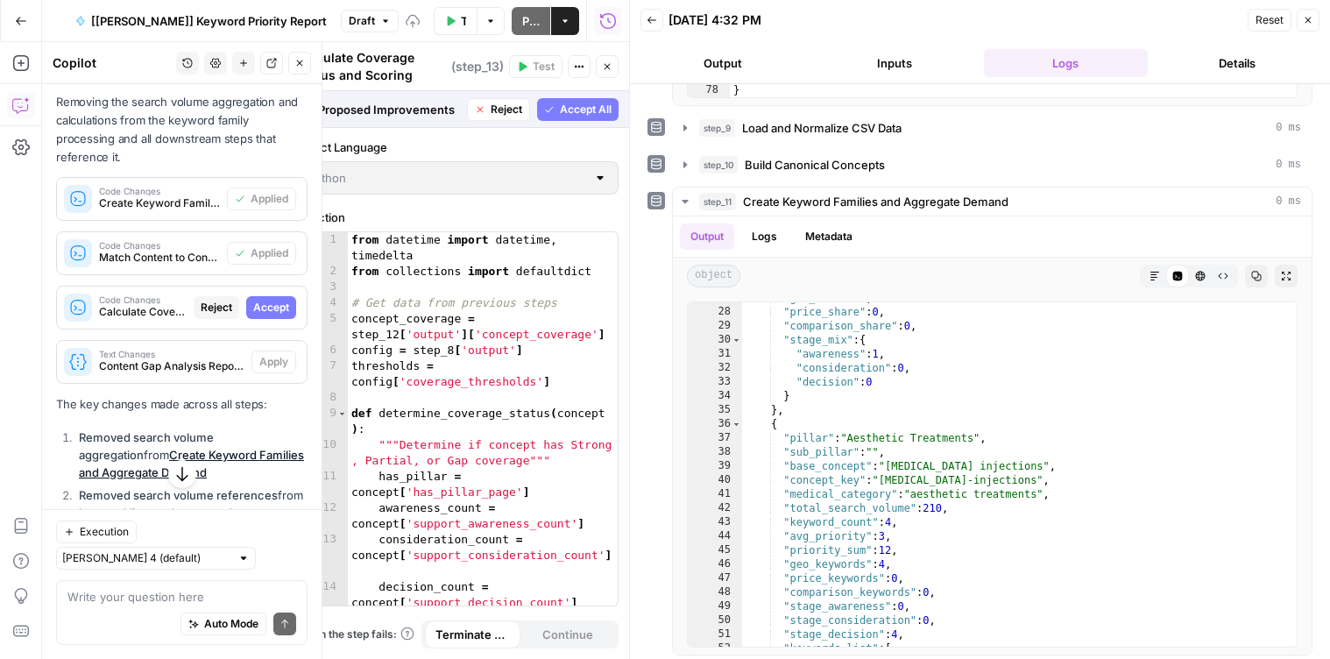
click at [277, 301] on span "Accept" at bounding box center [271, 308] width 36 height 16
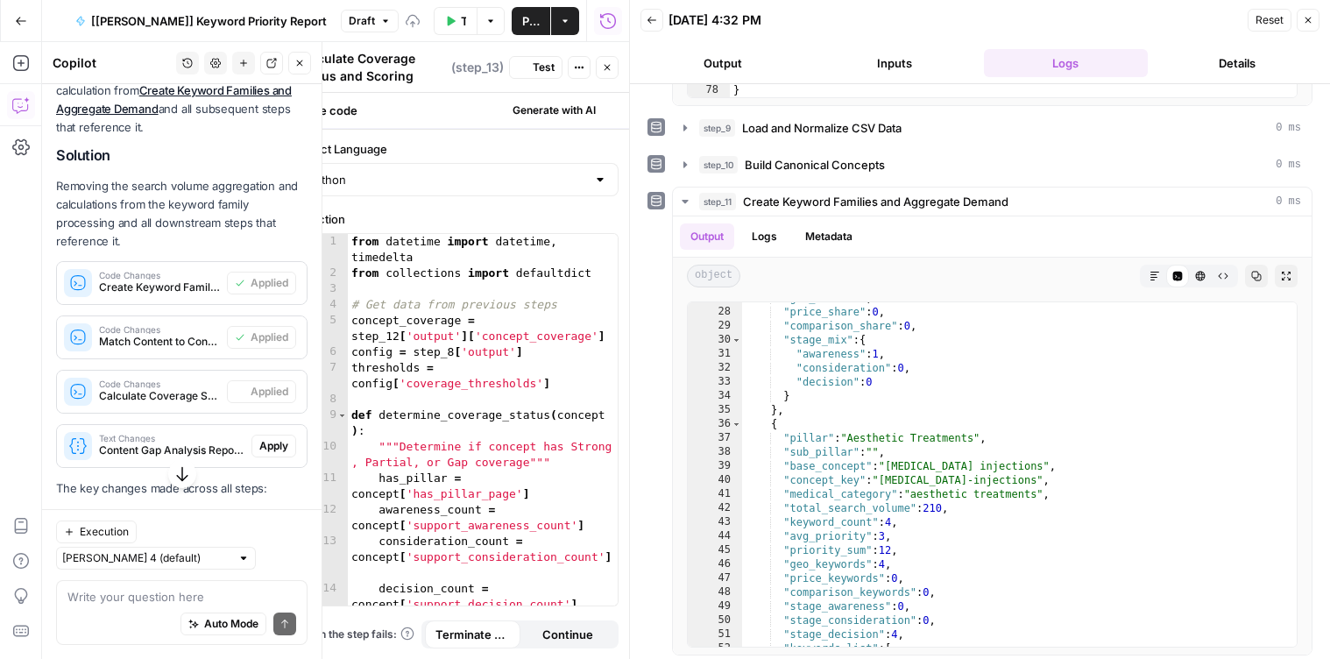
scroll to position [2213, 0]
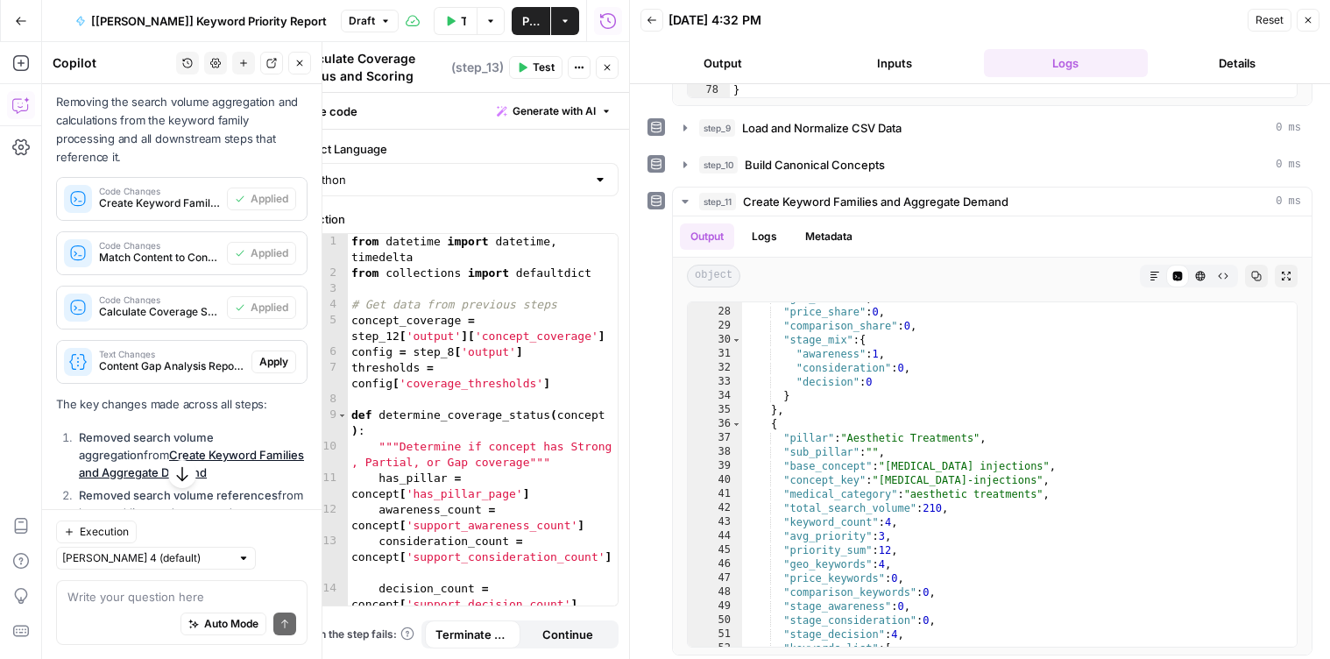
click at [279, 357] on span "Apply" at bounding box center [273, 362] width 29 height 16
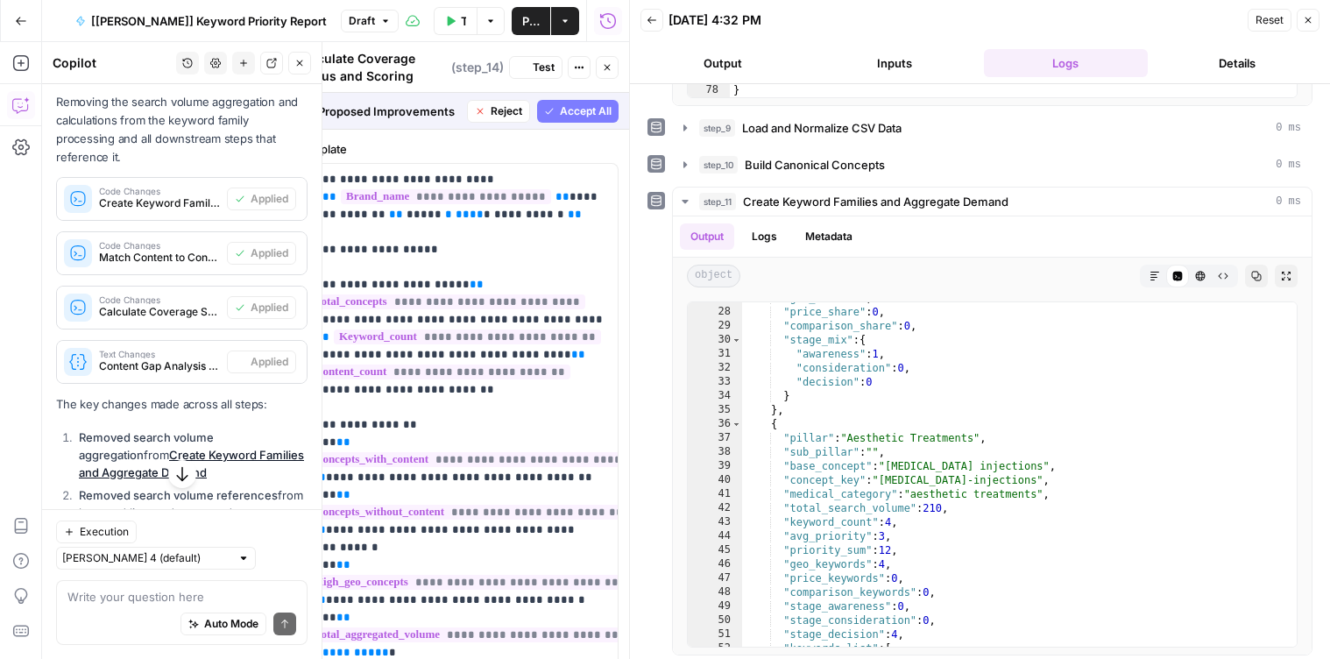
scroll to position [2544, 0]
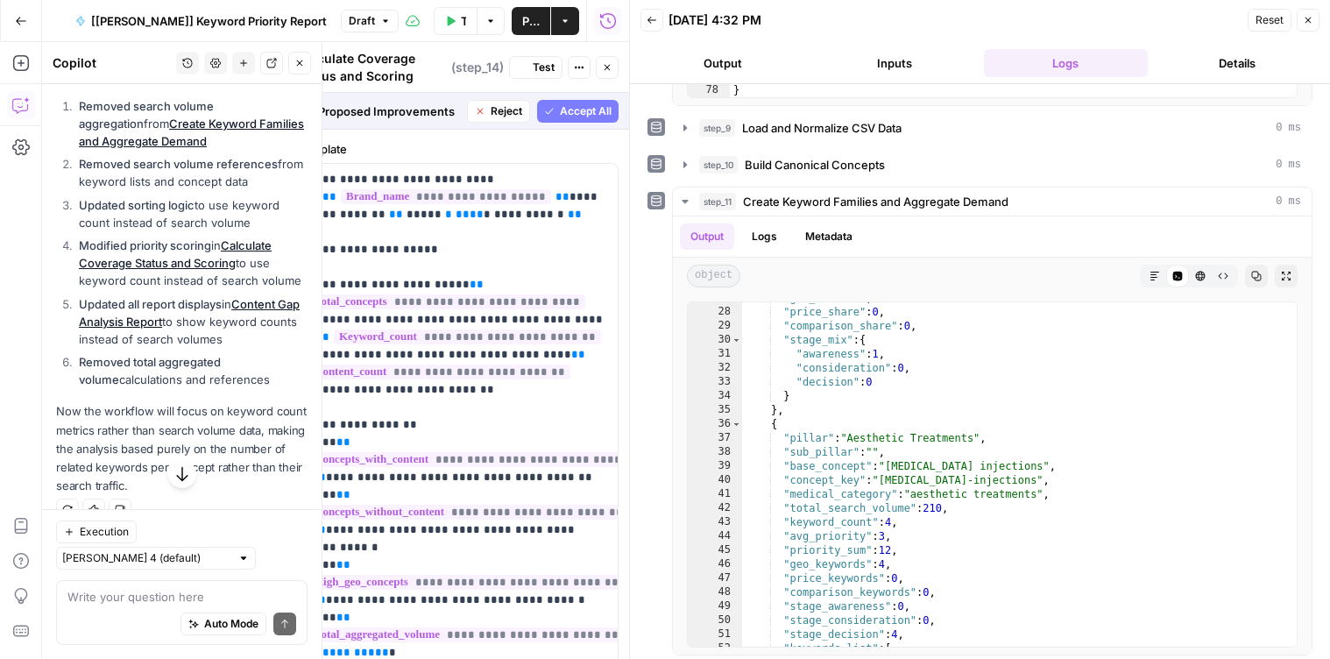
type textarea "Content Gap Analysis Report"
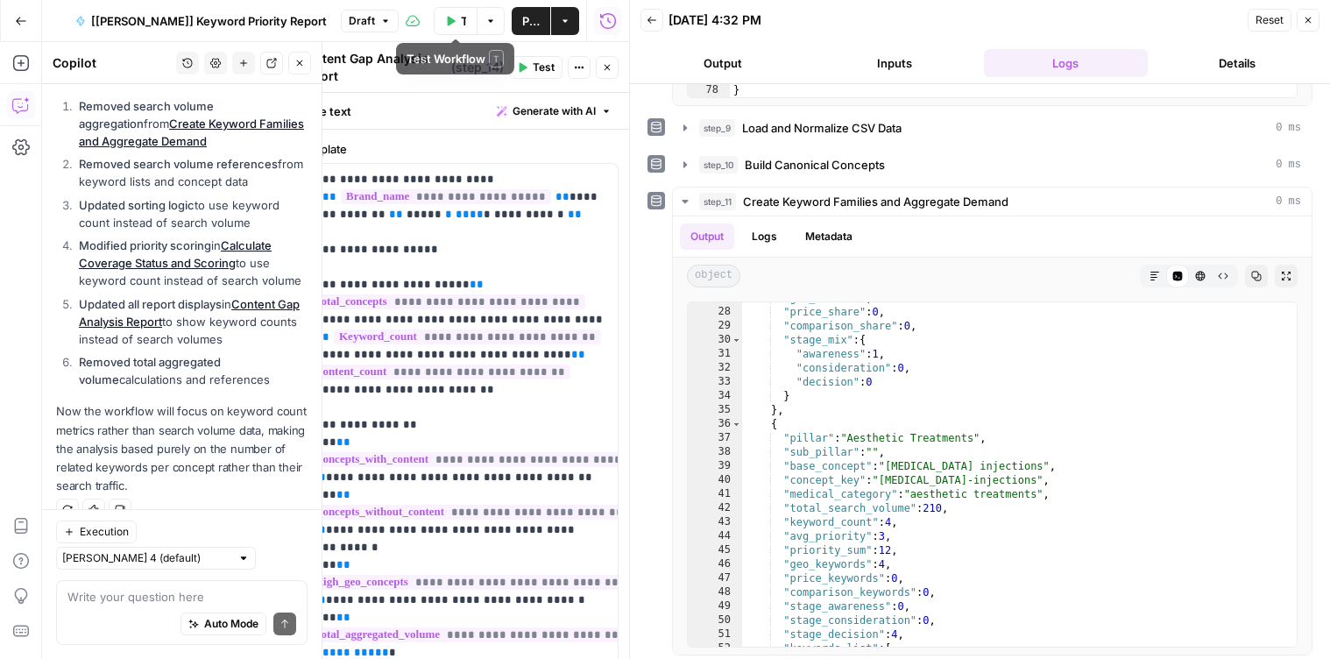
click at [442, 25] on button "Test Workflow" at bounding box center [456, 21] width 44 height 28
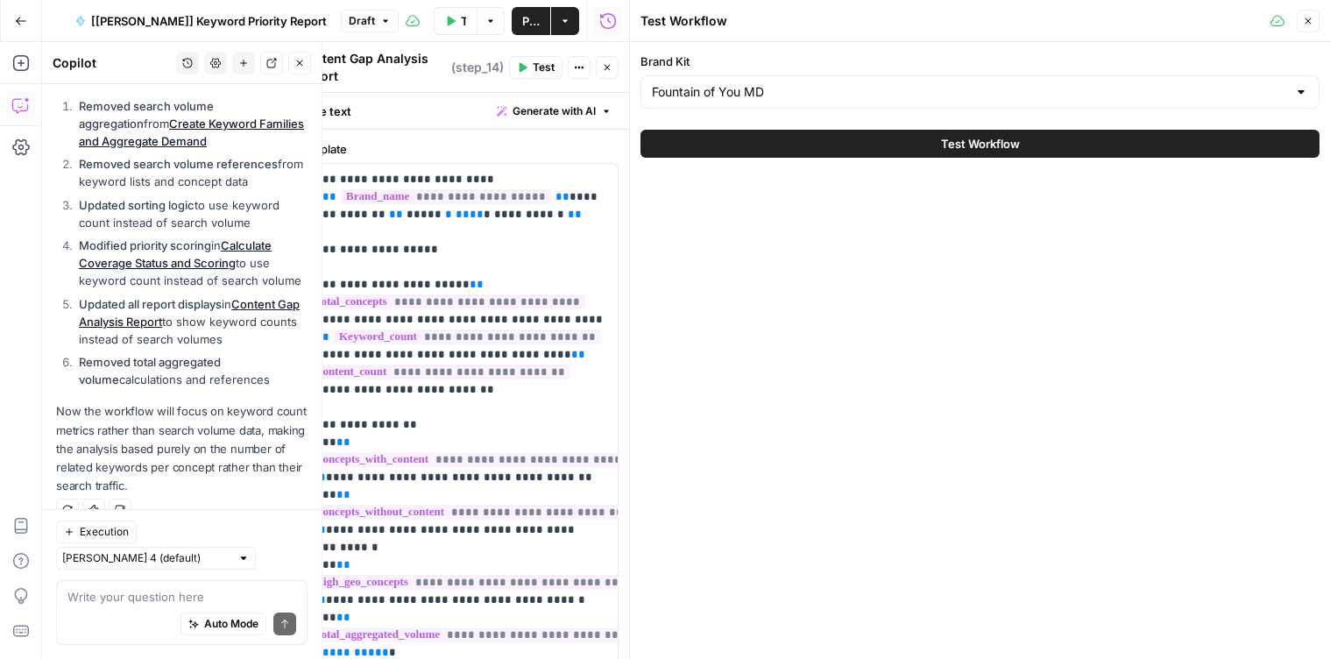
drag, startPoint x: 1017, startPoint y: 145, endPoint x: 990, endPoint y: 145, distance: 27.2
click at [1017, 145] on span "Test Workflow" at bounding box center [980, 144] width 79 height 18
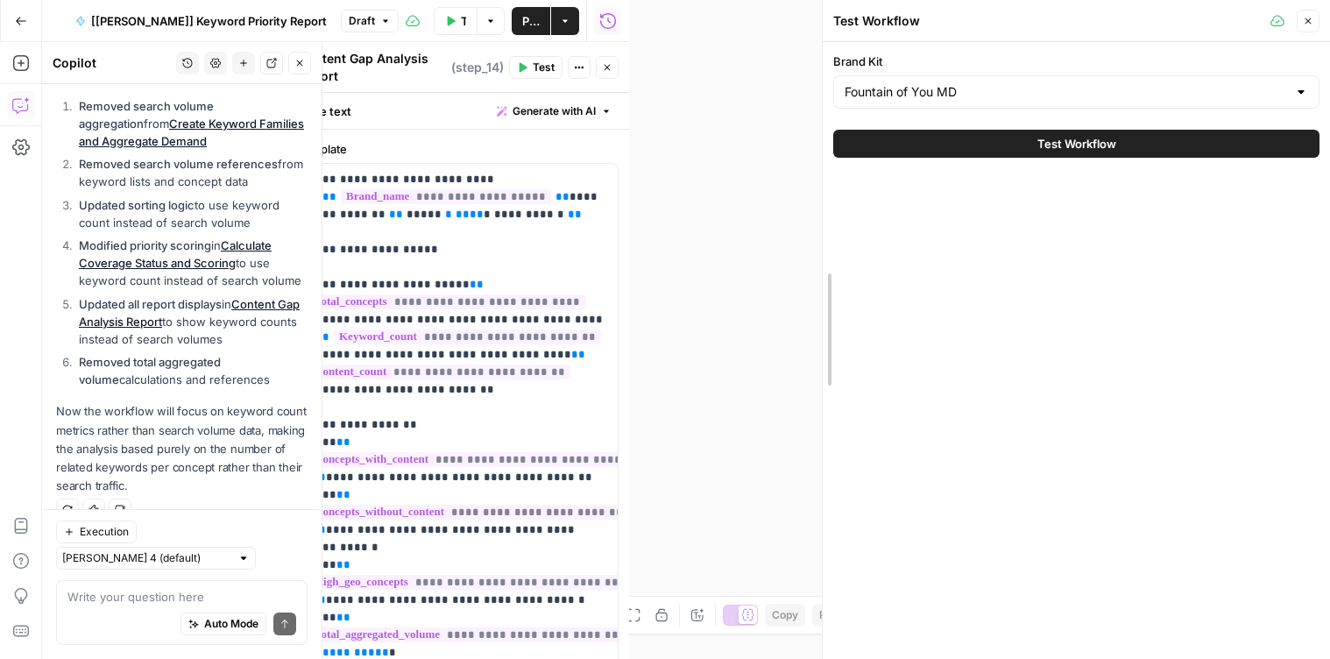
drag, startPoint x: 630, startPoint y: 190, endPoint x: 835, endPoint y: 171, distance: 205.9
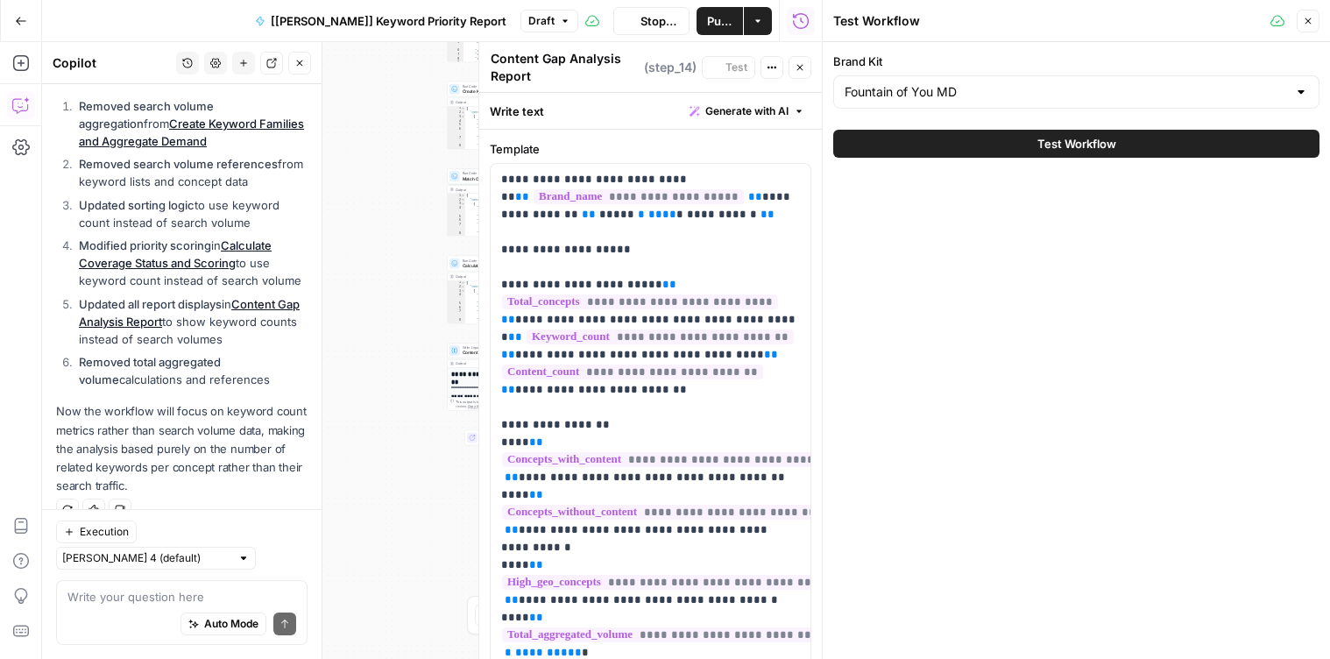
click at [1001, 143] on button "Test Workflow" at bounding box center [1076, 144] width 486 height 28
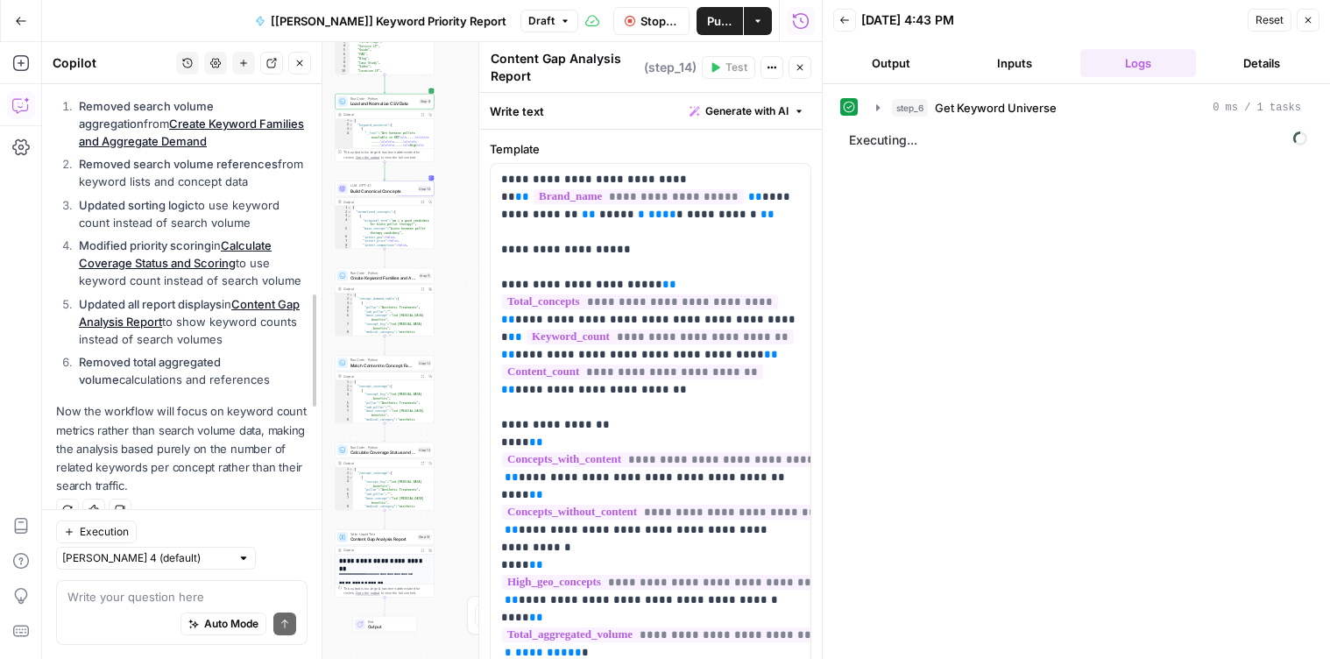
drag, startPoint x: 318, startPoint y: 230, endPoint x: 294, endPoint y: 122, distance: 110.5
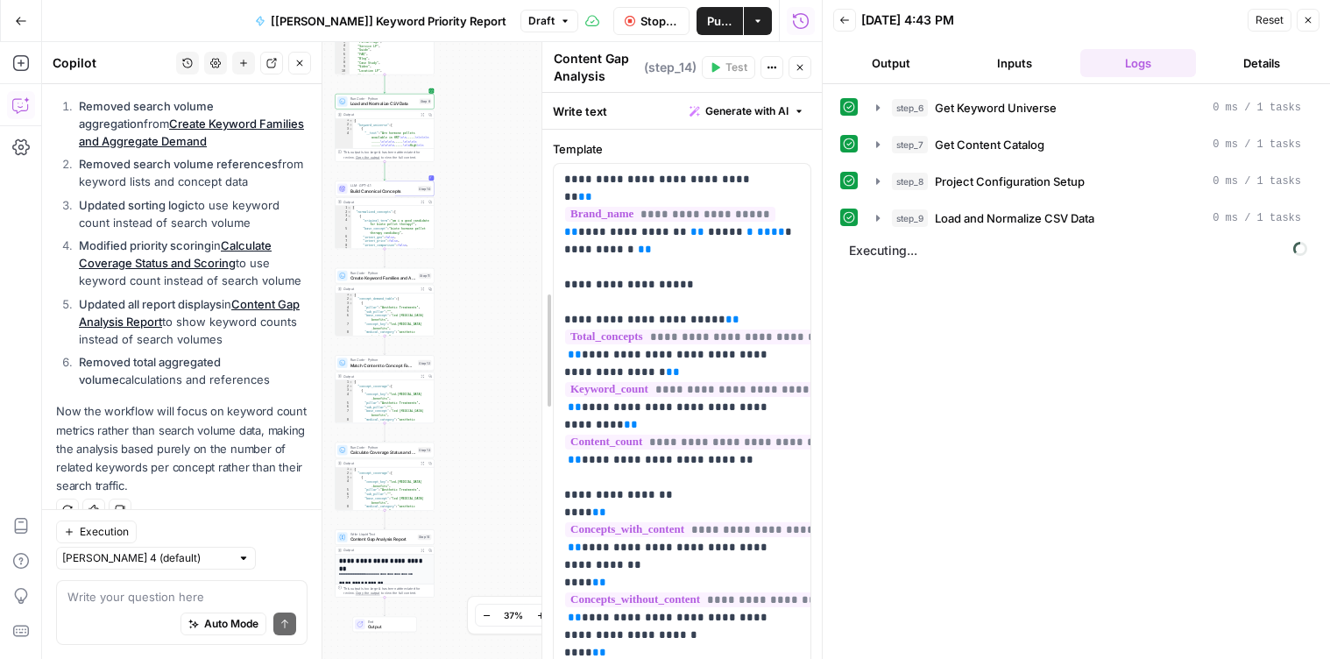
drag, startPoint x: 477, startPoint y: 153, endPoint x: 469, endPoint y: 264, distance: 110.7
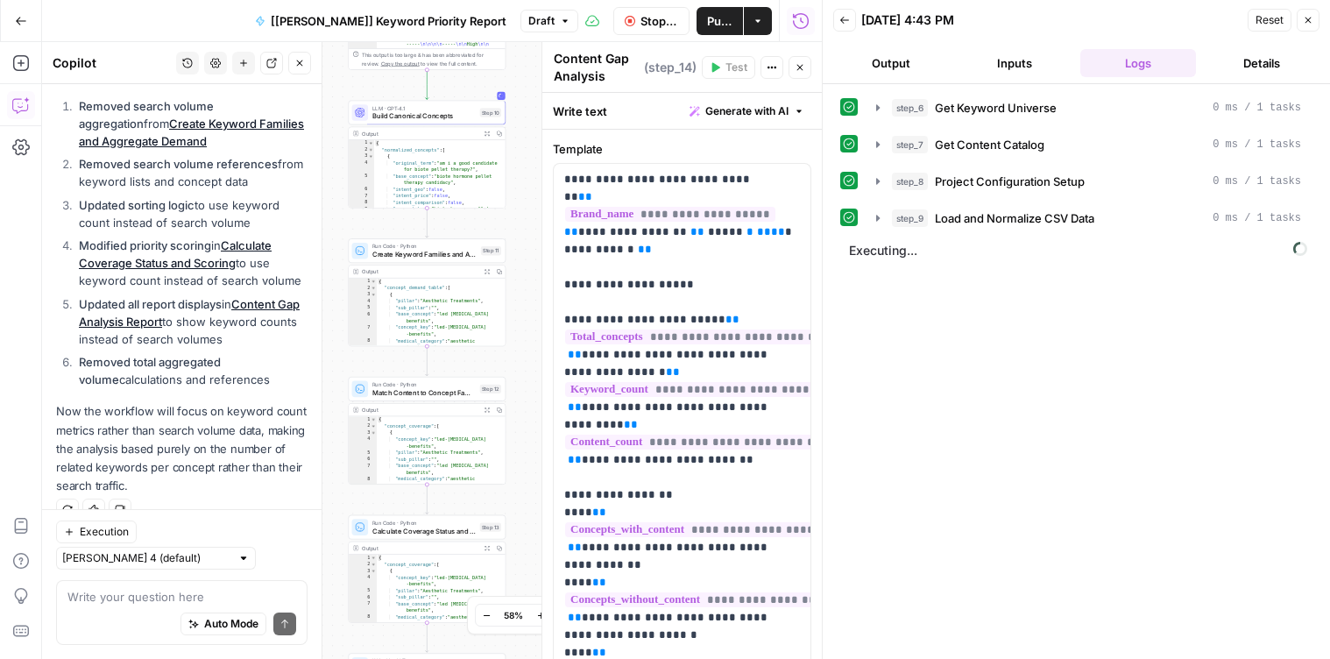
drag, startPoint x: 667, startPoint y: 18, endPoint x: 670, endPoint y: 29, distance: 11.9
click at [667, 18] on button "Stop Run" at bounding box center [651, 21] width 76 height 28
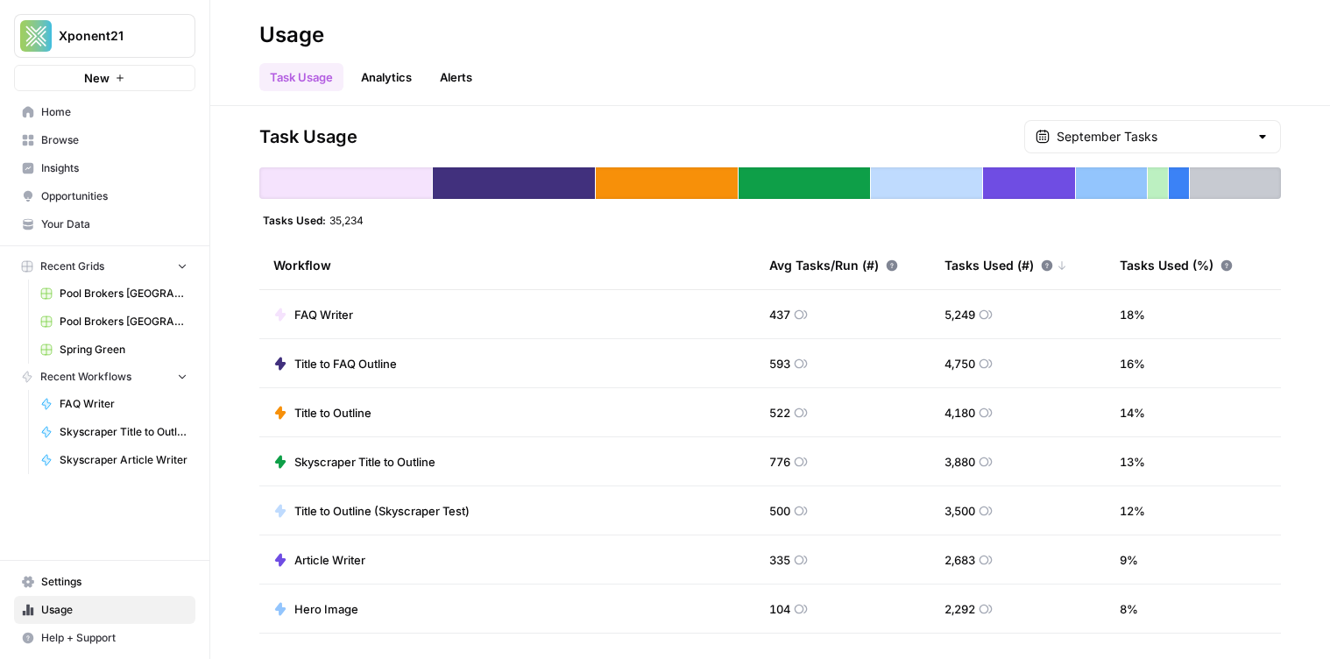
click at [117, 139] on span "Browse" at bounding box center [114, 140] width 146 height 16
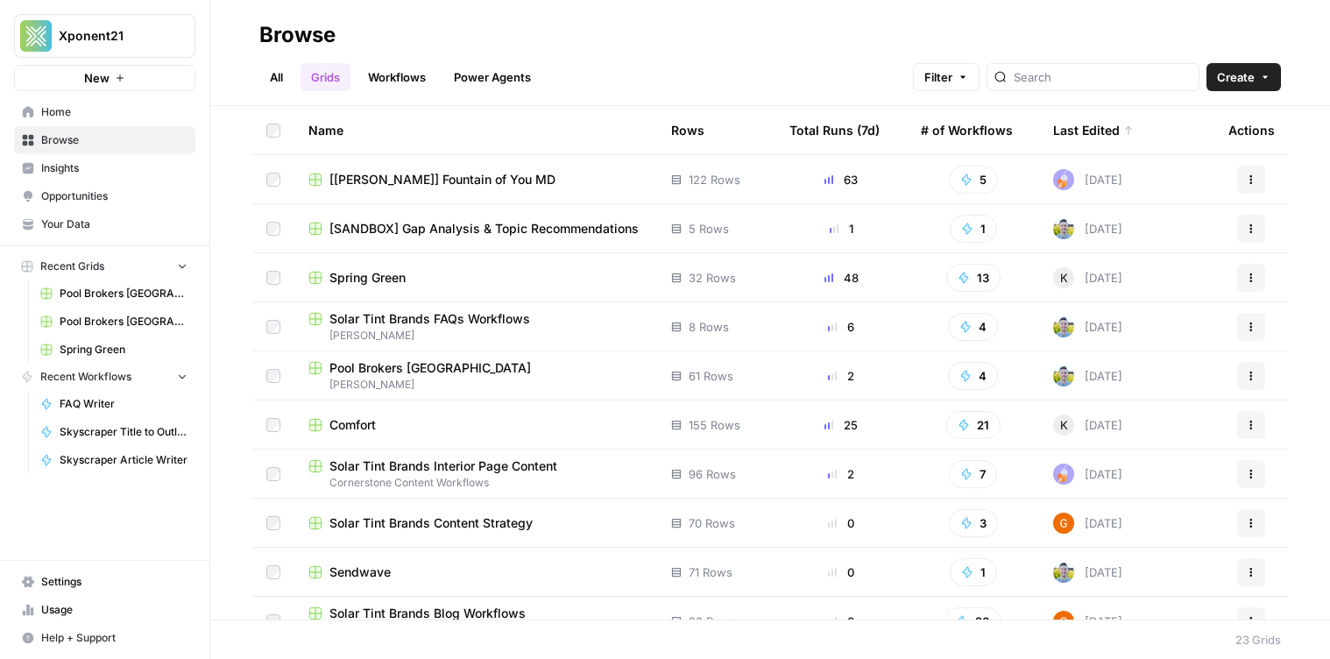
click at [411, 180] on span "[FOY] Fountain of You MD" at bounding box center [442, 180] width 226 height 18
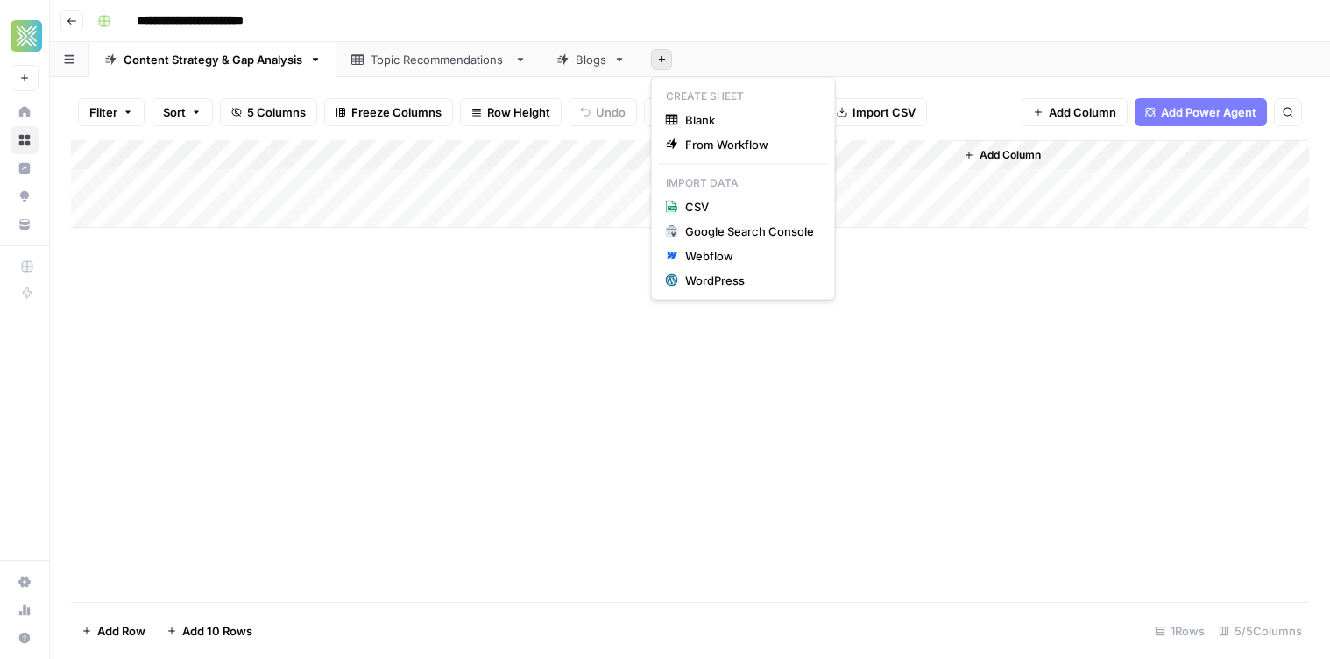
click at [661, 56] on icon "button" at bounding box center [661, 59] width 6 height 6
click at [724, 118] on span "Blank" at bounding box center [749, 120] width 129 height 18
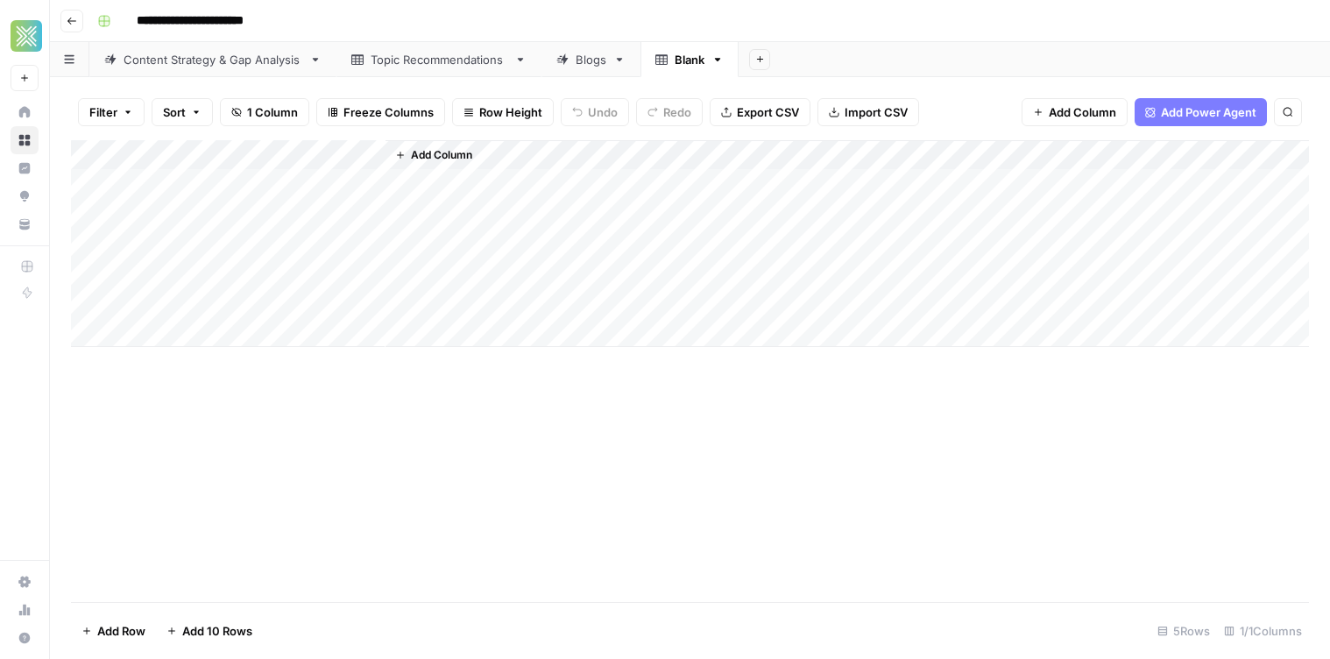
click at [697, 63] on div "Blank" at bounding box center [690, 60] width 30 height 18
click at [697, 63] on input "*****" at bounding box center [691, 59] width 32 height 23
type input "****"
click at [258, 187] on div "Add Column" at bounding box center [690, 243] width 1238 height 207
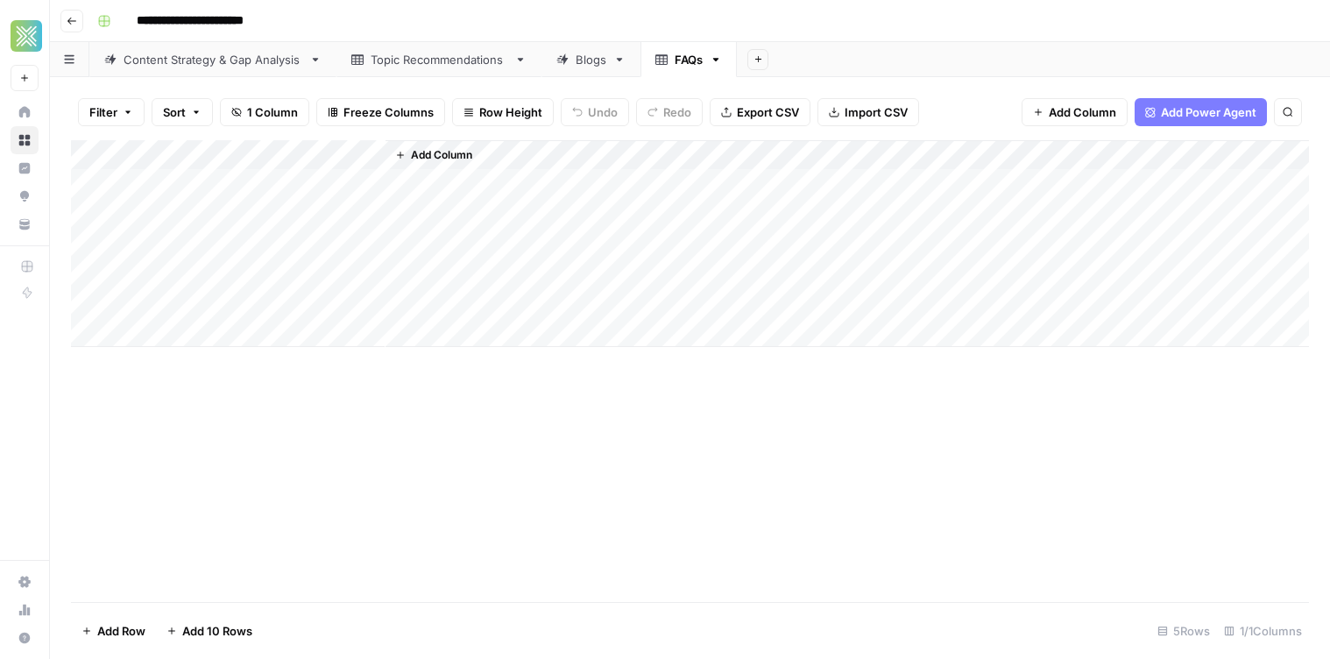
click at [258, 187] on div "Add Column" at bounding box center [690, 243] width 1238 height 207
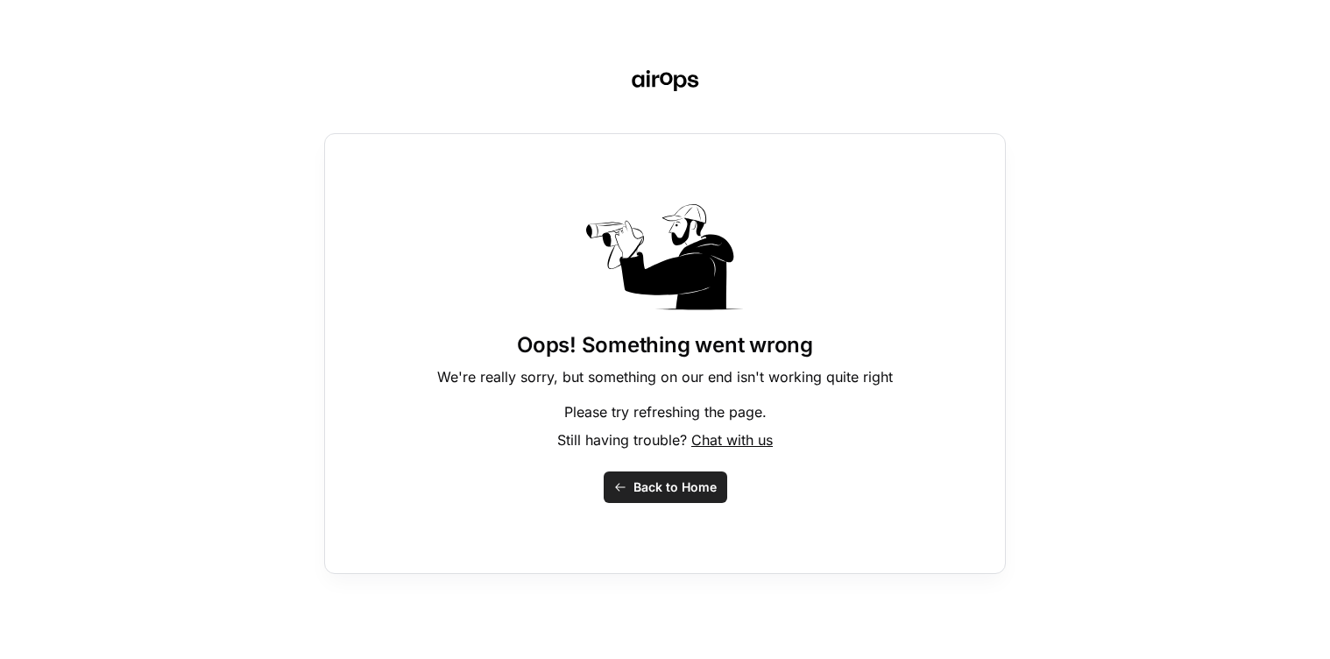
click at [681, 490] on span "Back to Home" at bounding box center [674, 487] width 83 height 18
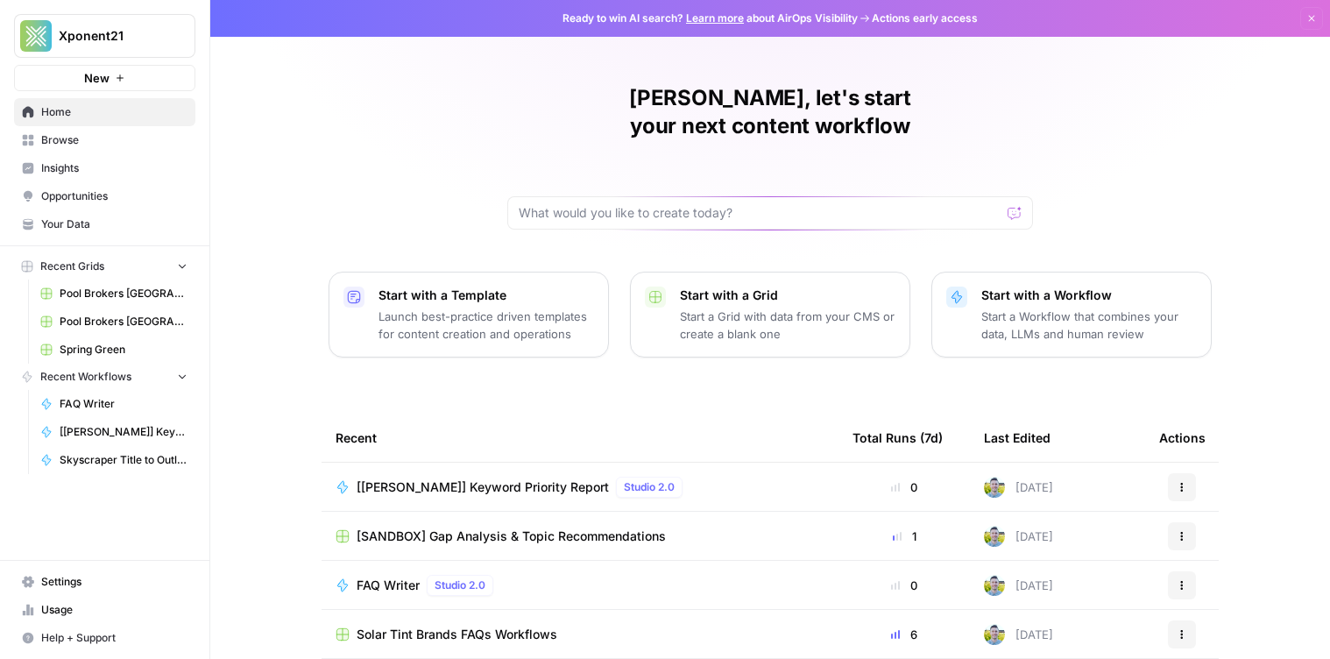
click at [94, 144] on span "Browse" at bounding box center [114, 140] width 146 height 16
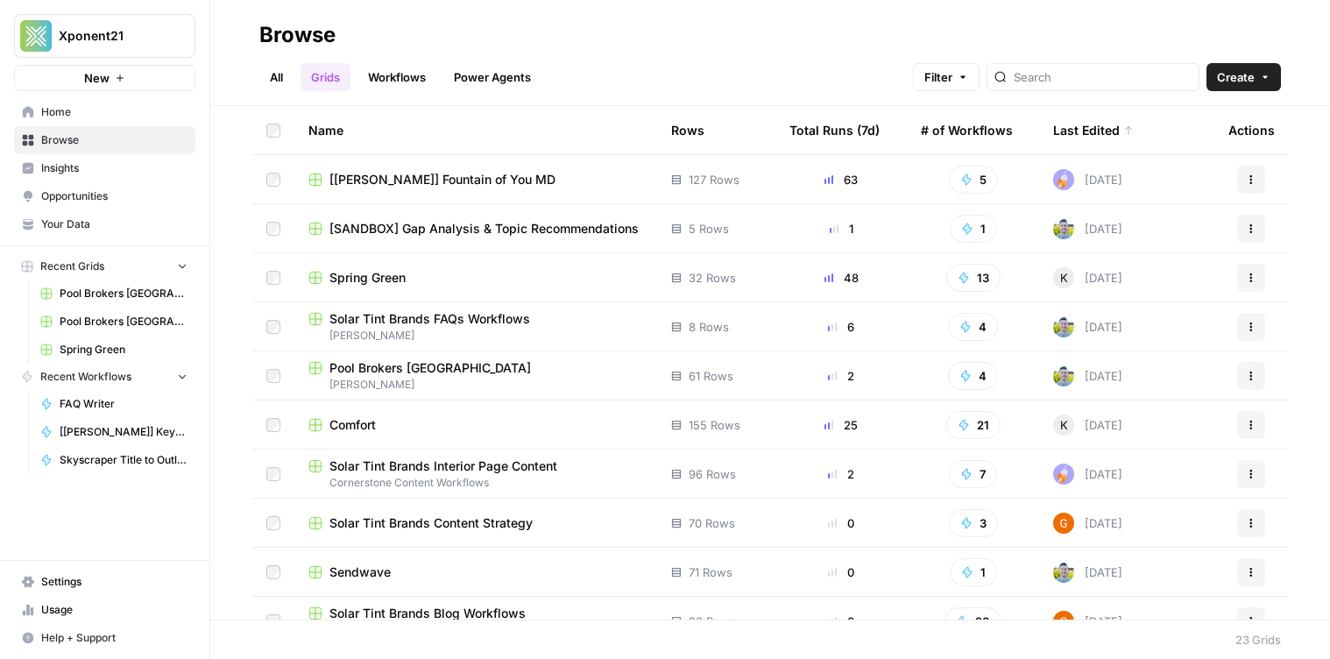
click at [448, 326] on span "Solar Tint Brands FAQs Workflows" at bounding box center [429, 319] width 201 height 18
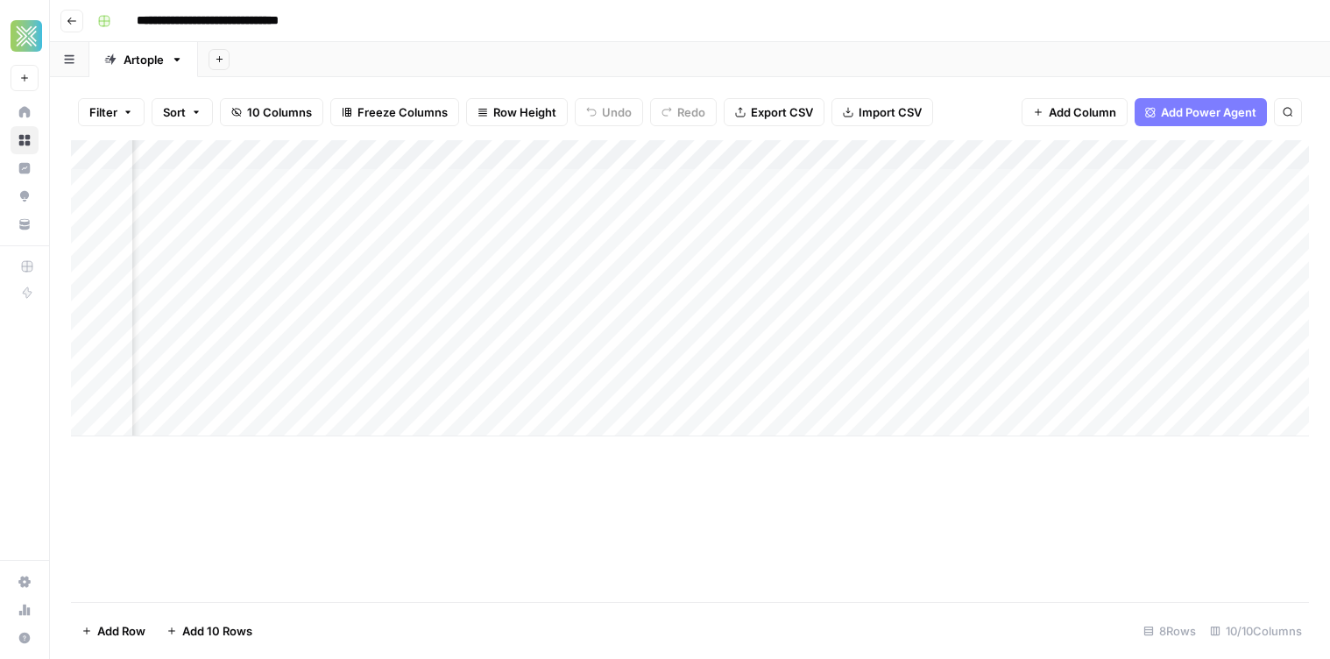
scroll to position [0, 493]
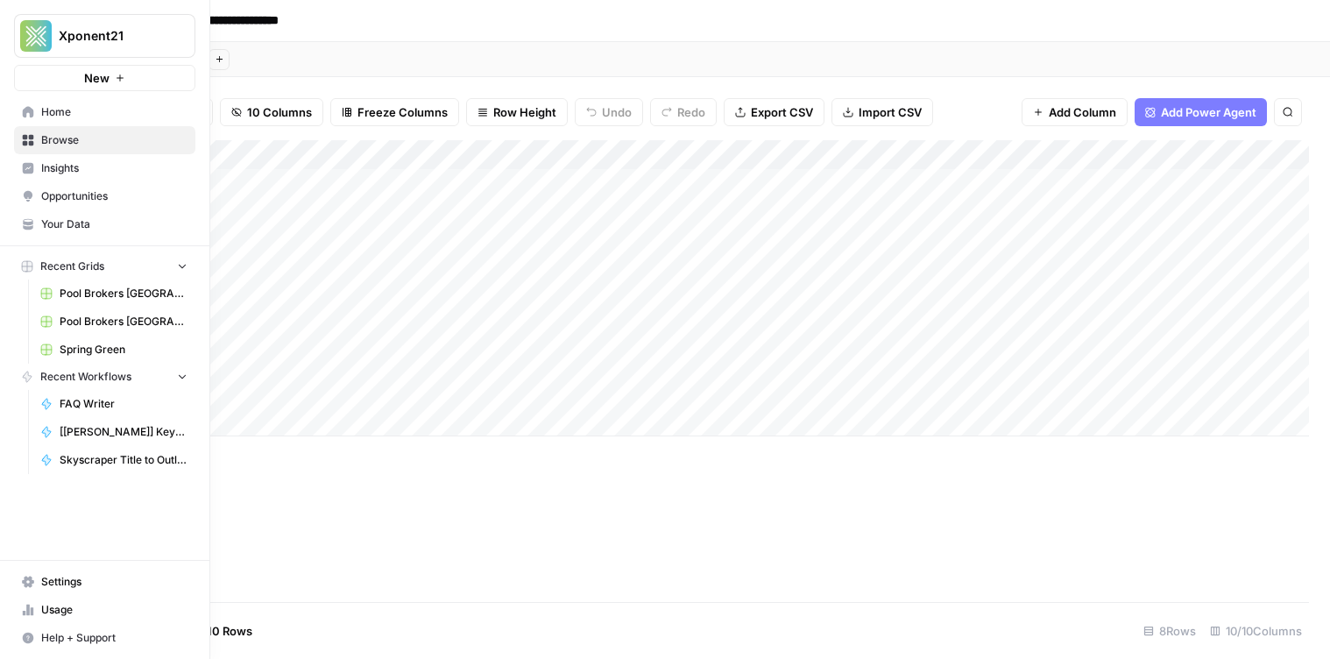
click at [58, 223] on span "Your Data" at bounding box center [114, 224] width 146 height 16
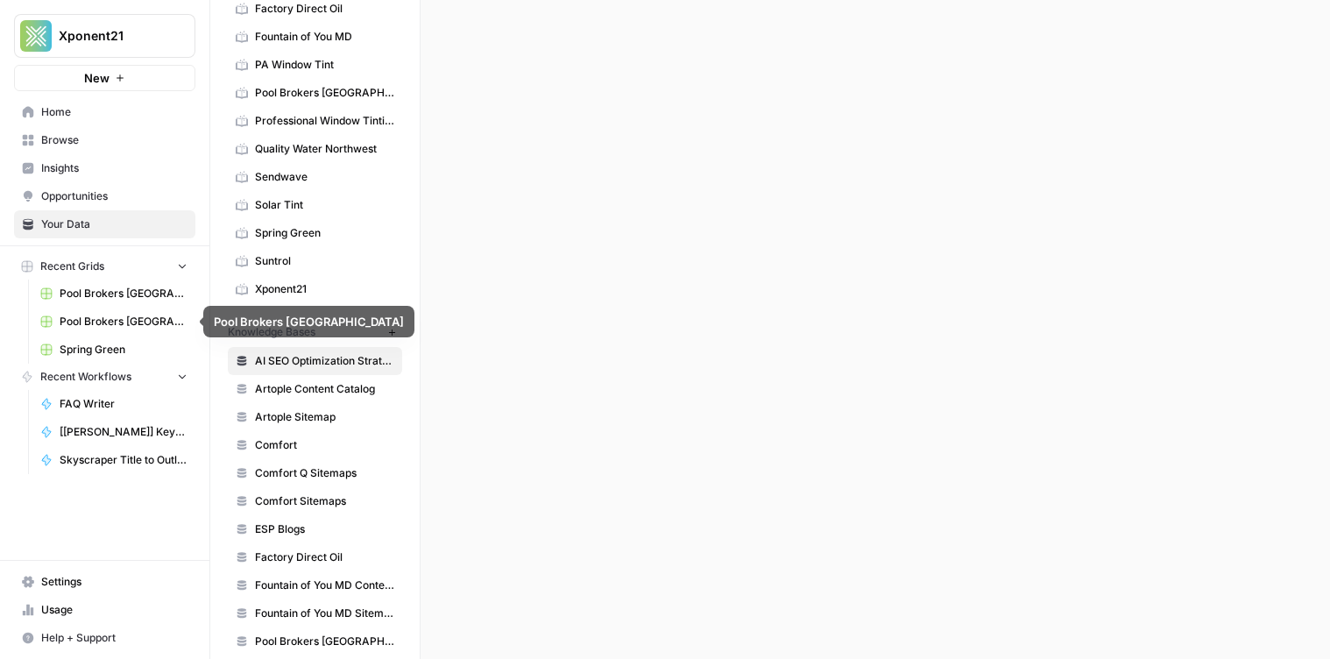
scroll to position [620, 0]
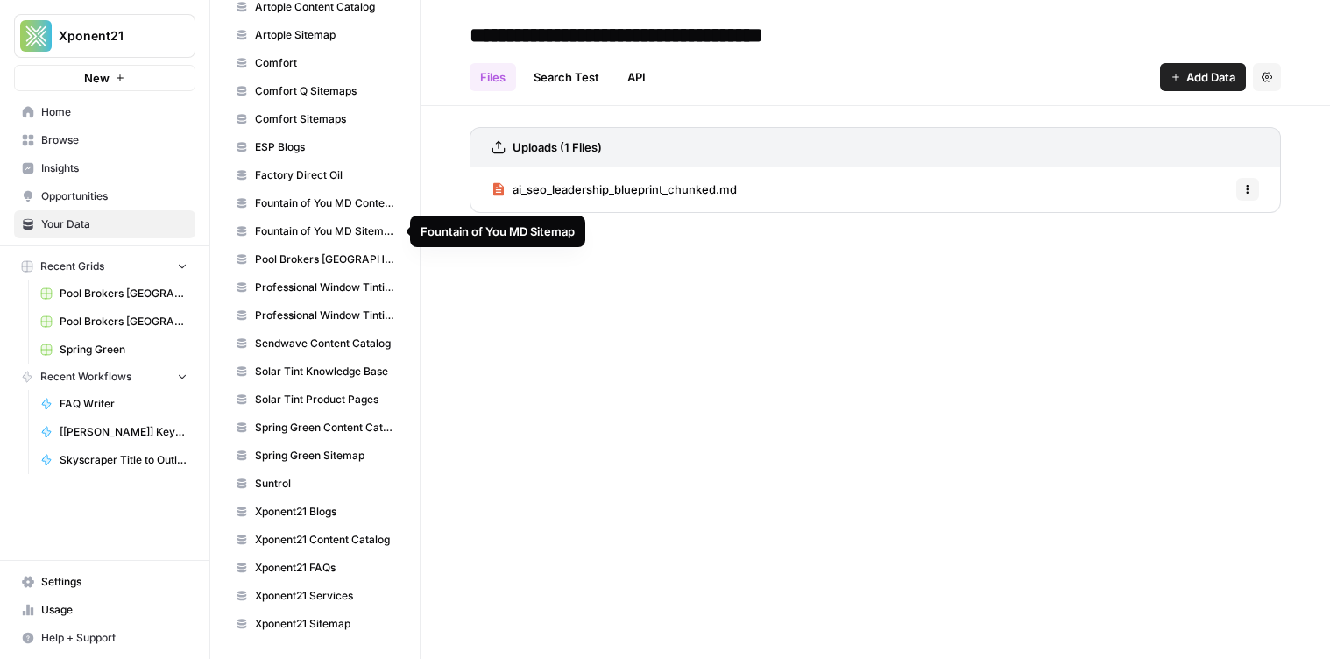
click at [314, 205] on span "Fountain of You MD Content Catalog" at bounding box center [324, 203] width 139 height 16
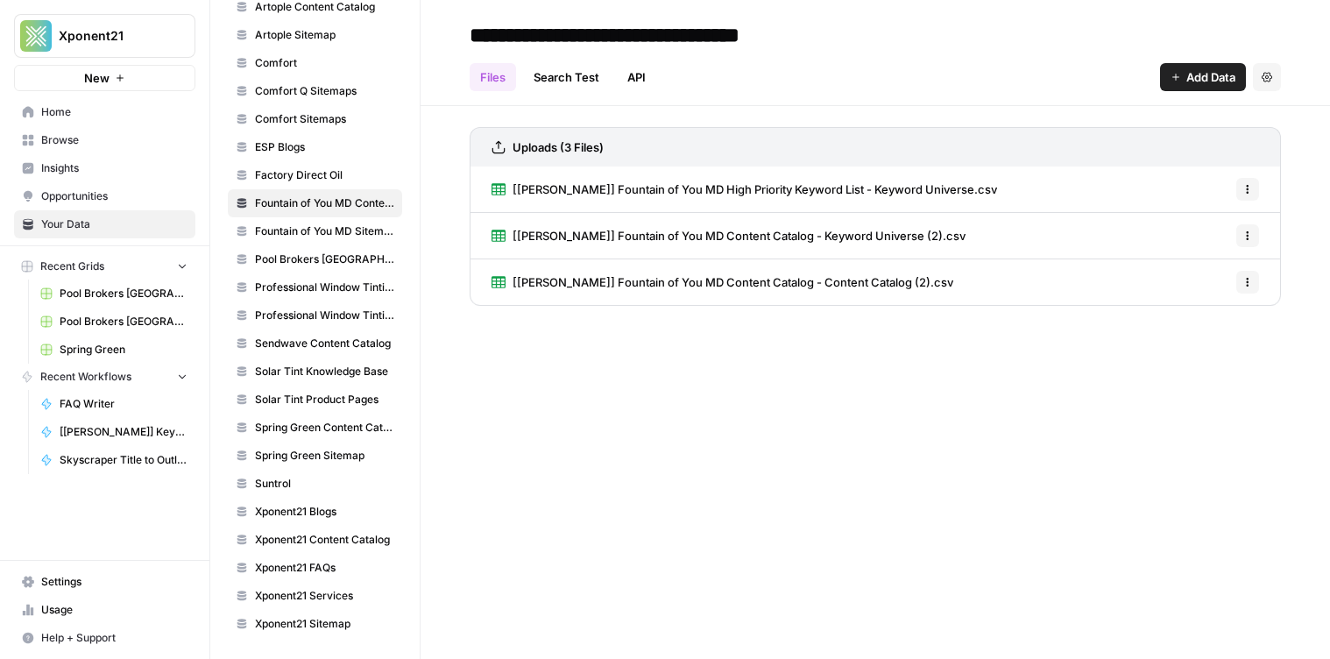
click at [340, 230] on span "Fountain of You MD Sitemap" at bounding box center [324, 231] width 139 height 16
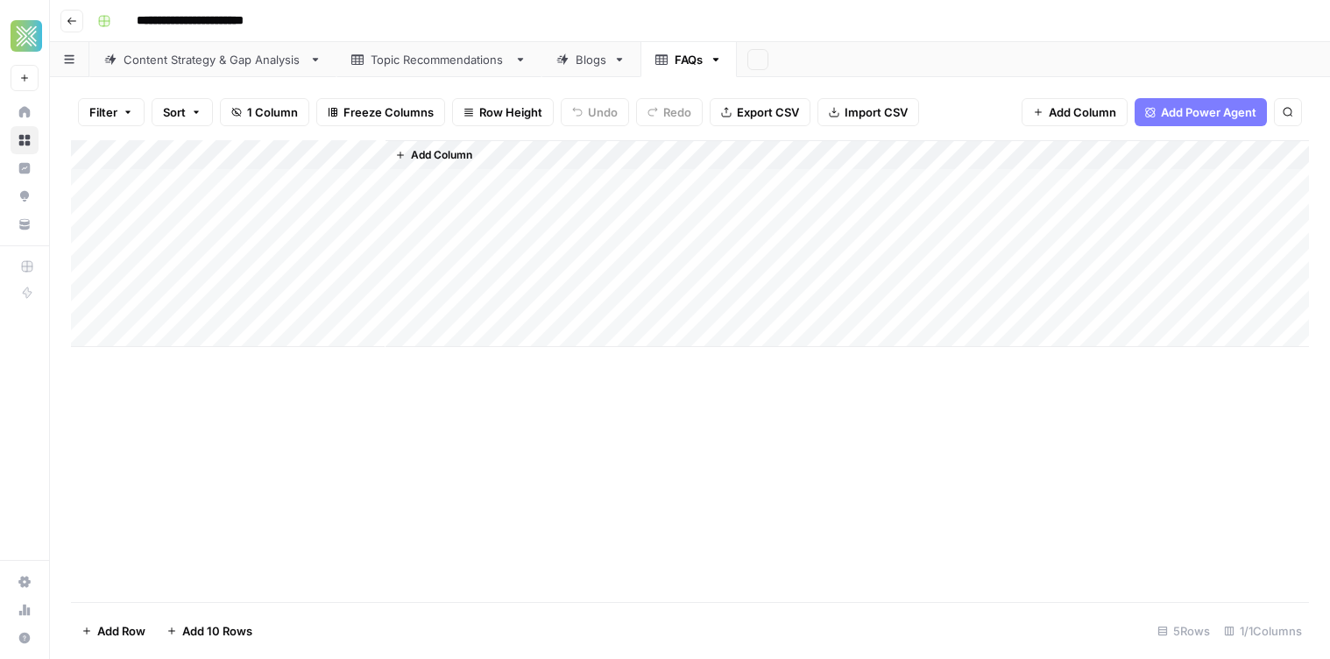
click at [232, 180] on div "Add Column" at bounding box center [690, 243] width 1238 height 207
type textarea "**********"
click at [520, 183] on div "Add Column" at bounding box center [847, 243] width 923 height 207
click at [422, 147] on span "Add Column" at bounding box center [441, 155] width 61 height 16
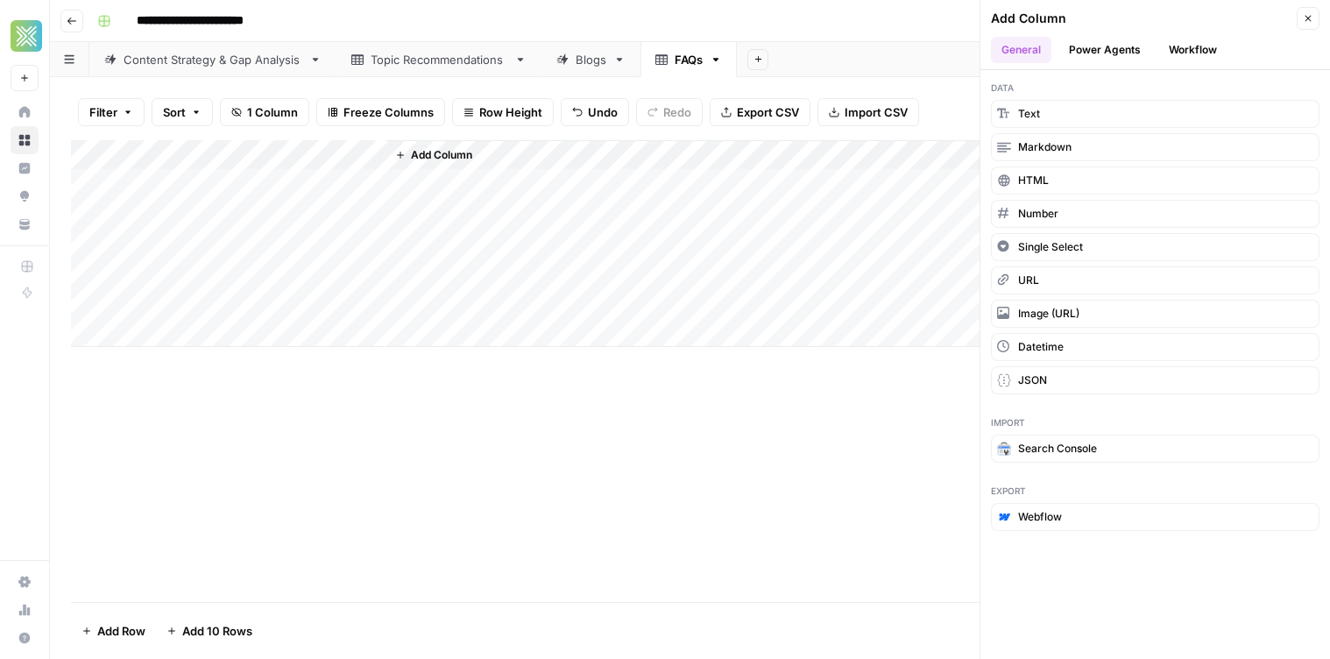
click at [1185, 59] on button "Workflow" at bounding box center [1192, 50] width 69 height 26
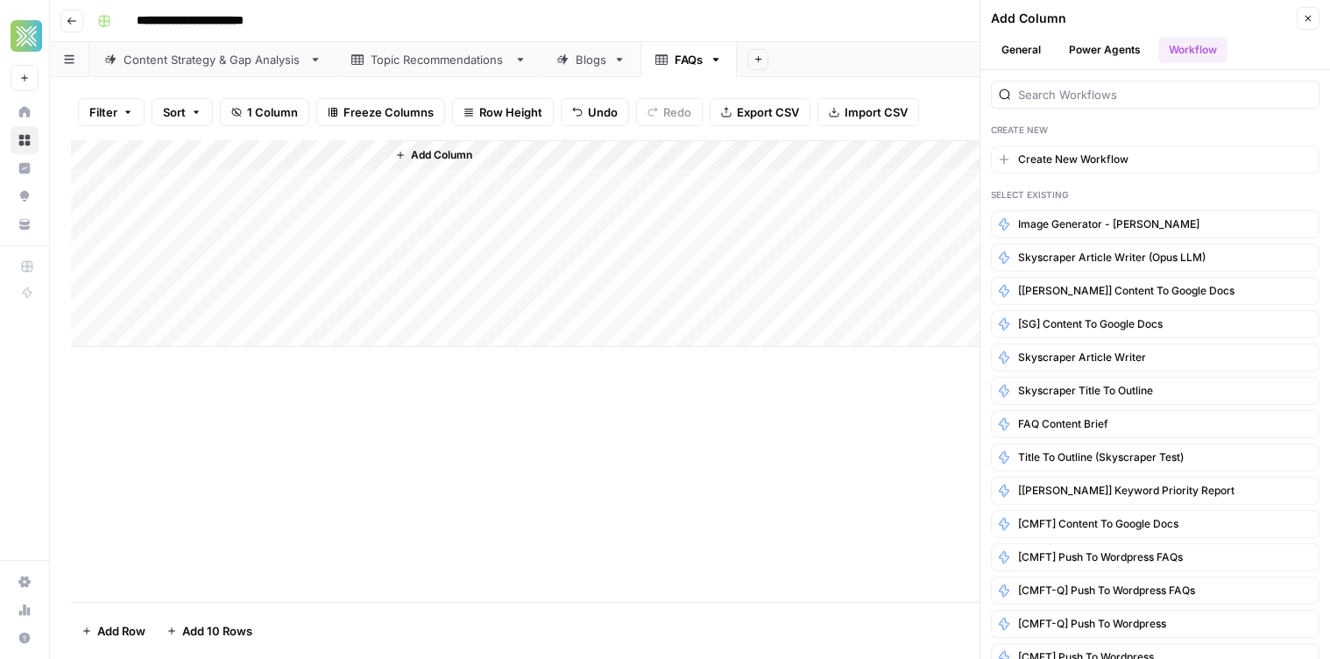
drag, startPoint x: 420, startPoint y: 314, endPoint x: 428, endPoint y: 180, distance: 133.5
click at [422, 287] on div "Add Column" at bounding box center [847, 243] width 923 height 207
click at [422, 159] on span "Add Column" at bounding box center [441, 155] width 61 height 16
click at [420, 151] on span "Add Column" at bounding box center [441, 155] width 61 height 16
click at [1011, 55] on button "General" at bounding box center [1021, 50] width 60 height 26
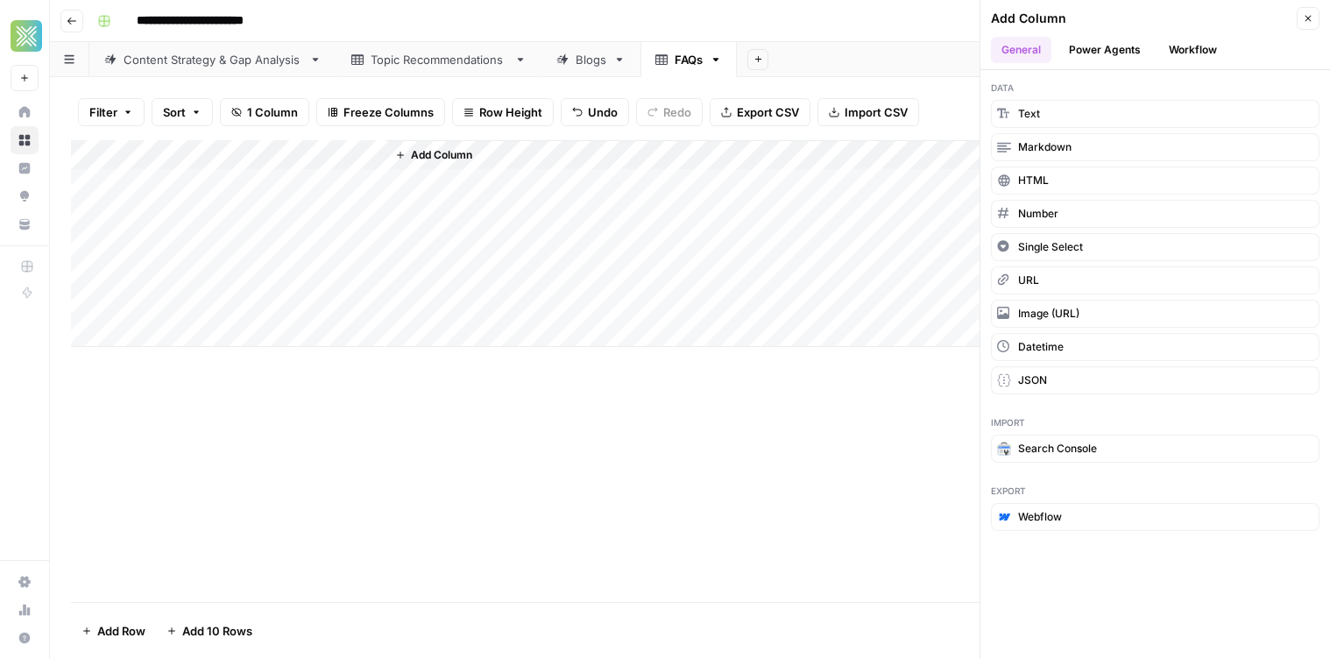
click at [1161, 96] on div "Data Text Markdown HTML Number Single Select URL Image (URL) Datetime JSON" at bounding box center [1155, 237] width 350 height 335
click at [1131, 122] on button "Text" at bounding box center [1155, 114] width 329 height 28
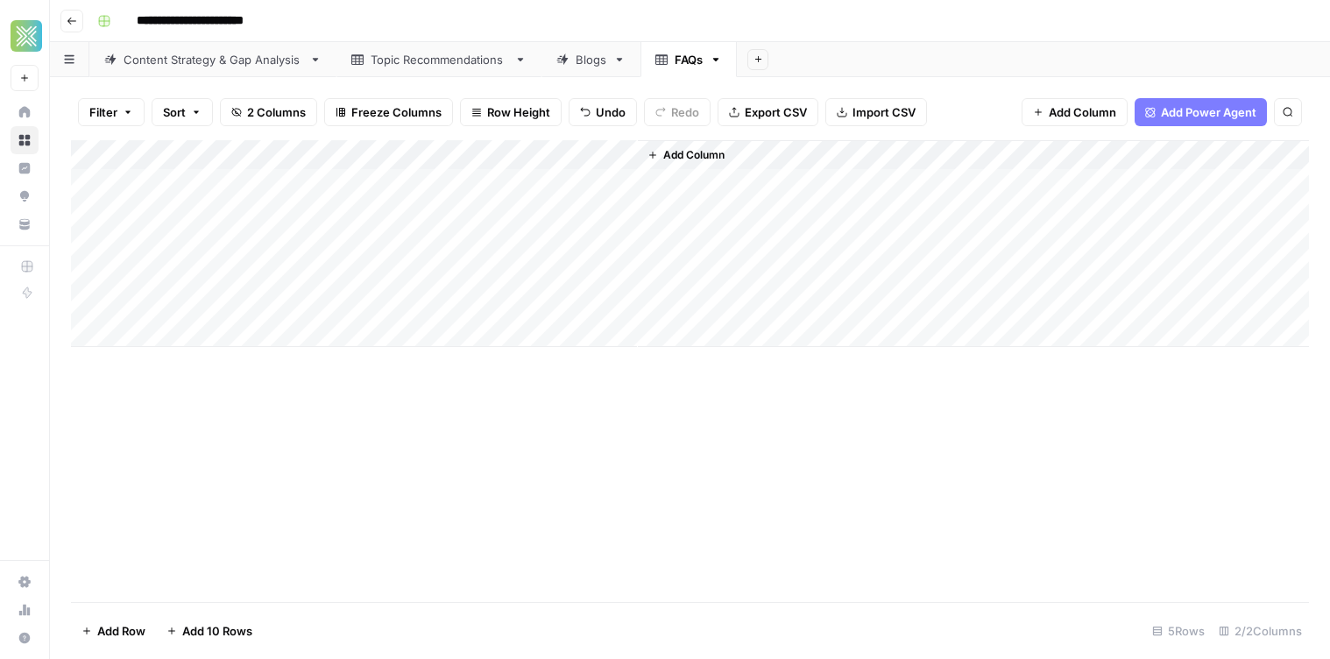
click at [522, 167] on div "Add Column" at bounding box center [690, 243] width 1238 height 207
click at [470, 199] on input "New Column" at bounding box center [489, 197] width 178 height 18
type input "Primary Keyword"
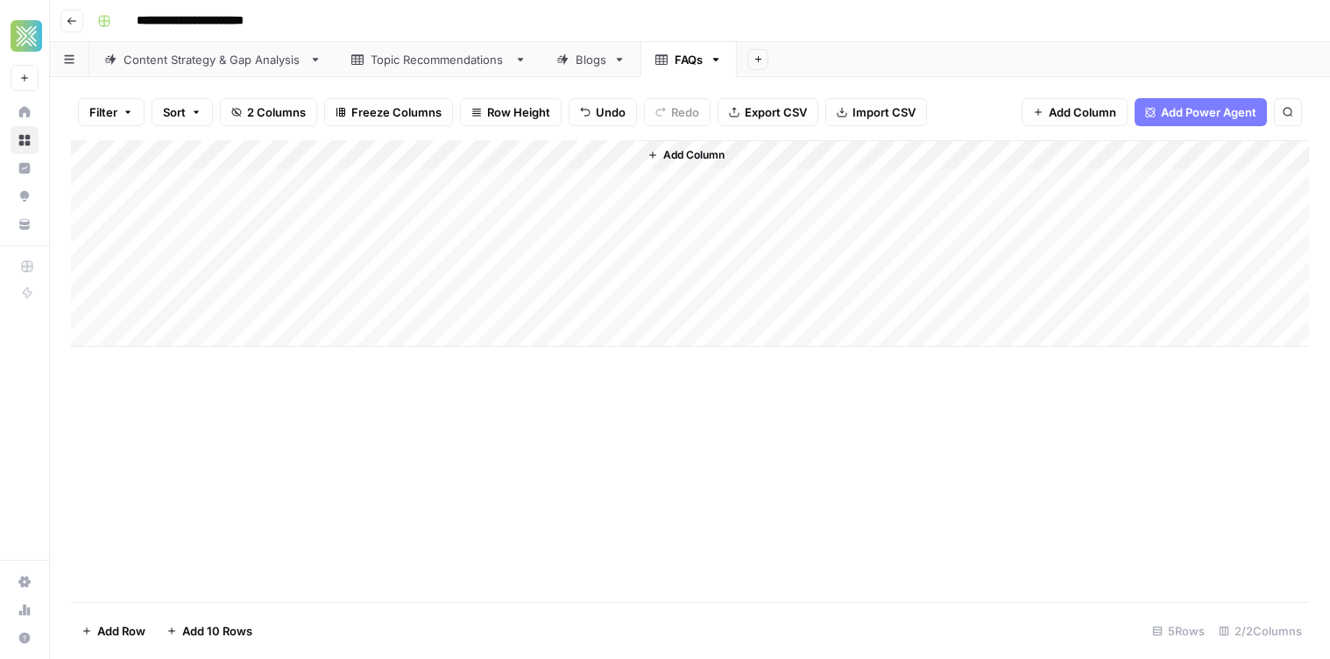
click at [321, 192] on div "Add Column" at bounding box center [690, 243] width 1238 height 207
click at [499, 180] on div "Add Column" at bounding box center [690, 243] width 1238 height 207
type textarea "**********"
click at [712, 179] on div "Add Column" at bounding box center [973, 243] width 671 height 207
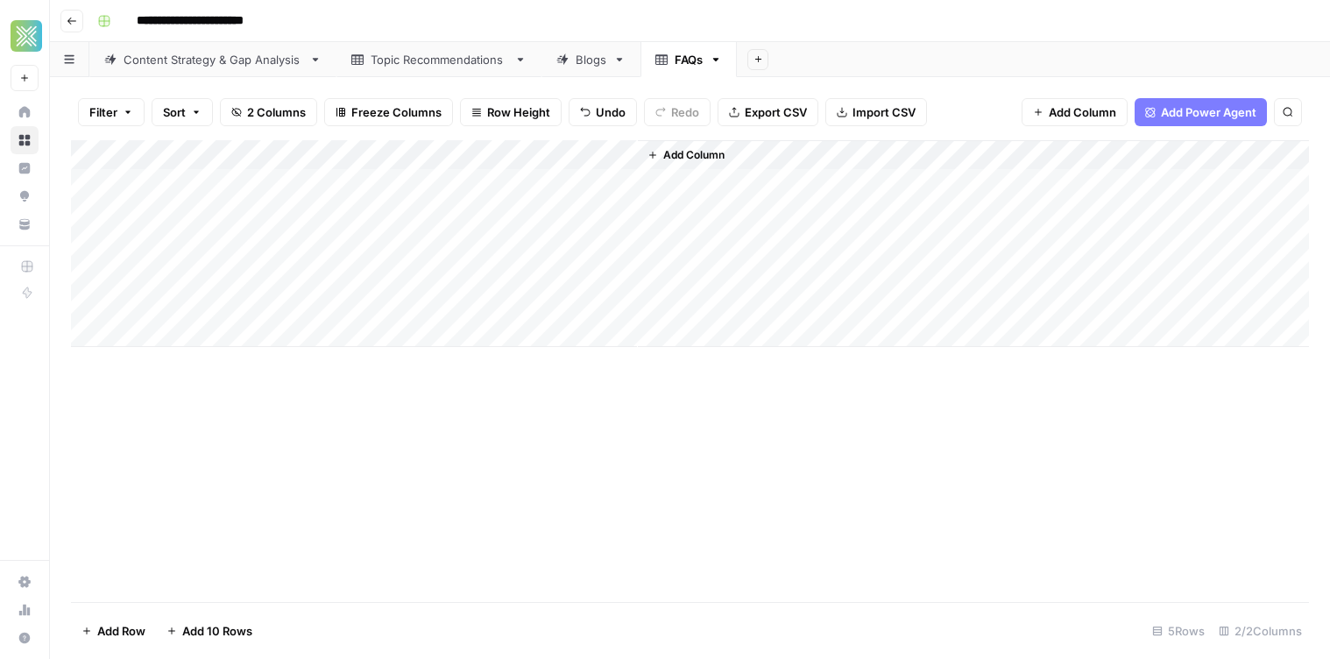
click at [689, 164] on button "Add Column" at bounding box center [685, 155] width 91 height 23
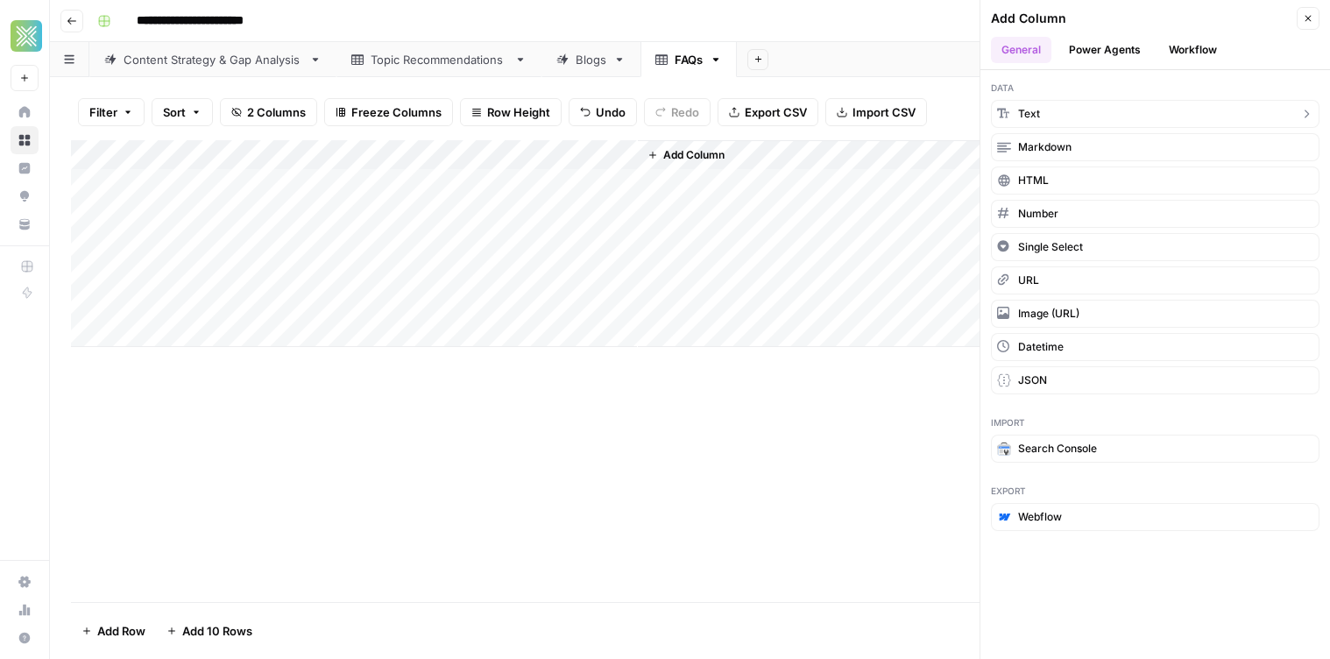
click at [1043, 117] on button "Text" at bounding box center [1155, 114] width 329 height 28
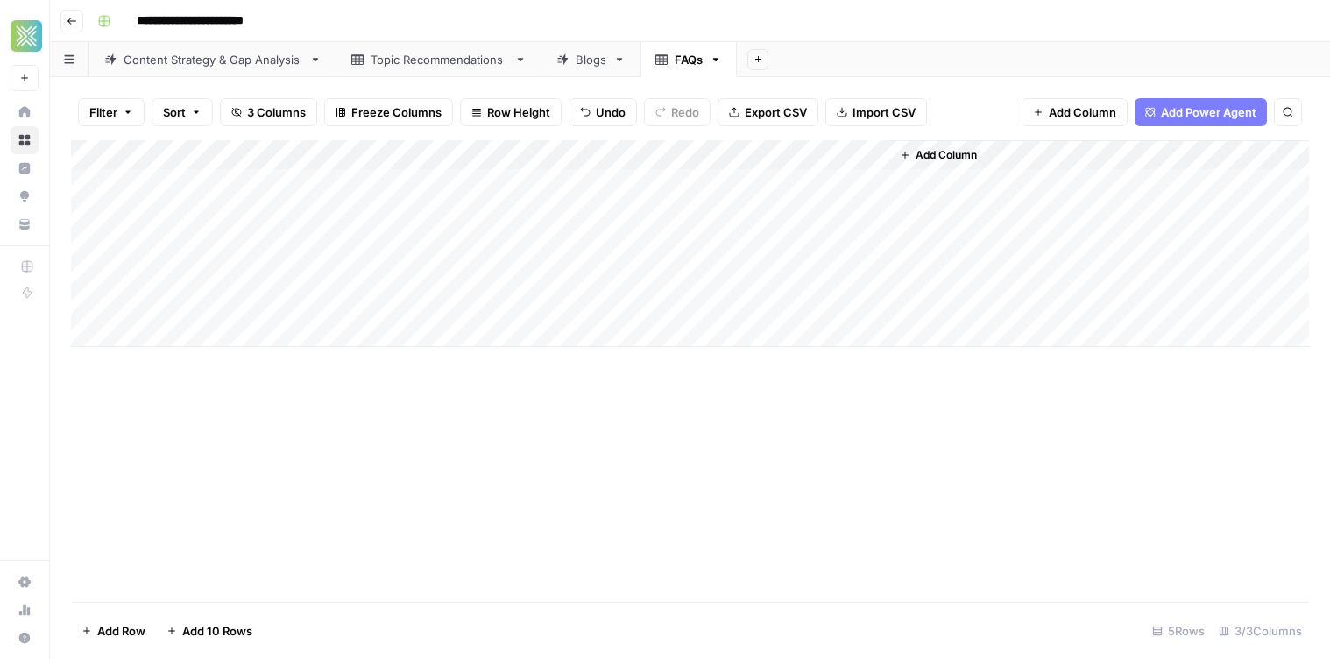
click at [881, 152] on div "Add Column" at bounding box center [690, 243] width 1238 height 207
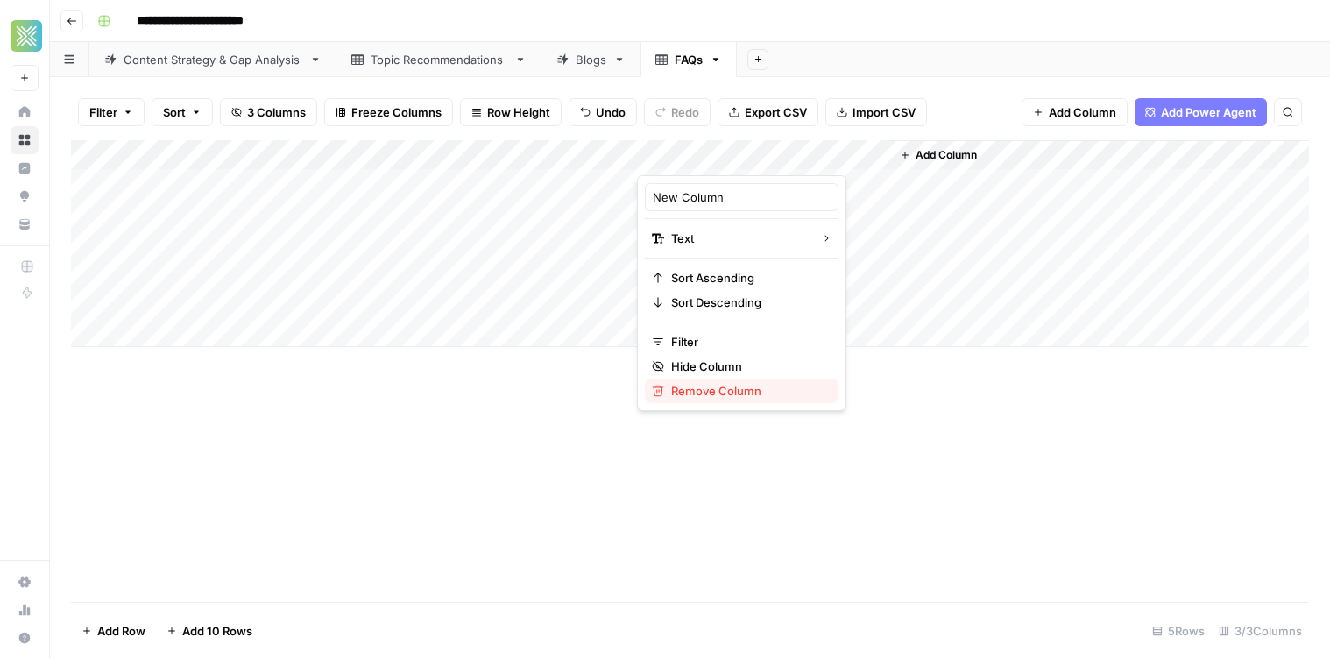
click at [764, 394] on span "Remove Column" at bounding box center [747, 391] width 153 height 18
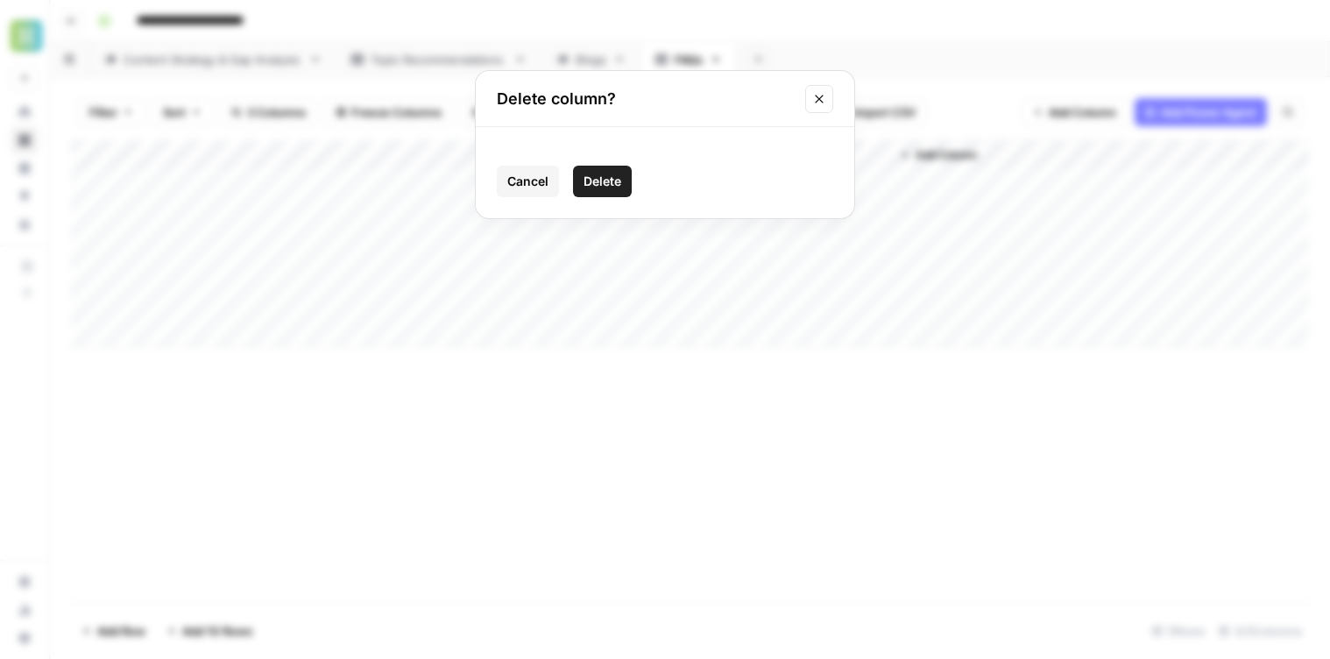
click at [575, 187] on button "Delete" at bounding box center [602, 182] width 59 height 32
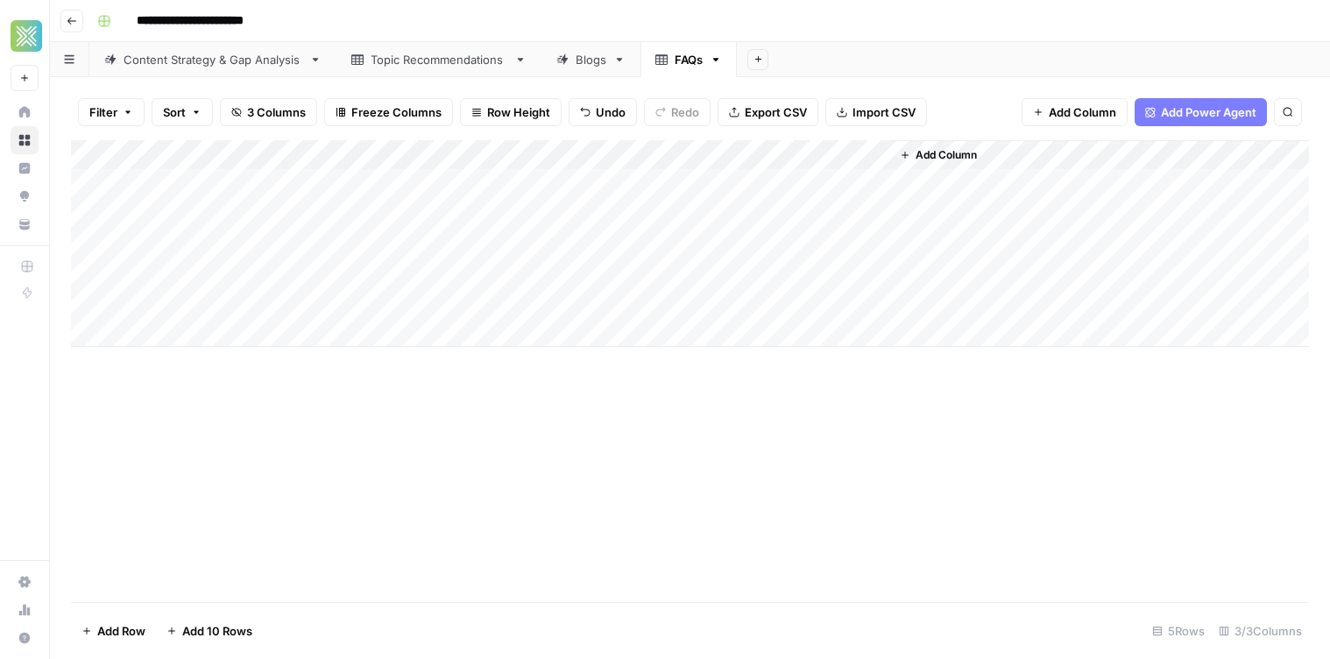
click at [526, 144] on div "Add Column" at bounding box center [690, 243] width 1238 height 207
drag, startPoint x: 739, startPoint y: 229, endPoint x: 726, endPoint y: 223, distance: 13.7
click at [738, 225] on div "Add Column" at bounding box center [690, 243] width 1238 height 207
drag, startPoint x: 1036, startPoint y: 270, endPoint x: 1010, endPoint y: 262, distance: 27.4
click at [1031, 268] on div "Add Column" at bounding box center [1099, 243] width 419 height 207
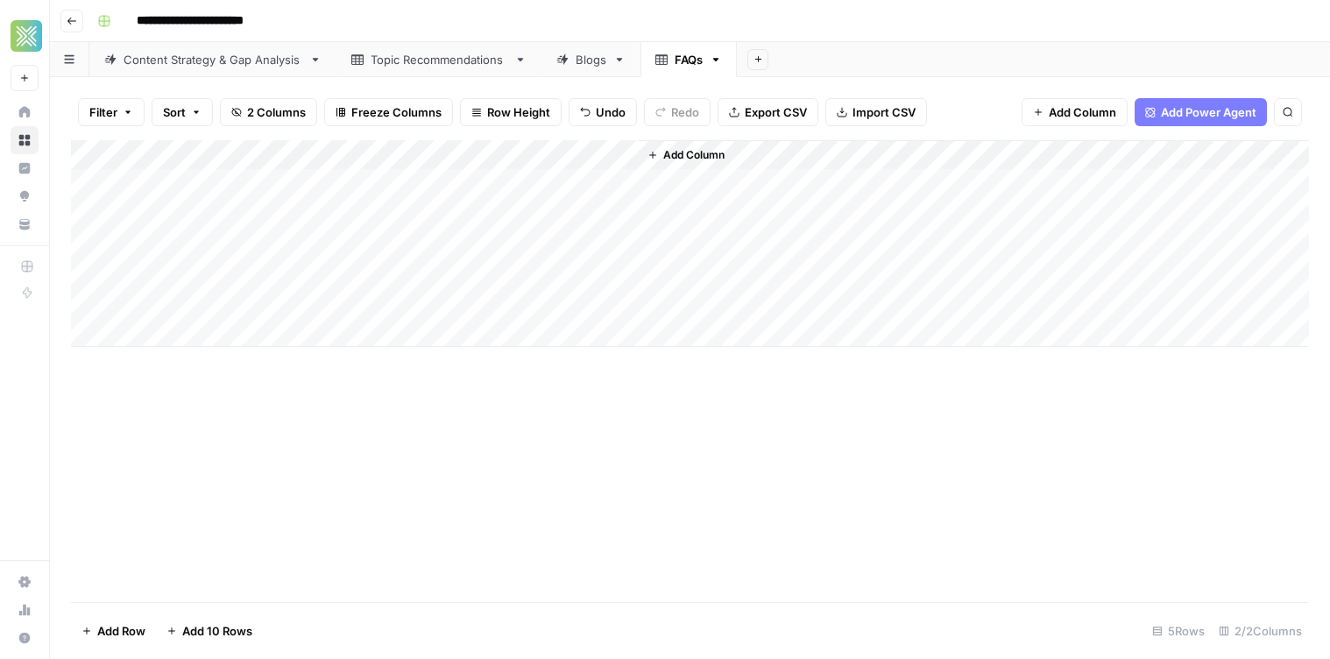
click at [470, 154] on div "Add Column" at bounding box center [690, 243] width 1238 height 207
click at [696, 156] on span "Add Column" at bounding box center [693, 155] width 61 height 16
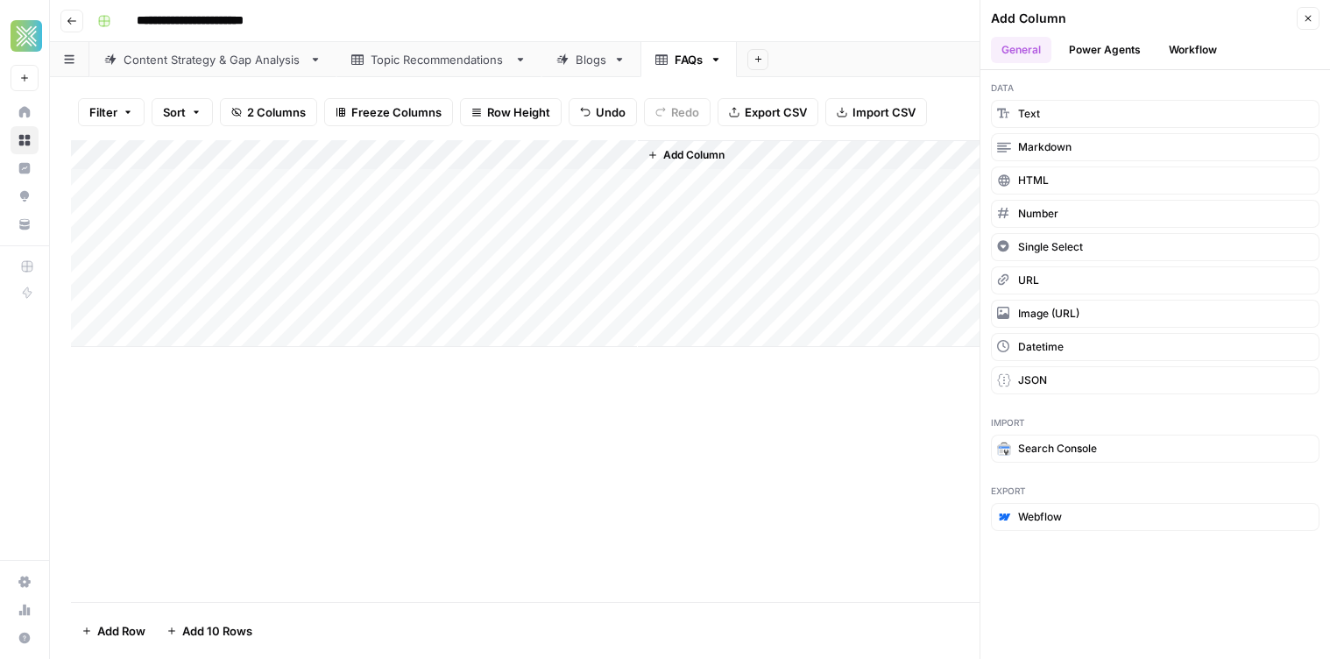
click at [1200, 38] on button "Workflow" at bounding box center [1192, 50] width 69 height 26
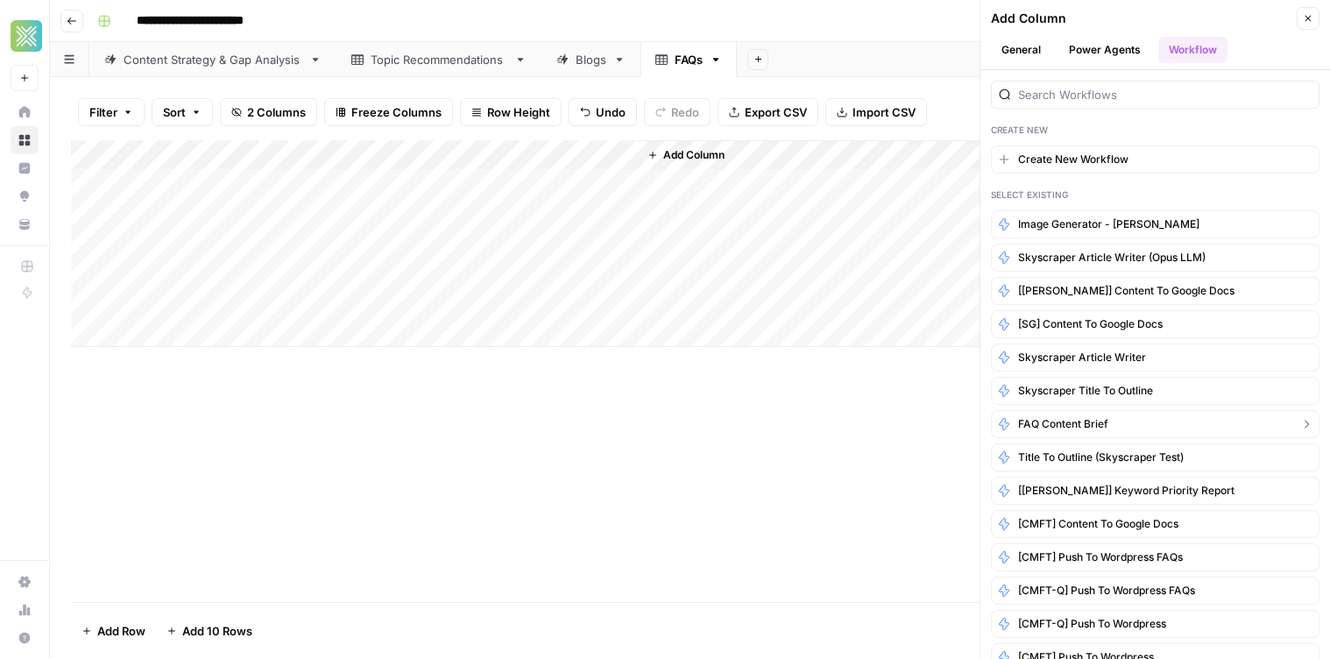
click at [1064, 428] on span "FAQ Content Brief" at bounding box center [1063, 424] width 90 height 16
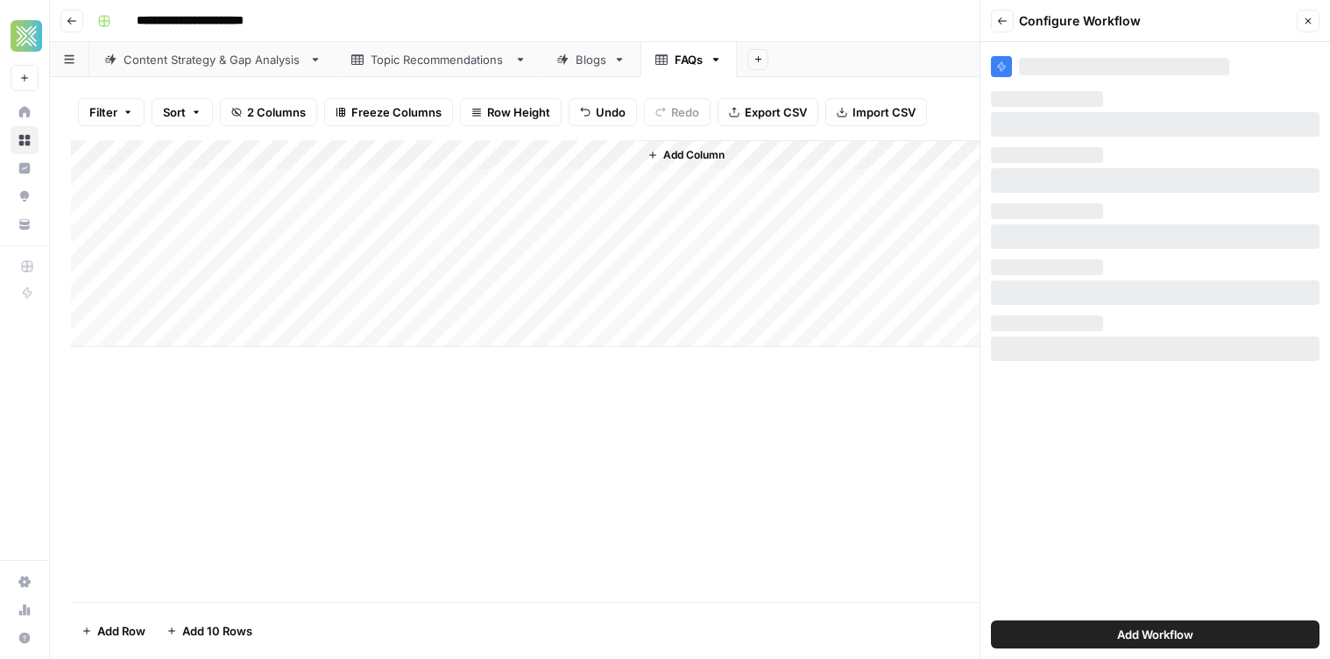
click at [1170, 633] on span "Add Workflow" at bounding box center [1155, 635] width 76 height 18
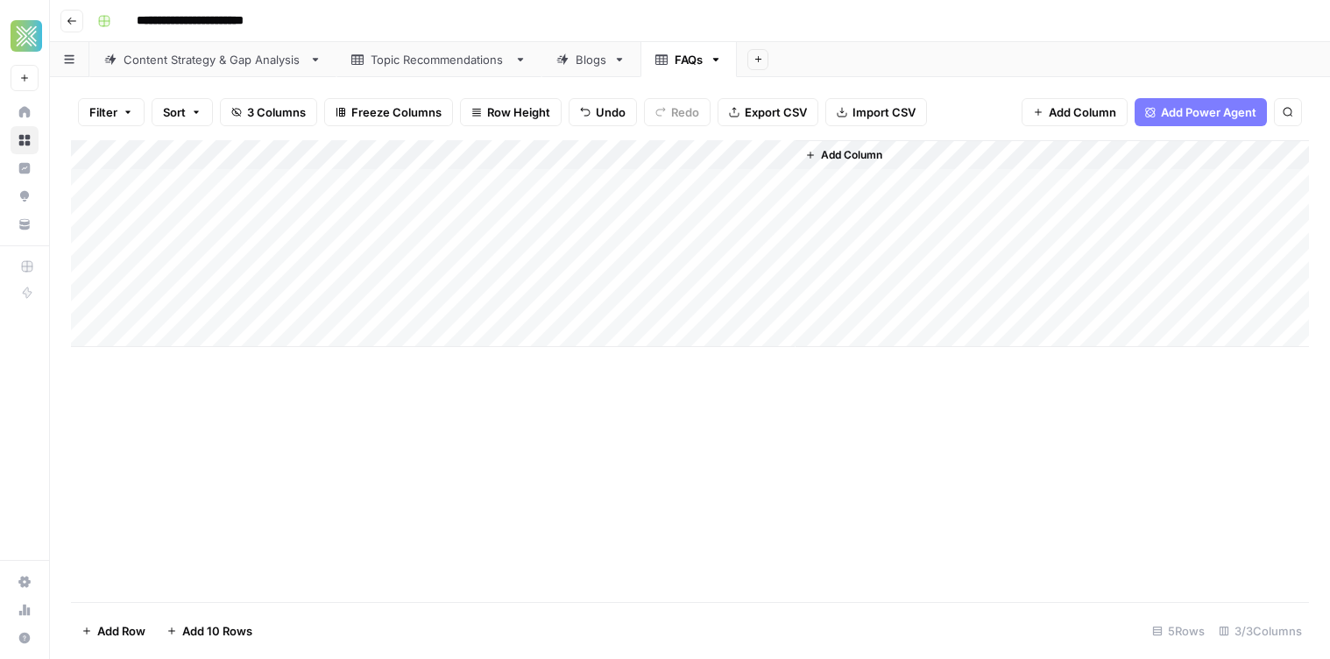
click at [745, 154] on div "Add Column" at bounding box center [690, 243] width 1238 height 207
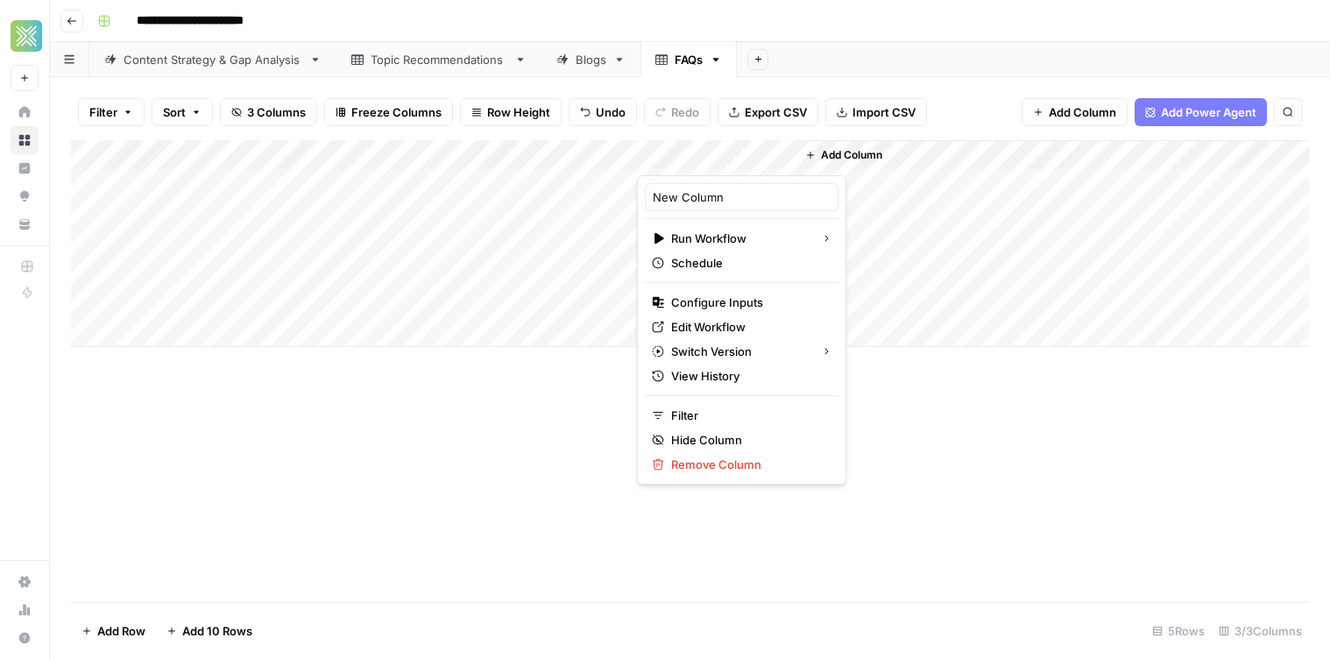
click at [757, 151] on div at bounding box center [716, 157] width 159 height 35
click at [732, 310] on span "Configure Inputs" at bounding box center [747, 303] width 153 height 18
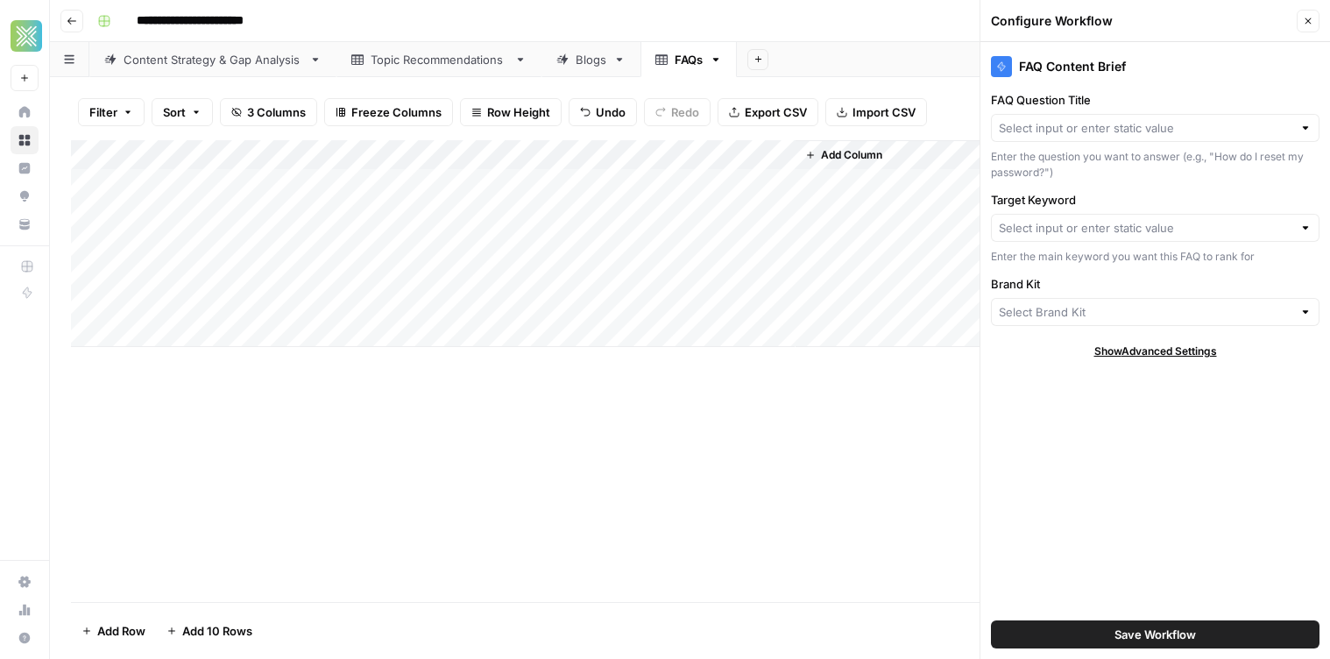
type input "Fountain of You MD"
click at [1090, 136] on input "FAQ Question Title" at bounding box center [1146, 128] width 294 height 18
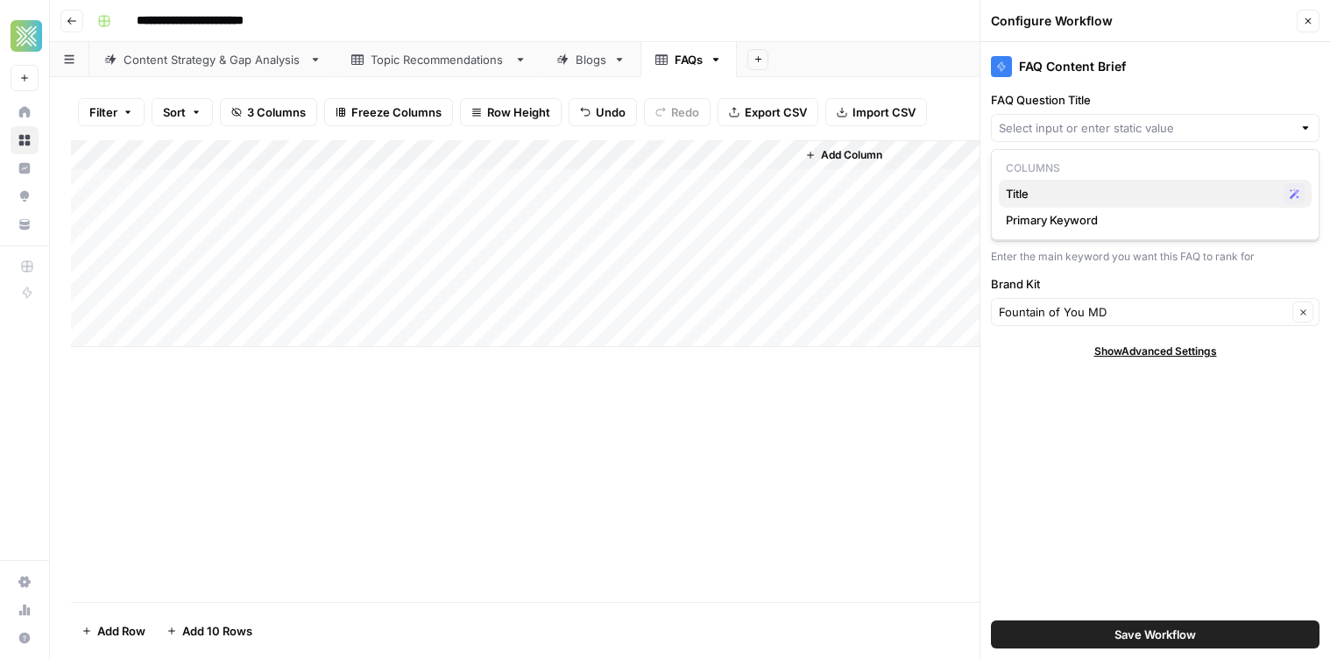
click at [1065, 195] on span "Title" at bounding box center [1141, 194] width 271 height 18
type input "Title"
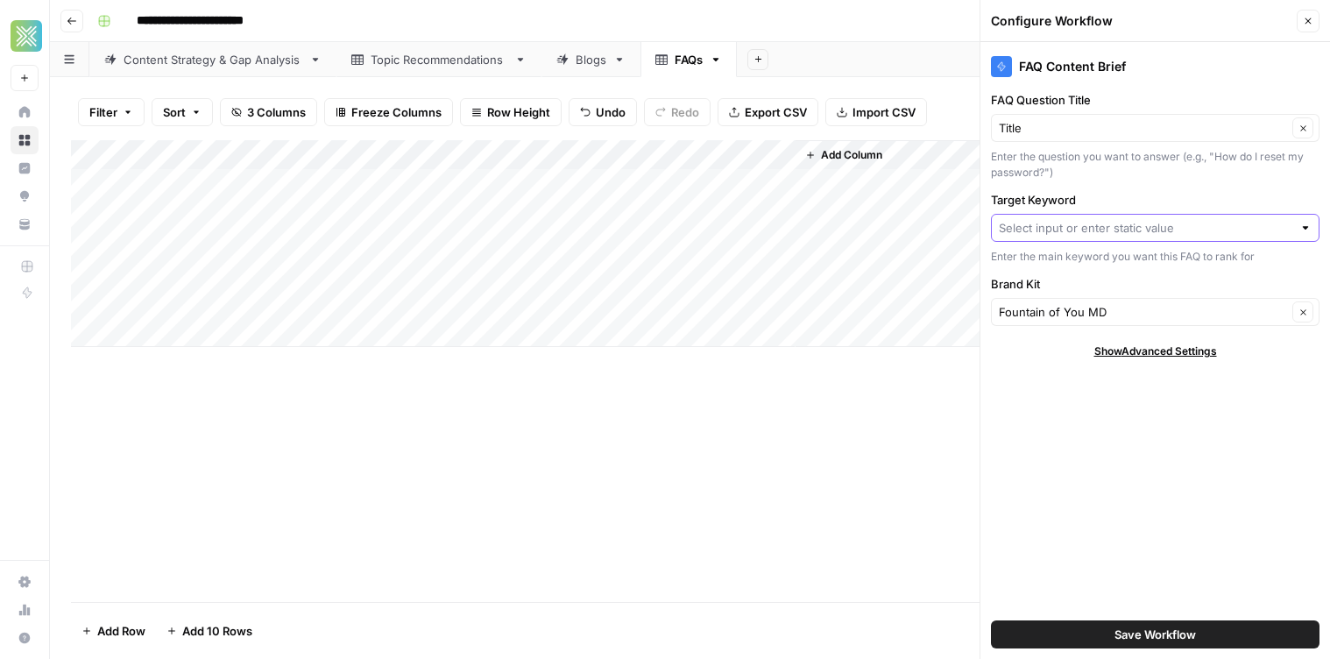
click at [1068, 226] on input "Target Keyword" at bounding box center [1146, 228] width 294 height 18
click at [1070, 295] on span "Primary Keyword" at bounding box center [1141, 294] width 271 height 18
type input "Primary Keyword"
click at [1057, 323] on div "Fountain of You MD Clear" at bounding box center [1155, 312] width 329 height 28
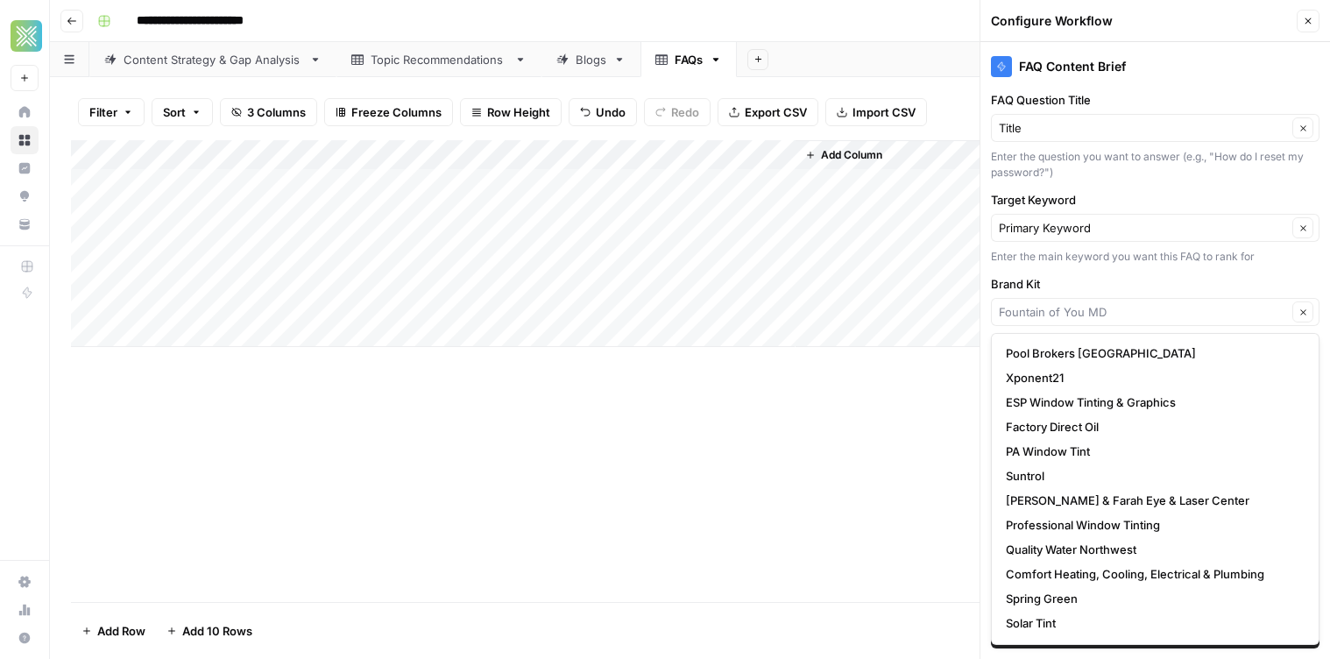
type input "Fountain of You MD"
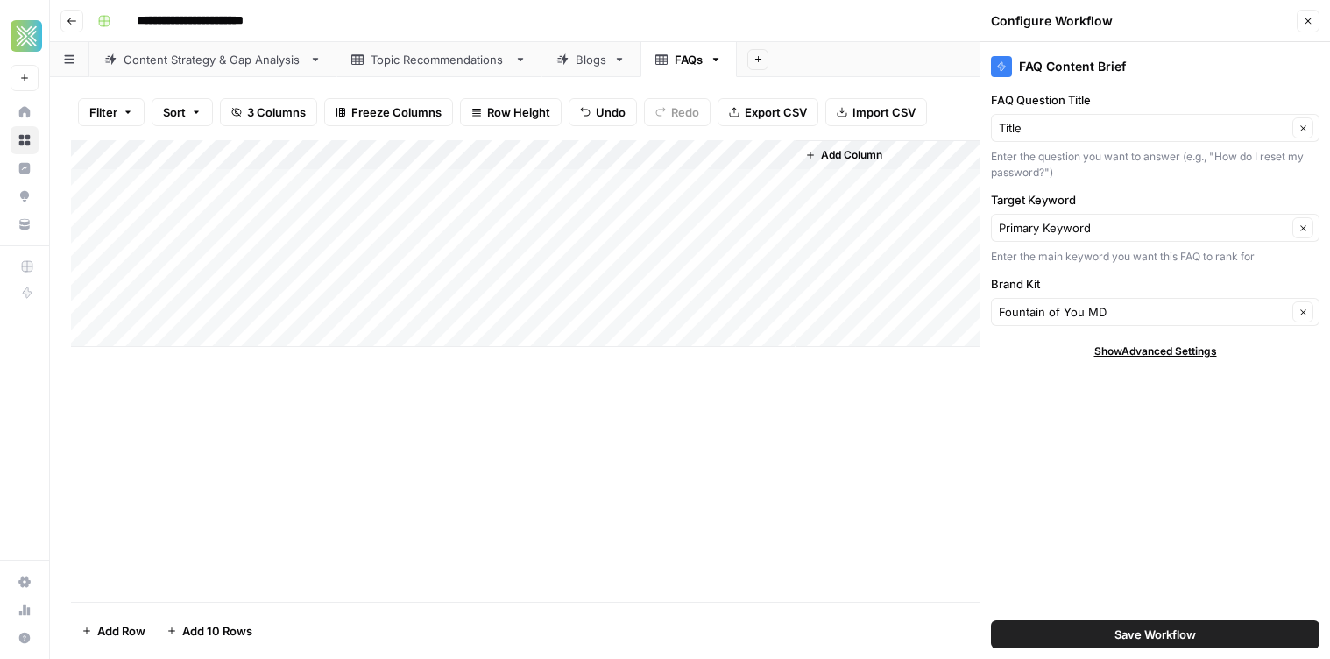
click at [1060, 286] on label "Brand Kit" at bounding box center [1155, 284] width 329 height 18
click at [1060, 303] on input "Fountain of You MD" at bounding box center [1143, 312] width 288 height 18
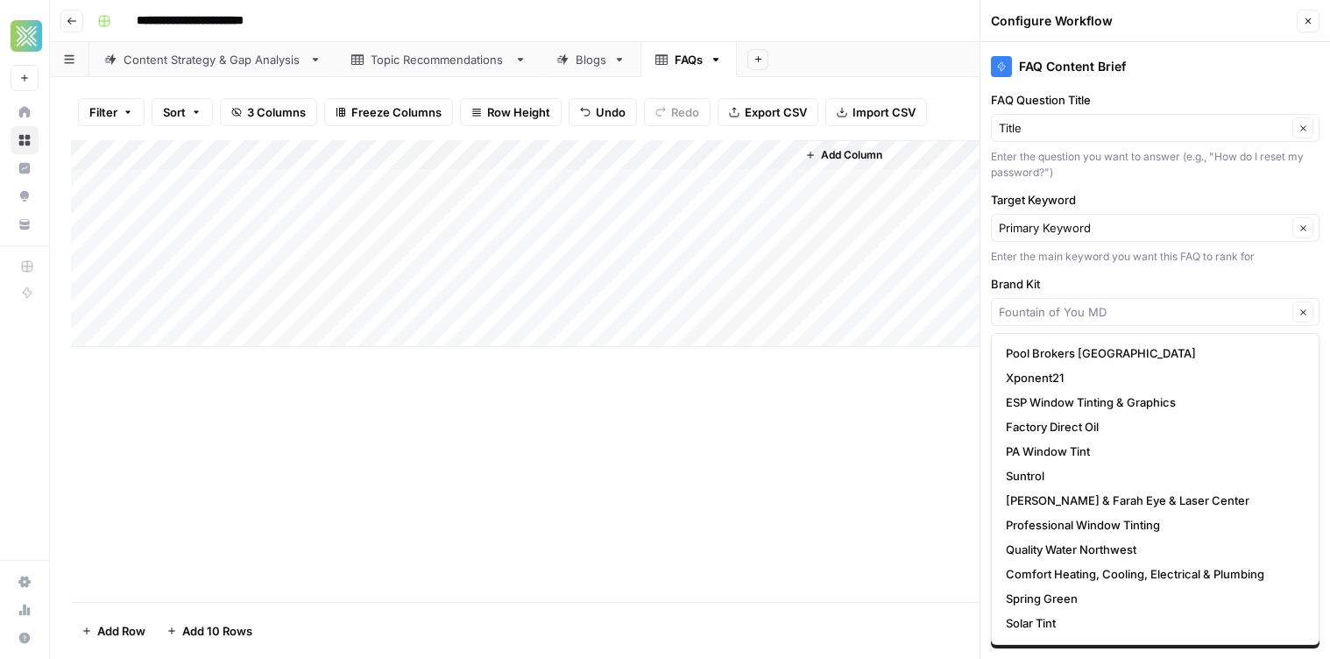
type input "Fountain of You MD"
drag, startPoint x: 820, startPoint y: 444, endPoint x: 855, endPoint y: 450, distance: 35.6
click at [824, 445] on div "Add Column" at bounding box center [690, 371] width 1238 height 462
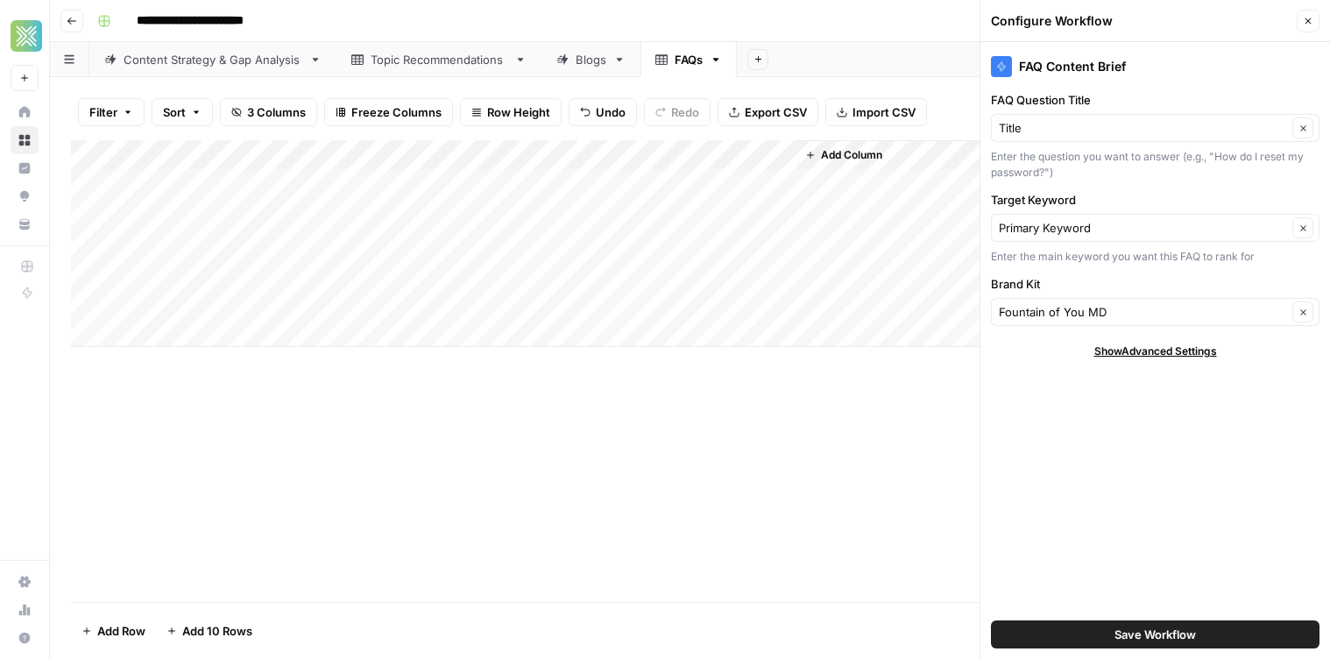
click at [1115, 625] on button "Save Workflow" at bounding box center [1155, 634] width 329 height 28
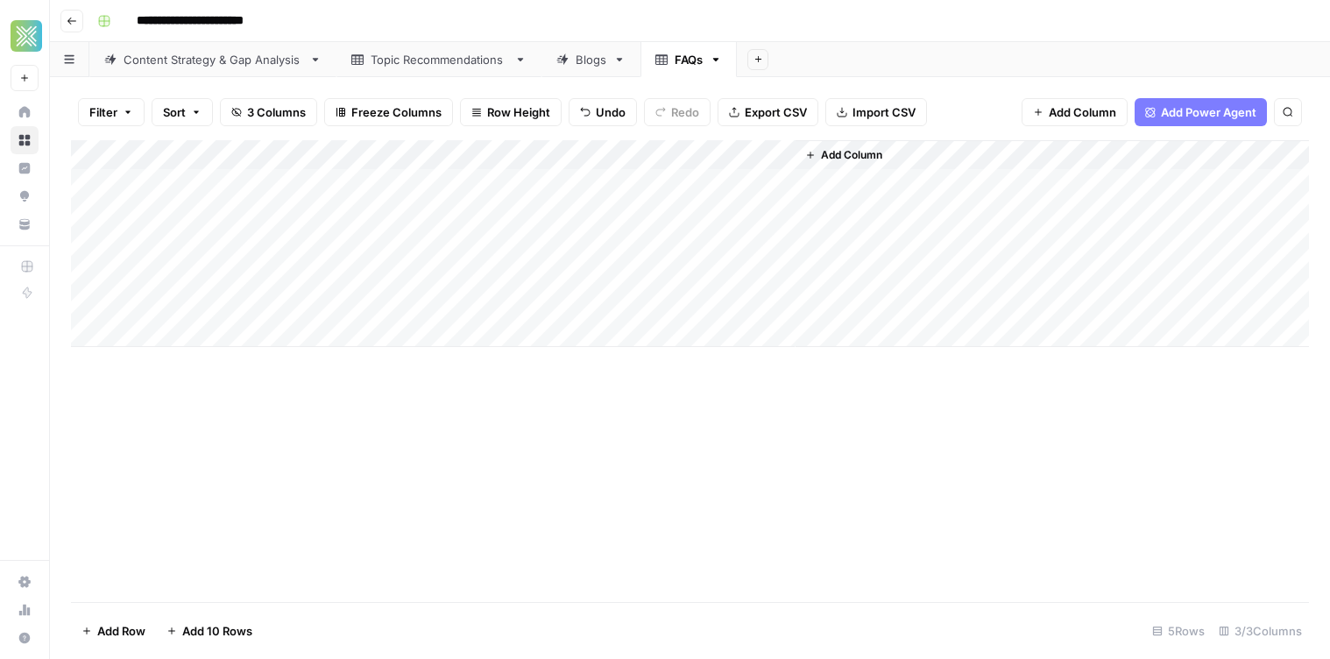
drag, startPoint x: 547, startPoint y: 389, endPoint x: 531, endPoint y: 375, distance: 21.1
click at [541, 384] on div "Add Column" at bounding box center [690, 371] width 1238 height 462
click at [458, 184] on div "Add Column" at bounding box center [690, 243] width 1238 height 207
drag, startPoint x: 711, startPoint y: 136, endPoint x: 714, endPoint y: 147, distance: 11.9
click at [711, 138] on div "Filter Sort 3 Columns Freeze Columns Row Height Undo Redo Export CSV Import CSV…" at bounding box center [690, 112] width 1238 height 56
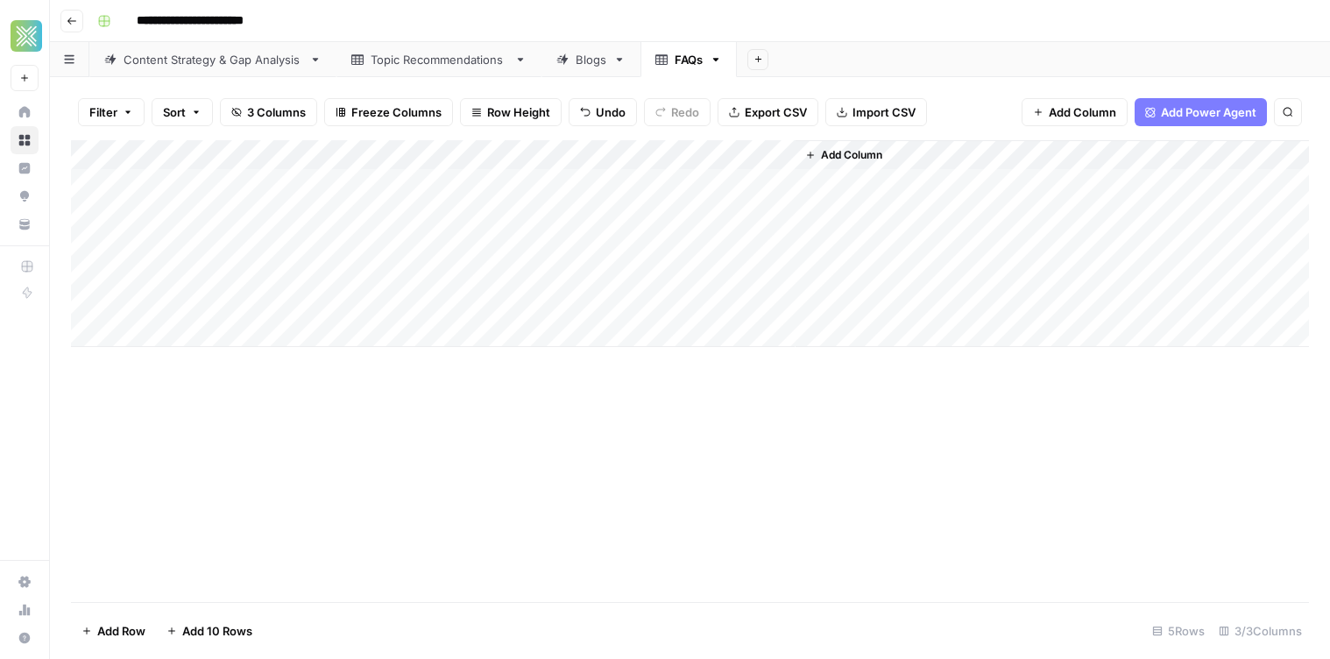
click at [713, 149] on div "Add Column" at bounding box center [690, 243] width 1238 height 207
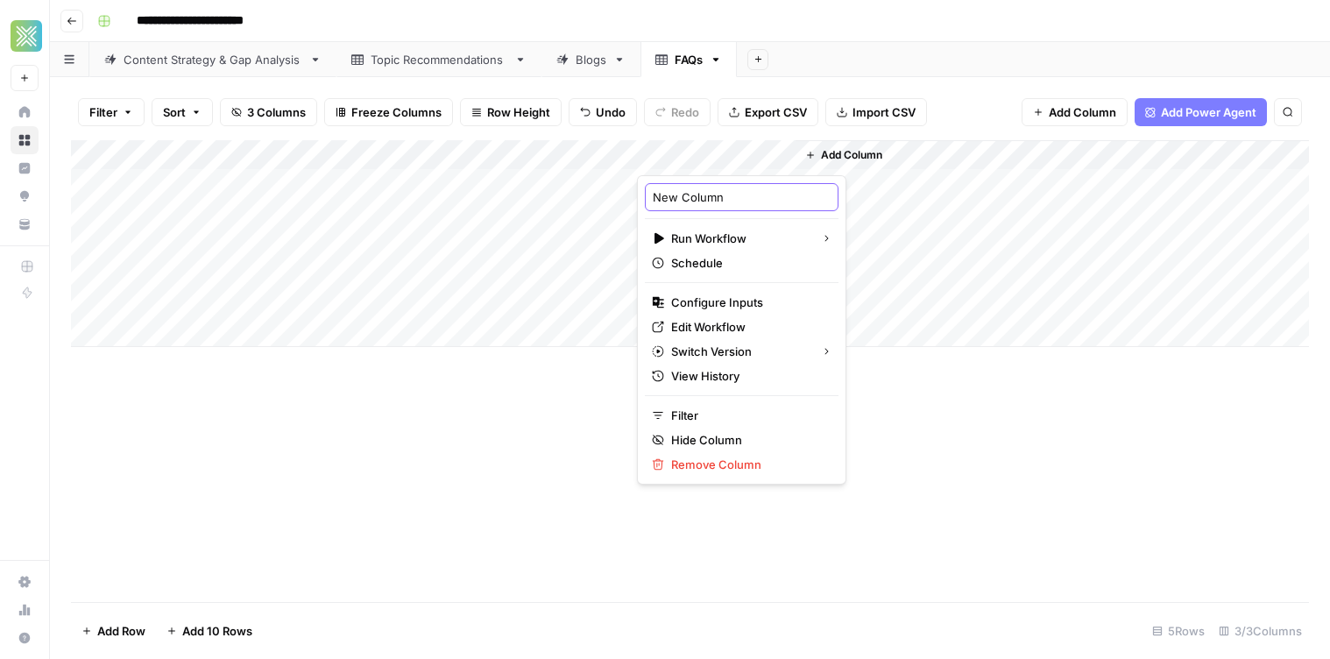
click at [718, 190] on input "New Column" at bounding box center [742, 197] width 178 height 18
click at [719, 191] on input "New Column" at bounding box center [742, 197] width 178 height 18
type input "FAQ Content Brief"
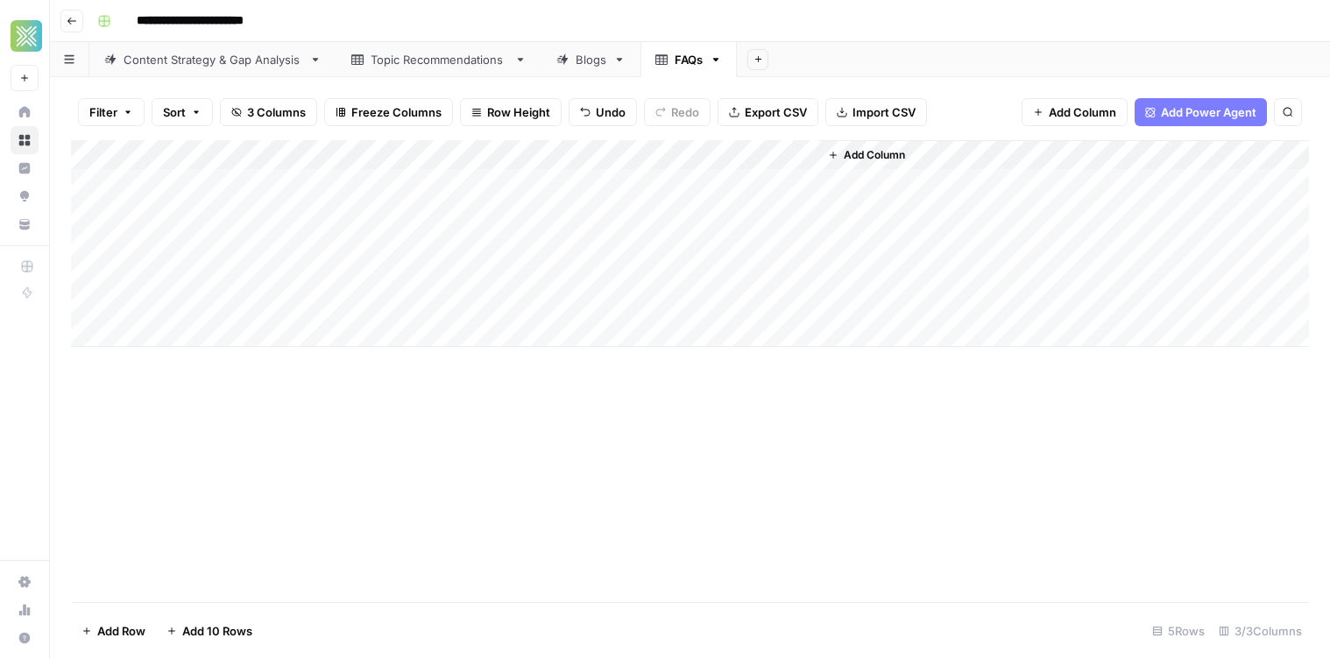
click at [997, 283] on div "Add Column" at bounding box center [1063, 243] width 491 height 207
click at [366, 220] on div "Add Column" at bounding box center [690, 243] width 1238 height 207
click at [725, 181] on div "Add Column" at bounding box center [690, 243] width 1238 height 207
click at [748, 185] on div "Add Column" at bounding box center [690, 243] width 1238 height 207
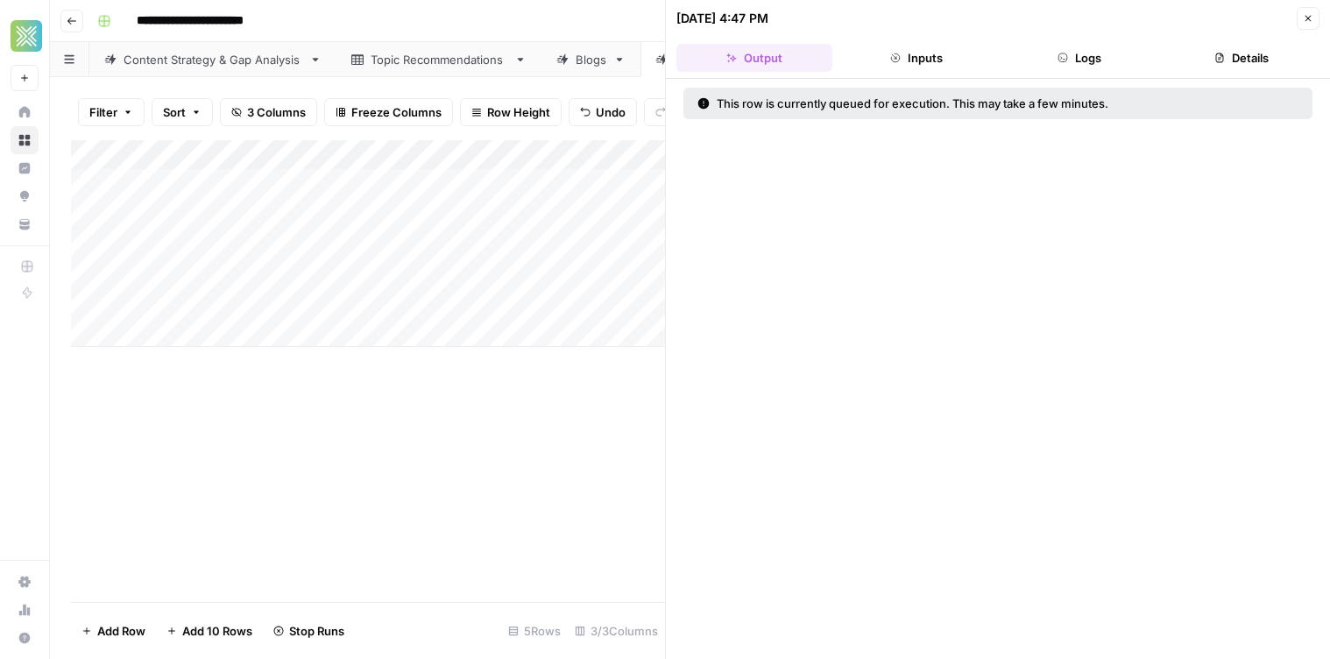
click at [1313, 19] on button "Close" at bounding box center [1308, 18] width 23 height 23
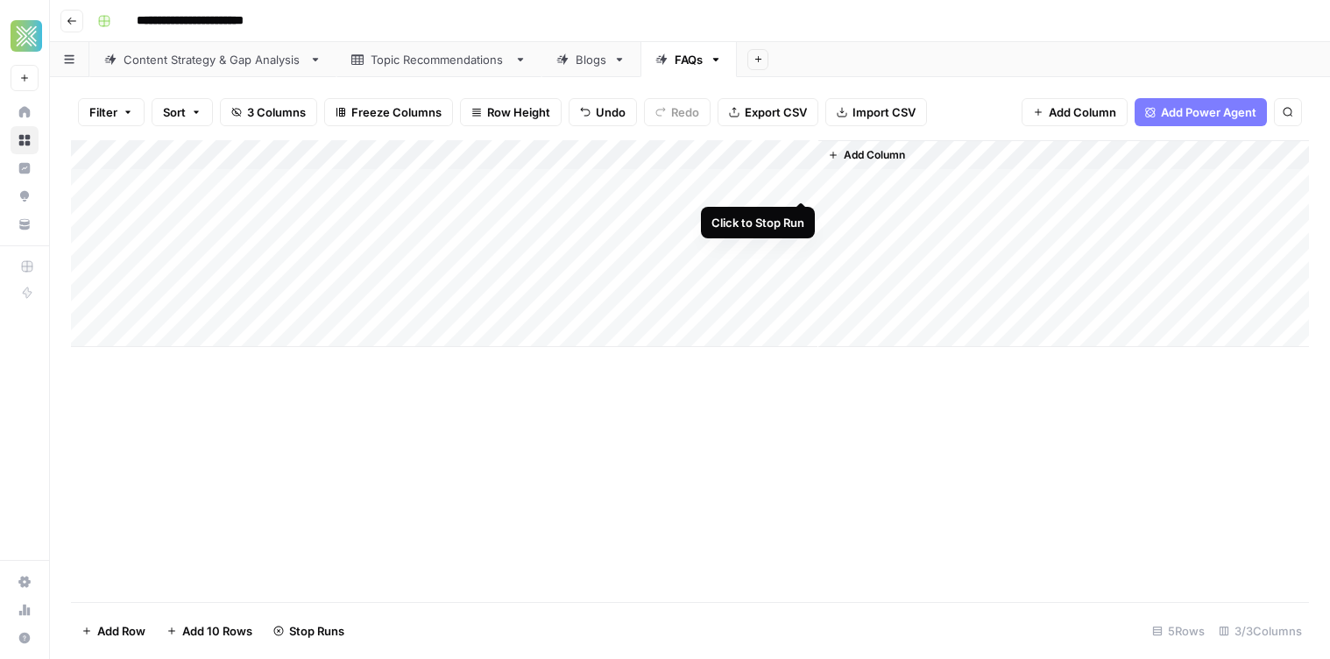
click at [799, 187] on div "Add Column" at bounding box center [690, 243] width 1238 height 207
click at [802, 180] on div "Add Column" at bounding box center [690, 243] width 1238 height 207
click at [895, 152] on div "Add Column" at bounding box center [690, 243] width 1238 height 207
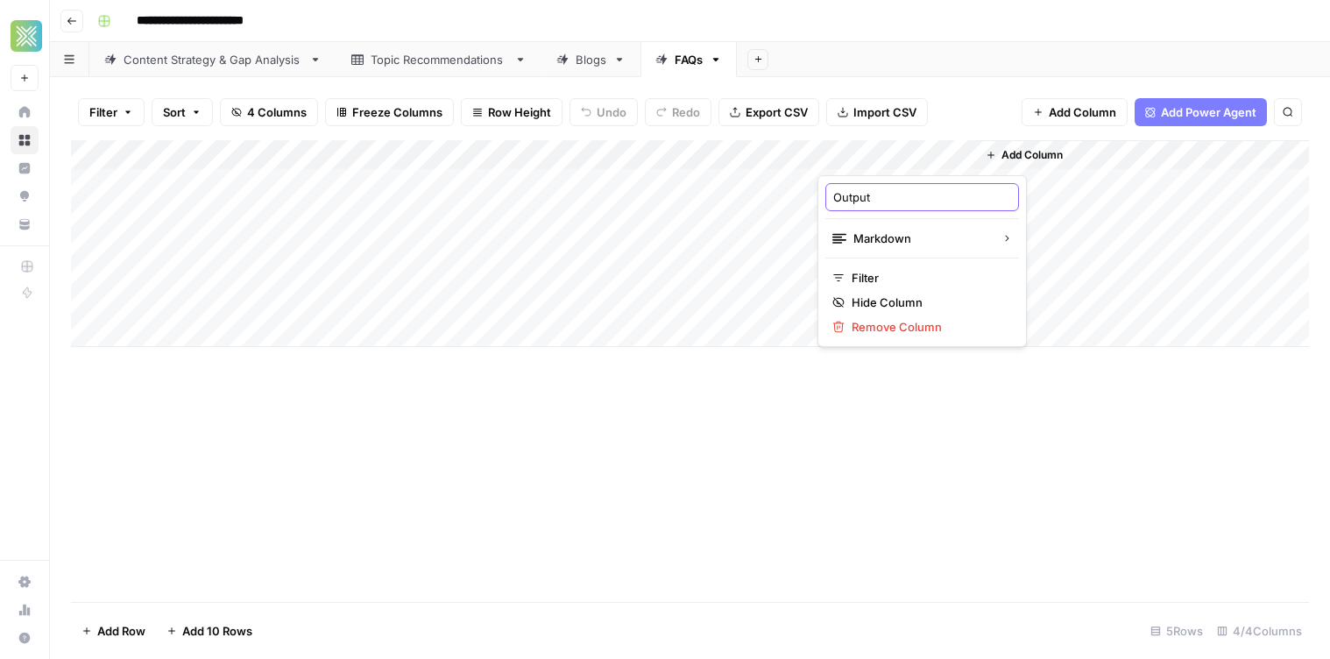
click at [870, 193] on input "Output" at bounding box center [922, 197] width 178 height 18
click at [871, 194] on input "Output" at bounding box center [922, 197] width 178 height 18
type input "G"
type input "FAQ Brief"
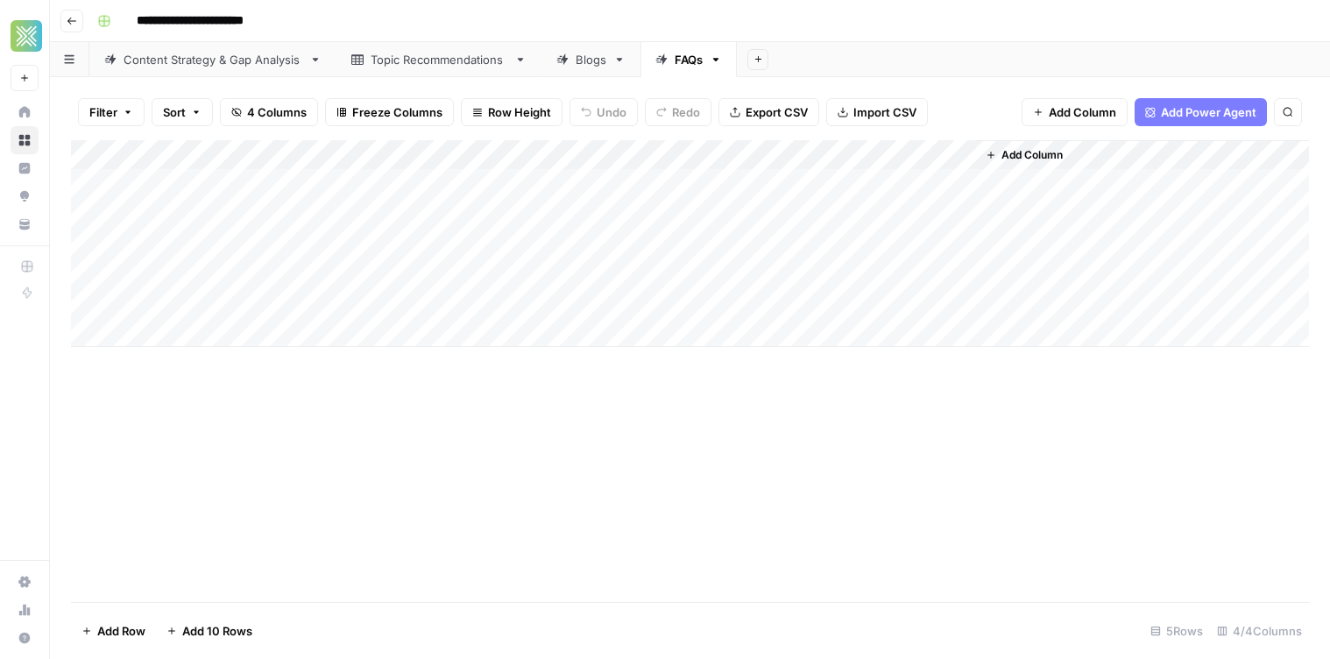
click at [1038, 152] on span "Add Column" at bounding box center [1031, 155] width 61 height 16
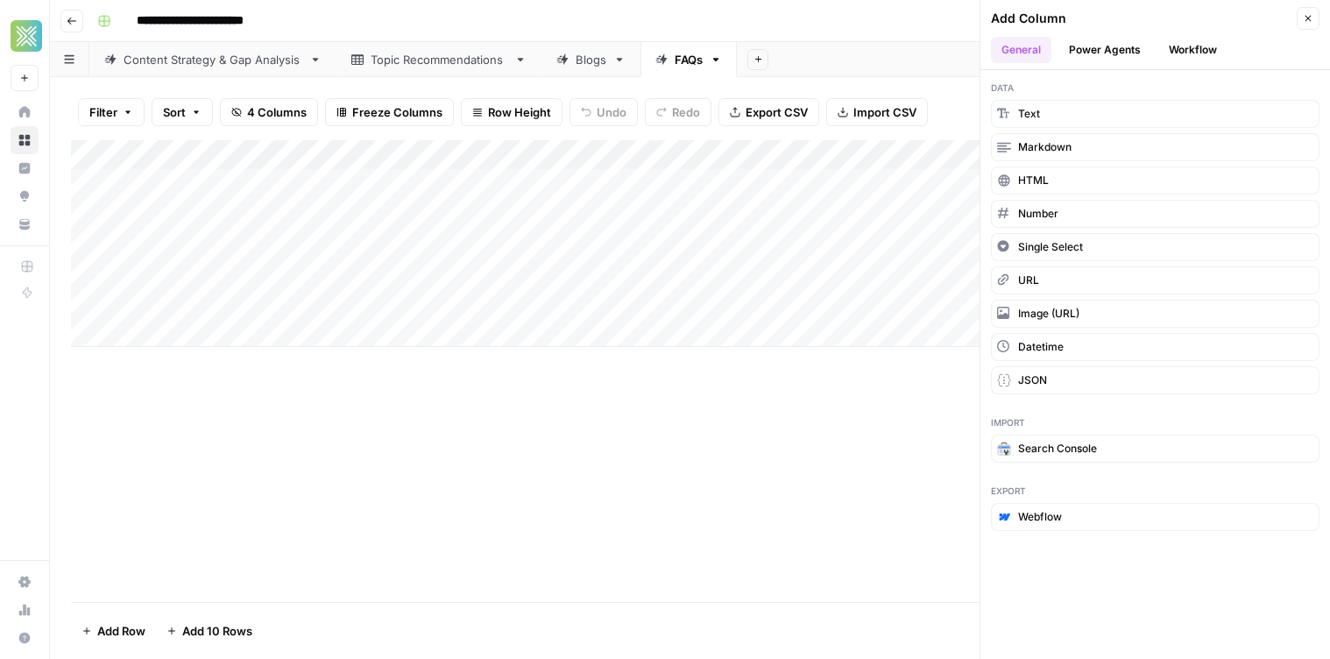
click at [1164, 50] on button "Workflow" at bounding box center [1192, 50] width 69 height 26
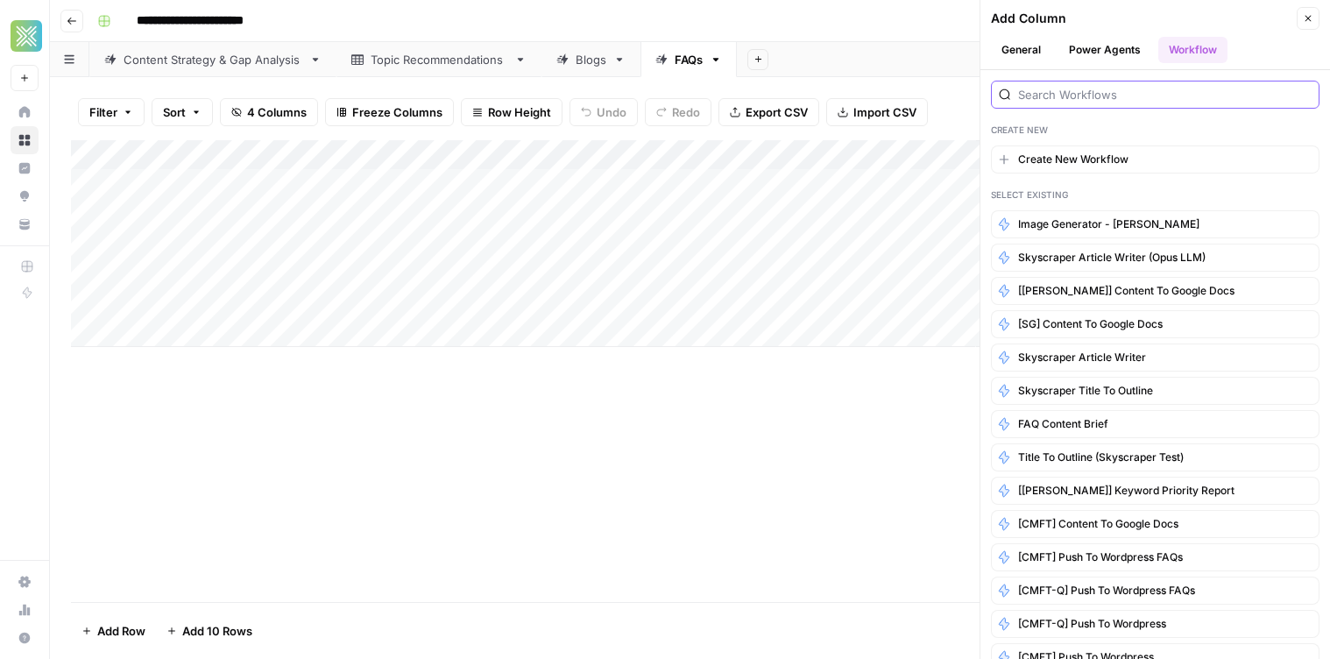
click at [1057, 91] on input "search" at bounding box center [1165, 95] width 294 height 18
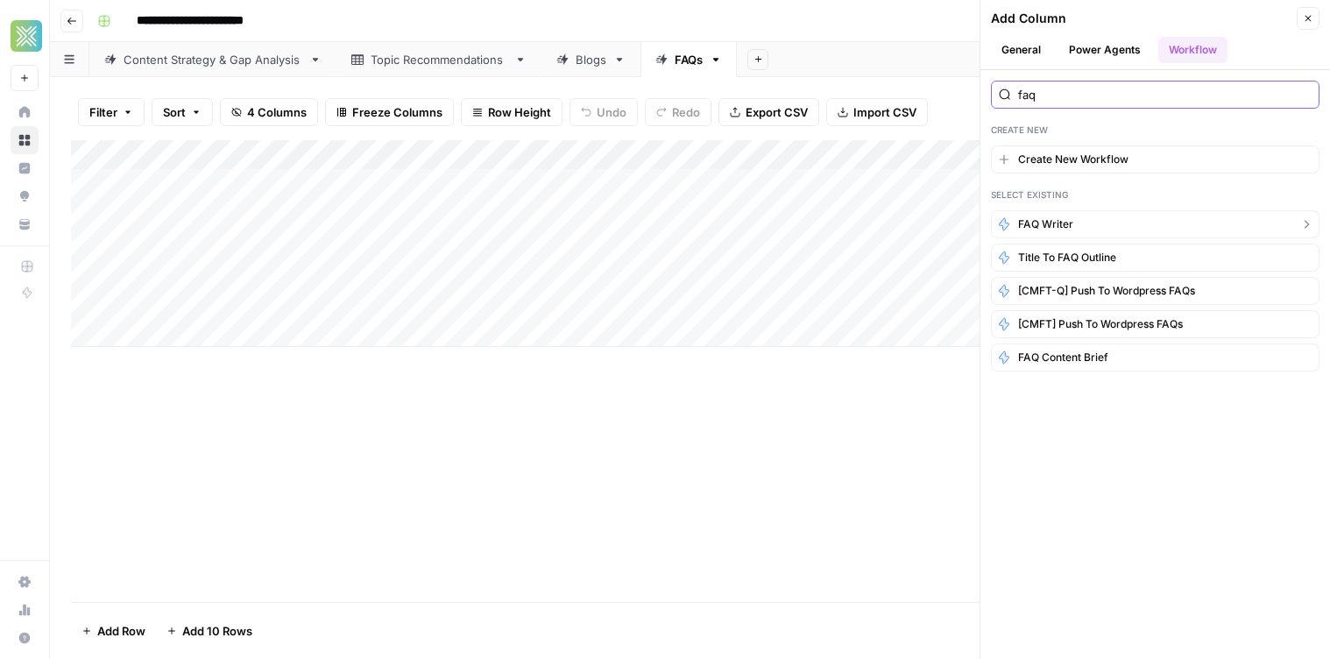
type input "faq"
click at [1060, 234] on button "FAQ Writer" at bounding box center [1155, 224] width 329 height 28
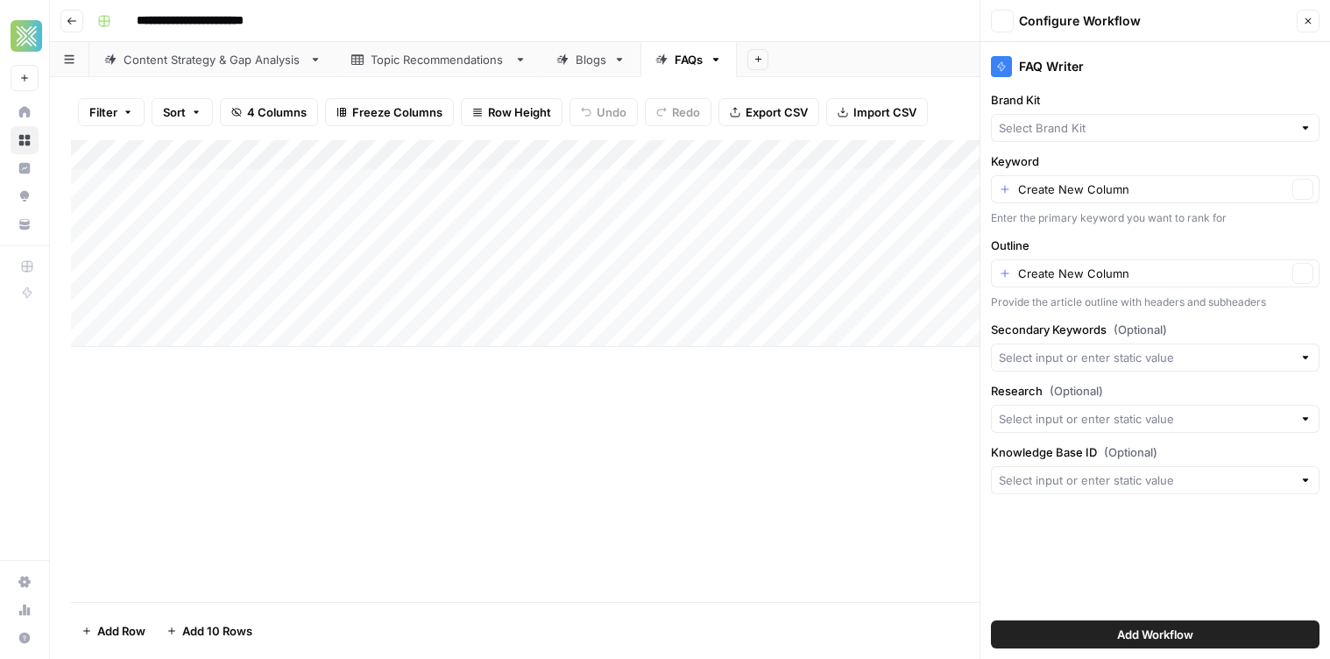
type input "Fountain of You MD"
click at [1057, 192] on input "Keyword" at bounding box center [1152, 189] width 269 height 18
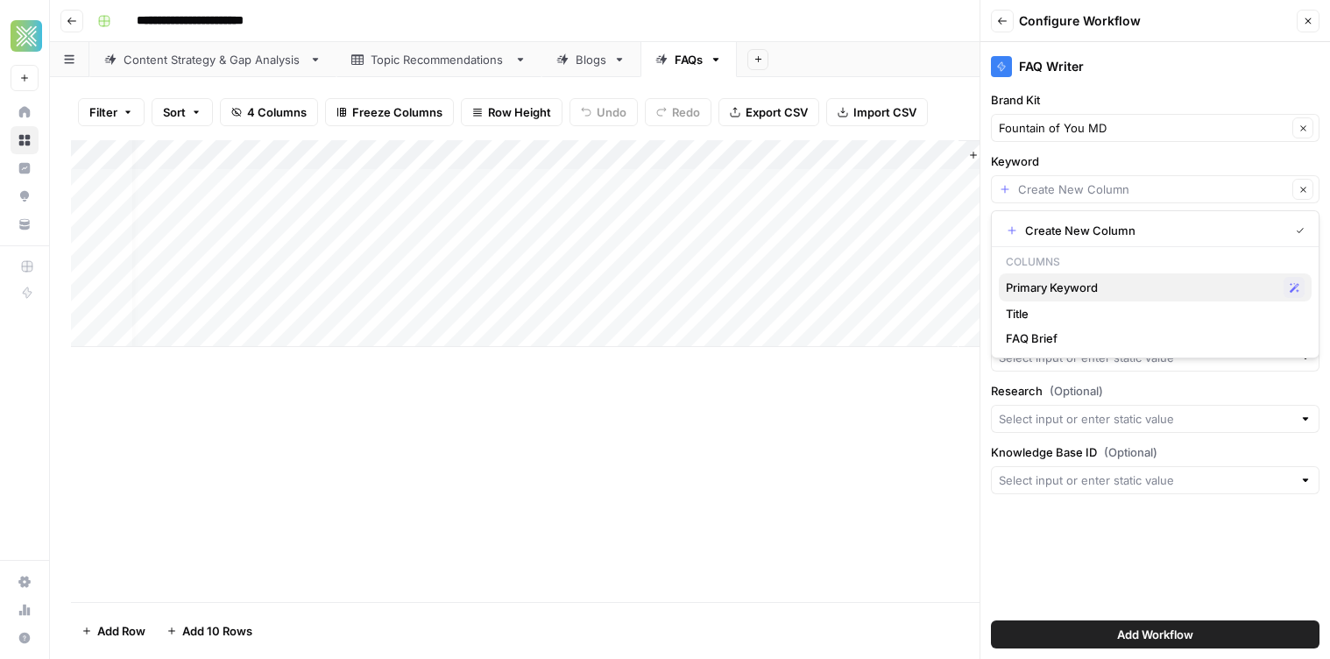
click at [1074, 288] on span "Primary Keyword" at bounding box center [1141, 288] width 271 height 18
type input "Primary Keyword"
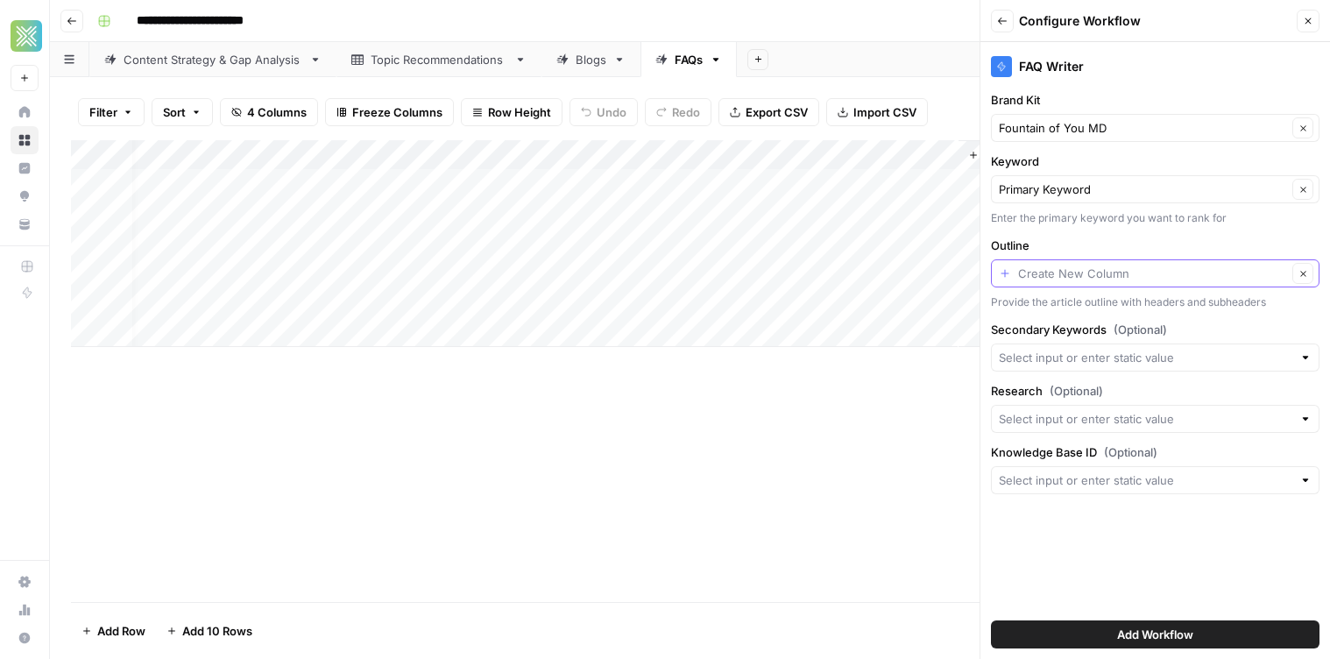
click at [1105, 265] on input "Outline" at bounding box center [1152, 274] width 269 height 18
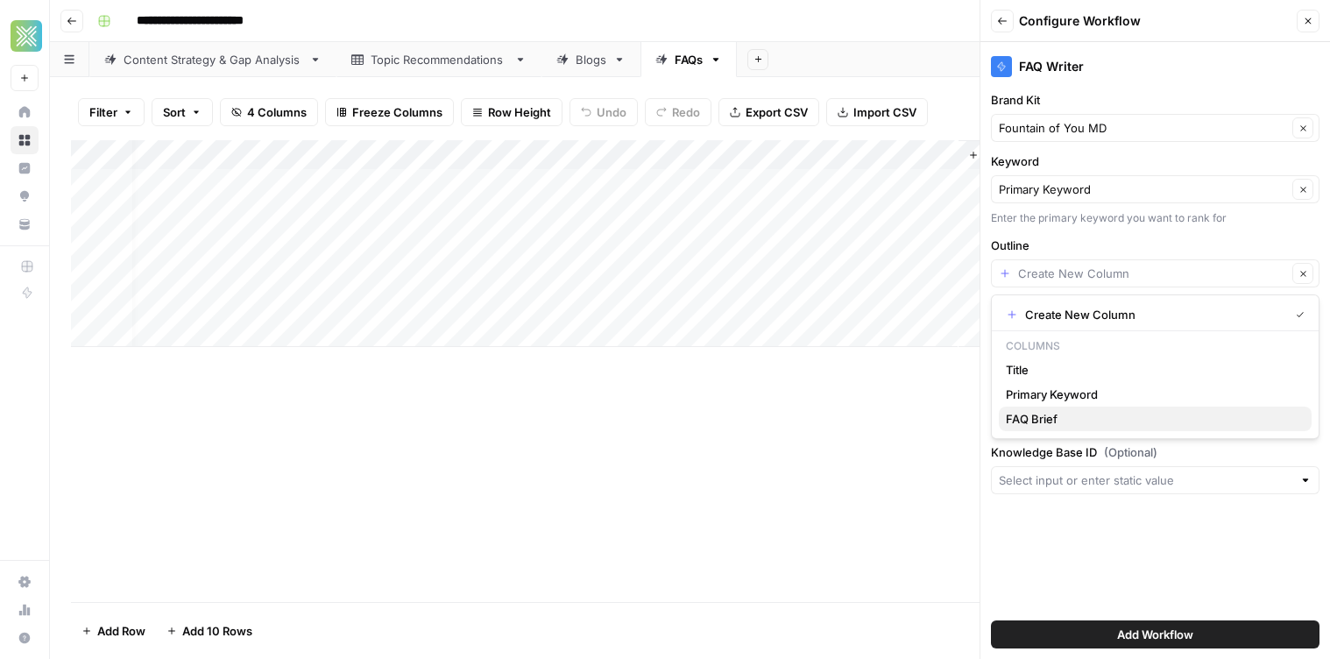
click at [1080, 414] on span "FAQ Brief" at bounding box center [1152, 419] width 292 height 18
type input "FAQ Brief"
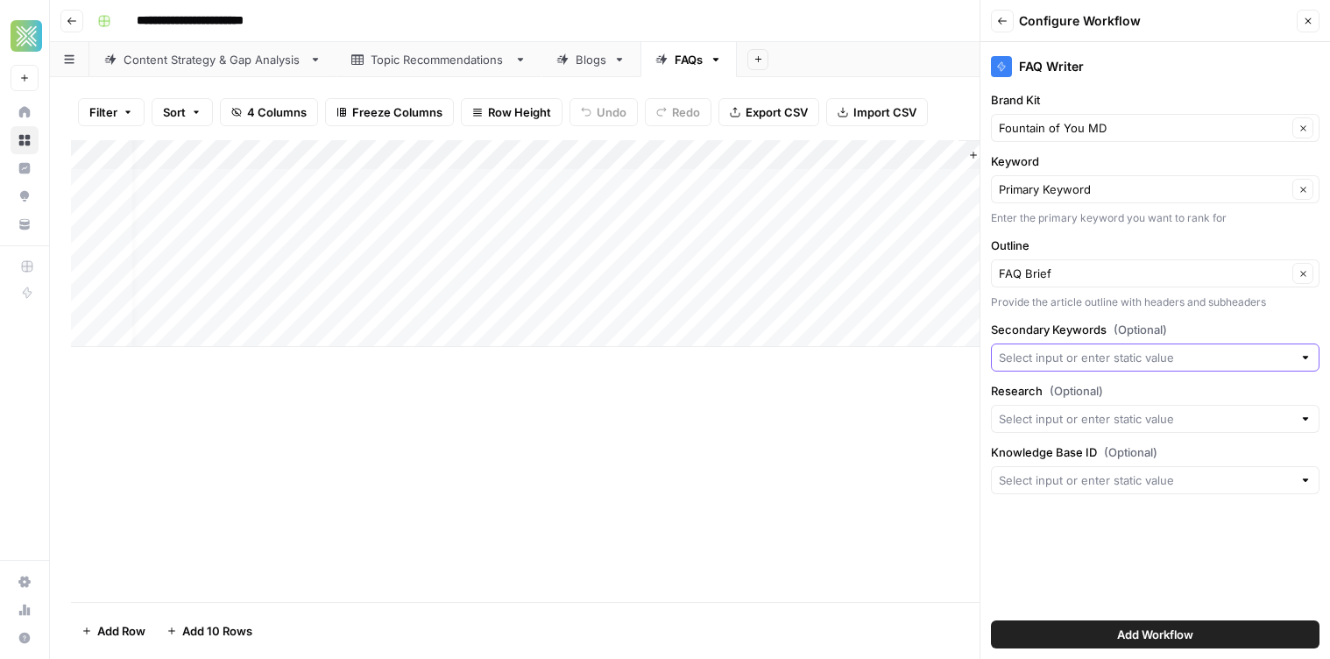
click at [1078, 365] on input "Secondary Keywords (Optional)" at bounding box center [1146, 358] width 294 height 18
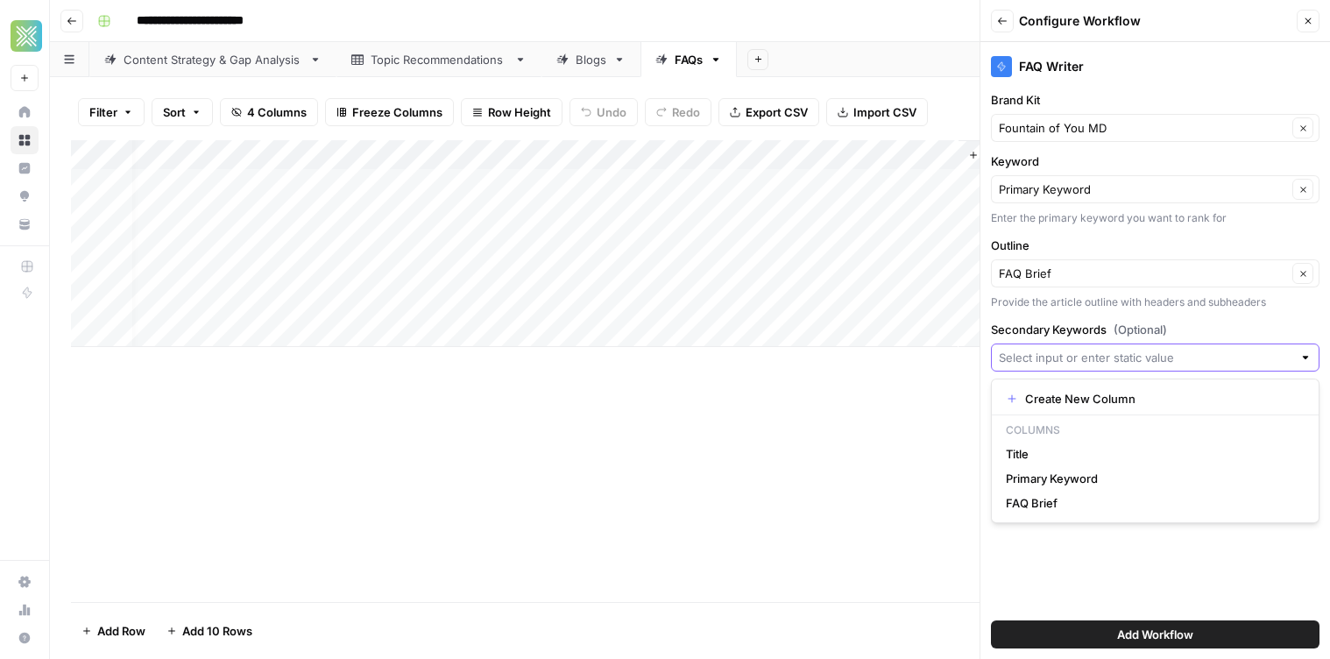
click at [1074, 364] on input "Secondary Keywords (Optional)" at bounding box center [1146, 358] width 294 height 18
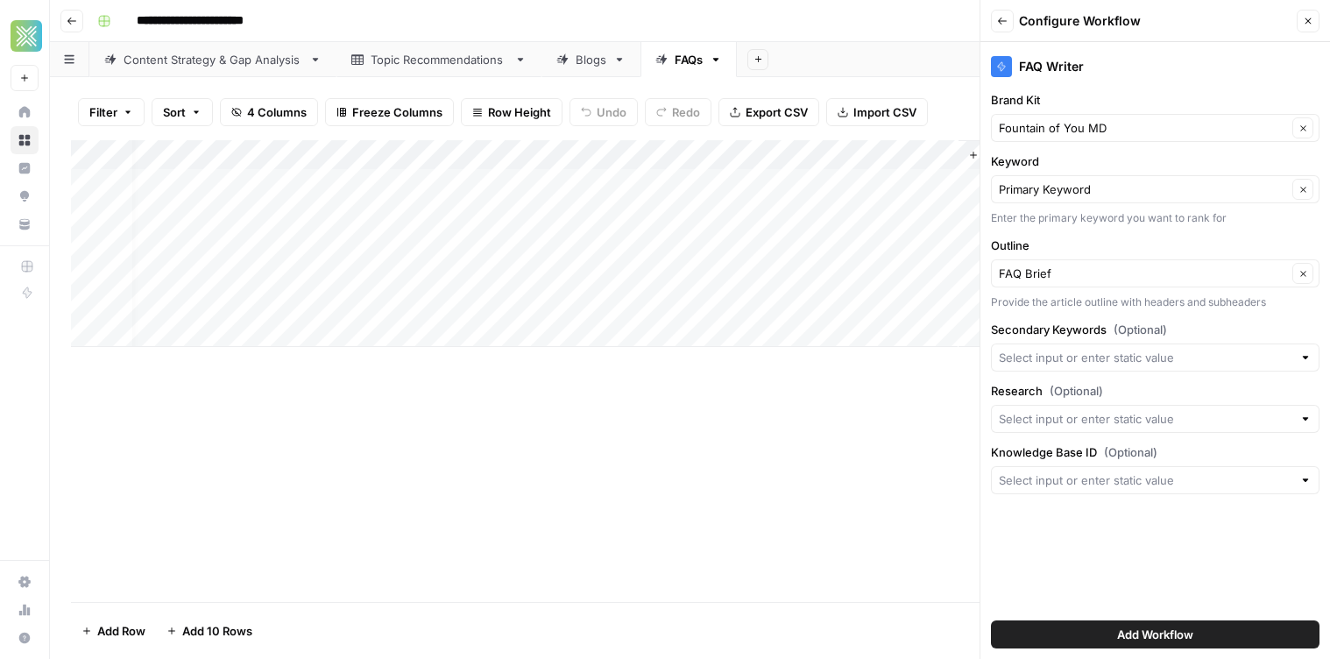
click at [1076, 336] on label "Secondary Keywords (Optional)" at bounding box center [1155, 330] width 329 height 18
click at [1076, 349] on input "Secondary Keywords (Optional)" at bounding box center [1146, 358] width 294 height 18
drag, startPoint x: 958, startPoint y: 357, endPoint x: 968, endPoint y: 353, distance: 10.3
click at [960, 357] on div "Add Column" at bounding box center [690, 371] width 1238 height 462
click at [1023, 423] on input "Research (Optional)" at bounding box center [1146, 419] width 294 height 18
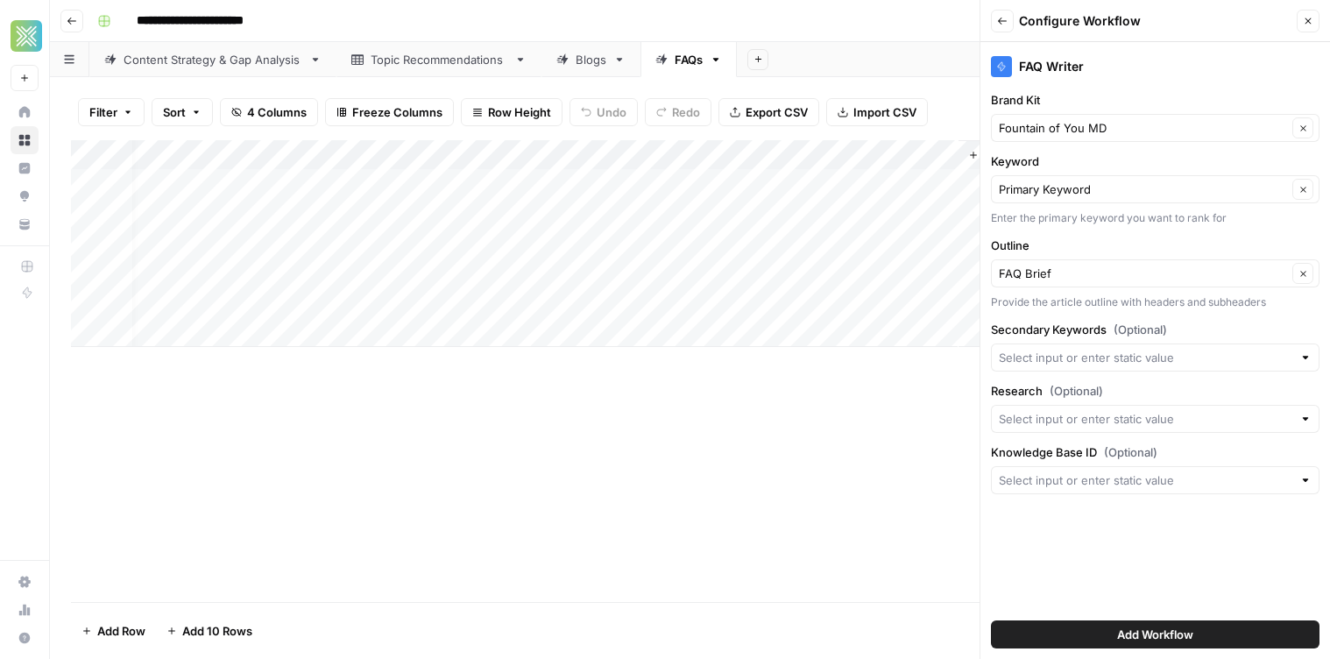
click at [1039, 384] on label "Research (Optional)" at bounding box center [1155, 391] width 329 height 18
click at [1039, 410] on input "Research (Optional)" at bounding box center [1146, 419] width 294 height 18
click at [1127, 384] on label "Research (Optional)" at bounding box center [1155, 391] width 329 height 18
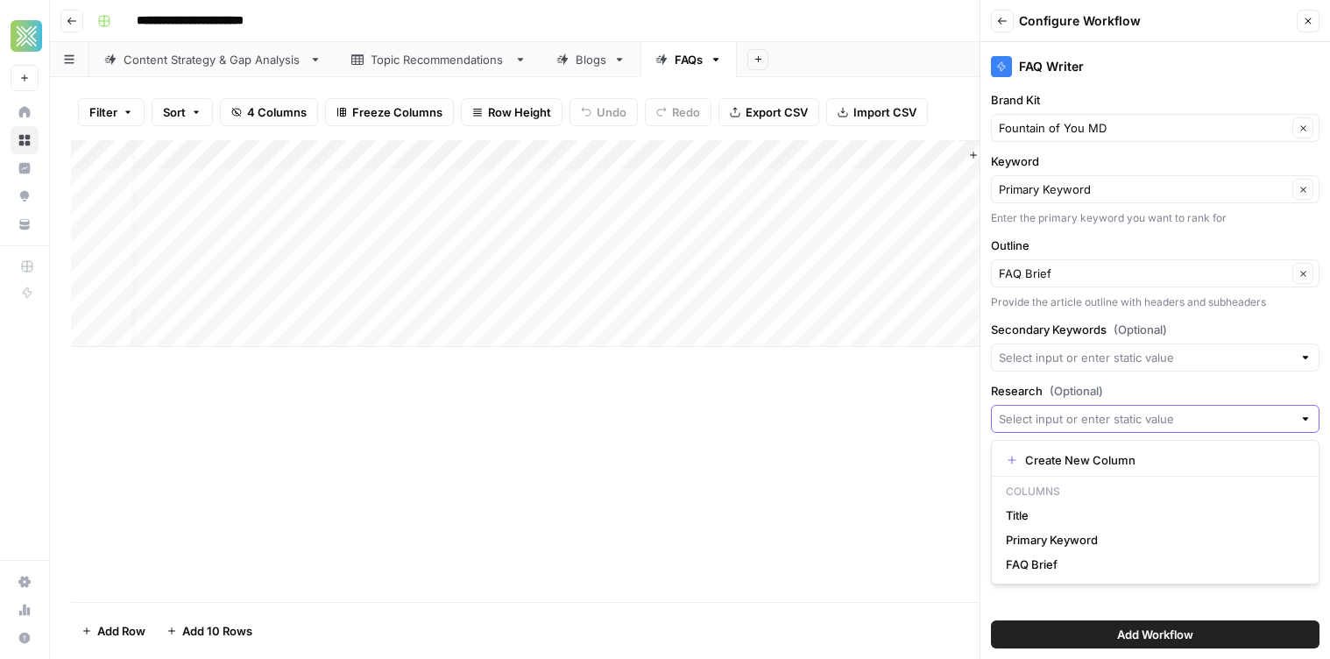
click at [1127, 410] on input "Research (Optional)" at bounding box center [1146, 419] width 294 height 18
click at [1227, 385] on label "Research (Optional)" at bounding box center [1155, 391] width 329 height 18
click at [1227, 410] on input "Research (Optional)" at bounding box center [1146, 419] width 294 height 18
click at [969, 414] on div "Add Column" at bounding box center [690, 371] width 1238 height 462
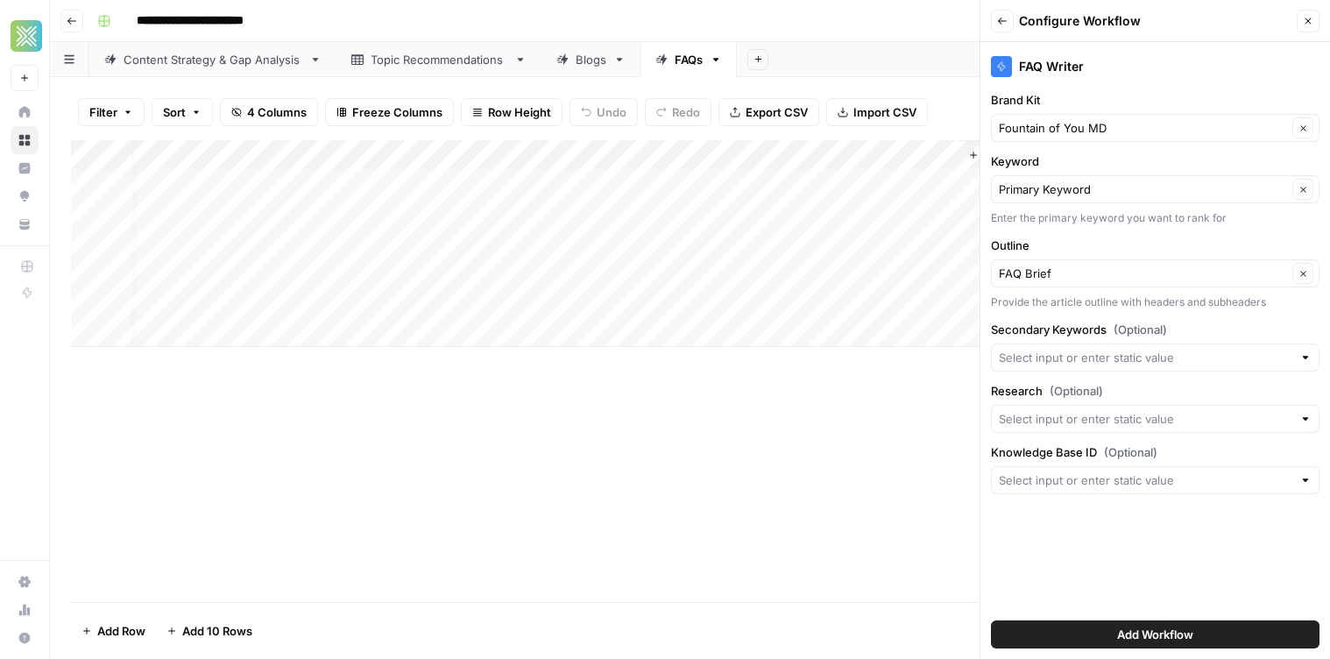
drag, startPoint x: 1065, startPoint y: 470, endPoint x: 1089, endPoint y: 471, distance: 24.6
click at [1080, 469] on div at bounding box center [1155, 480] width 329 height 28
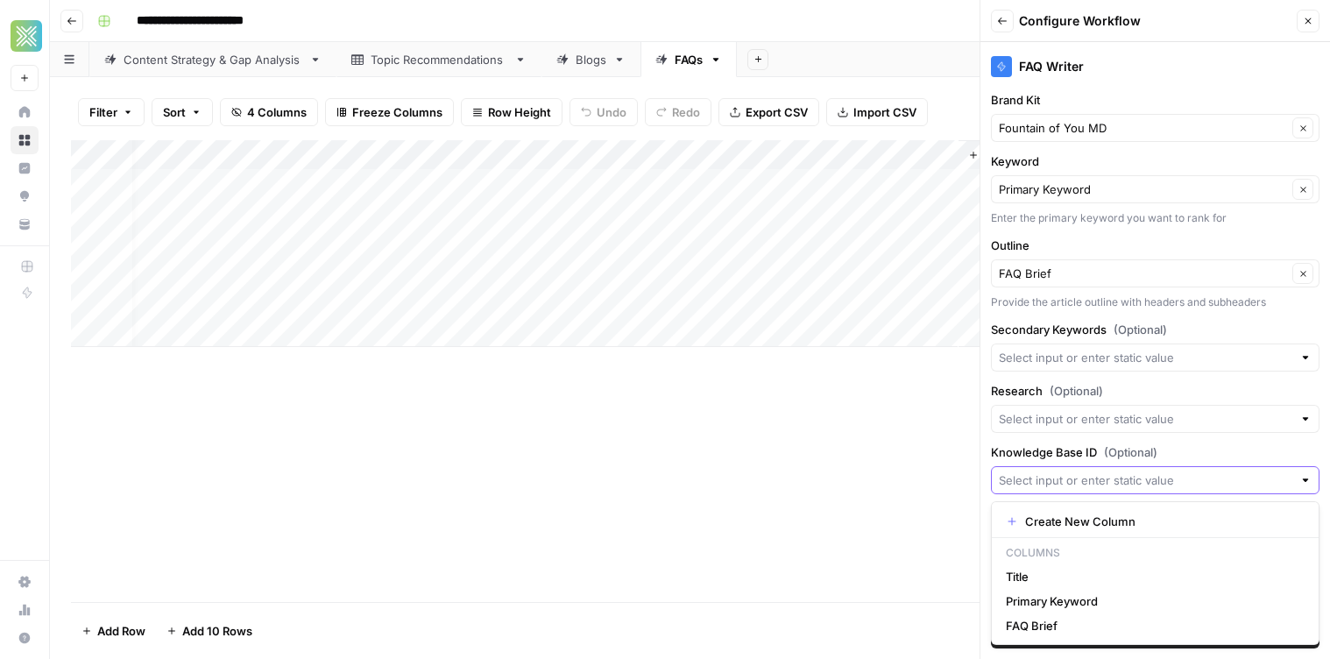
paste input "11335"
type input "11335"
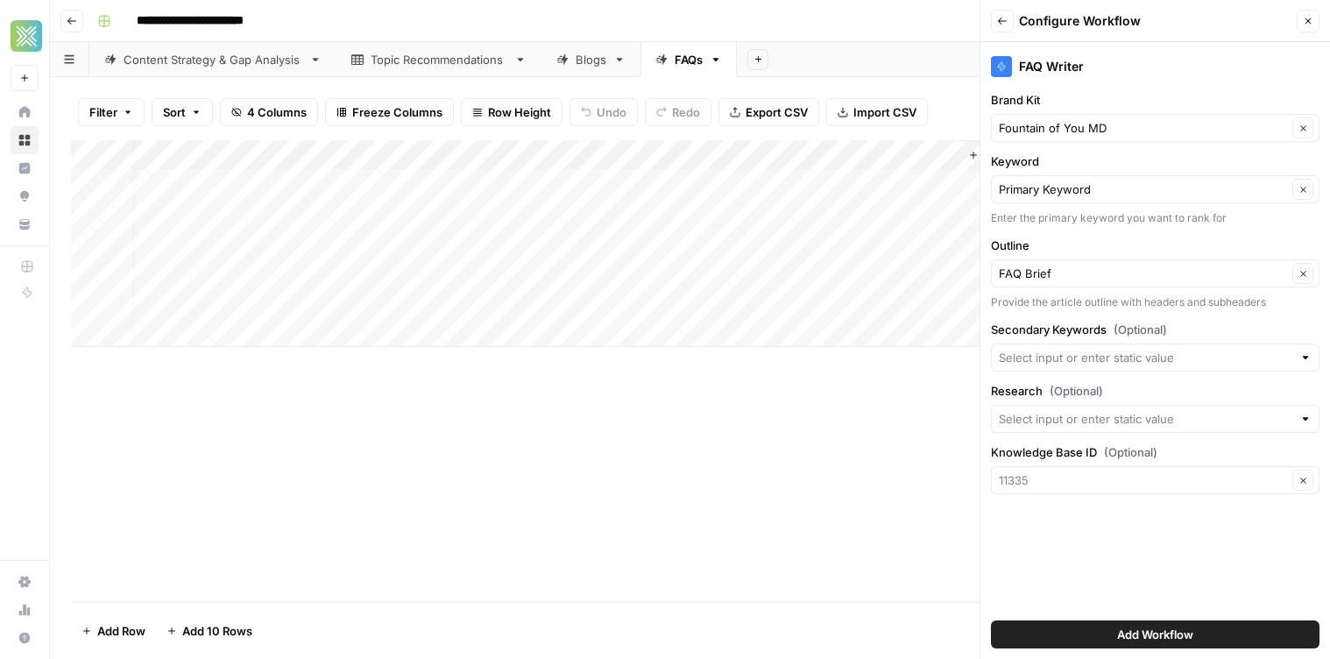
type input "11335"
click at [1195, 637] on button "Add Workflow" at bounding box center [1155, 634] width 329 height 28
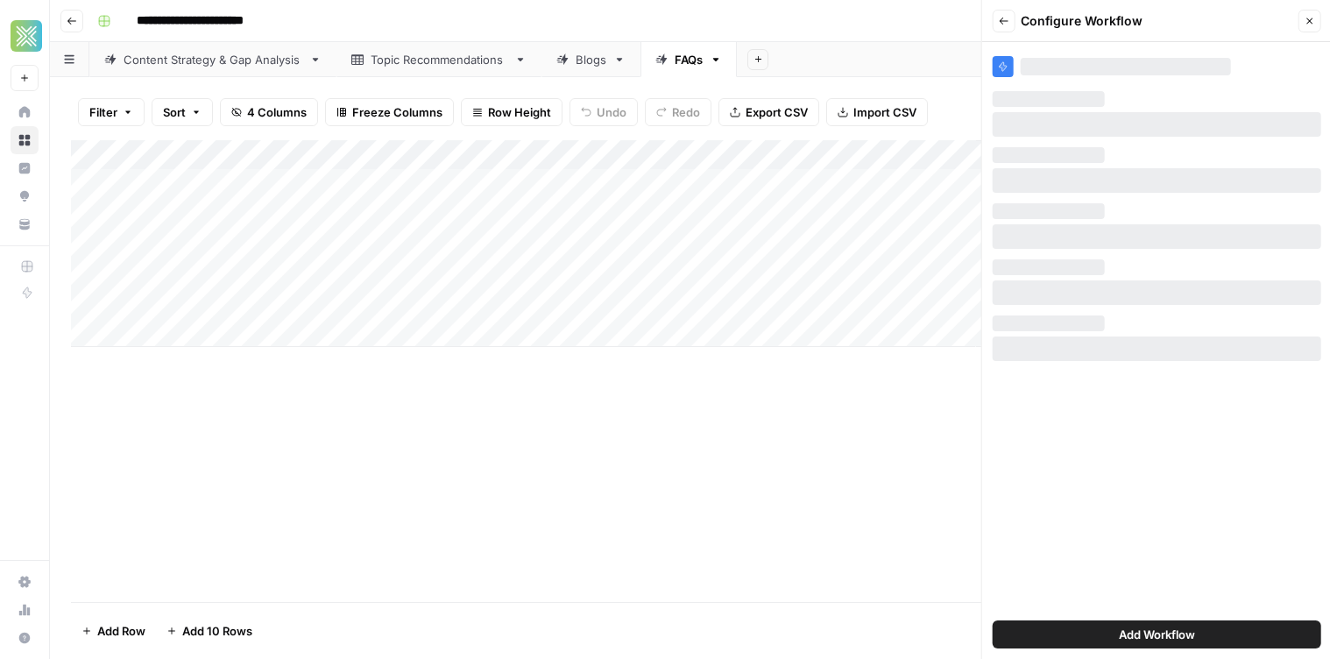
scroll to position [0, 0]
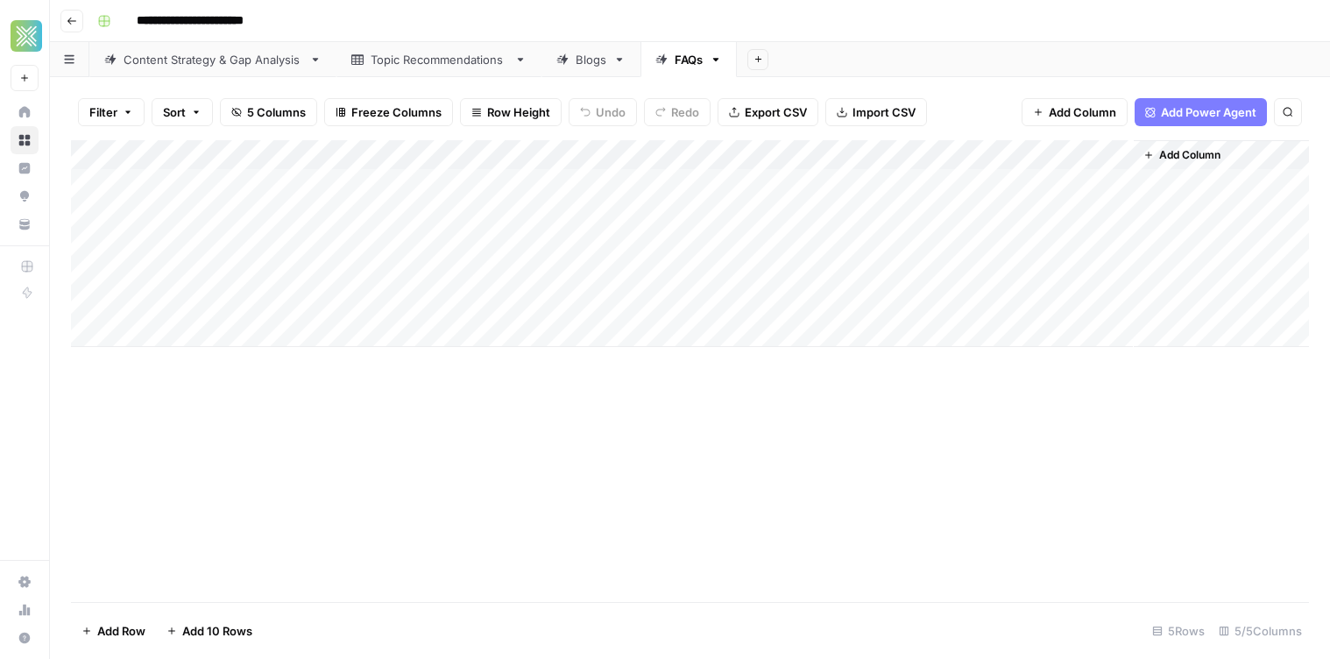
click at [1041, 185] on div "Add Column" at bounding box center [690, 243] width 1238 height 207
click at [974, 25] on div "**********" at bounding box center [701, 21] width 1222 height 28
